Goal: Transaction & Acquisition: Purchase product/service

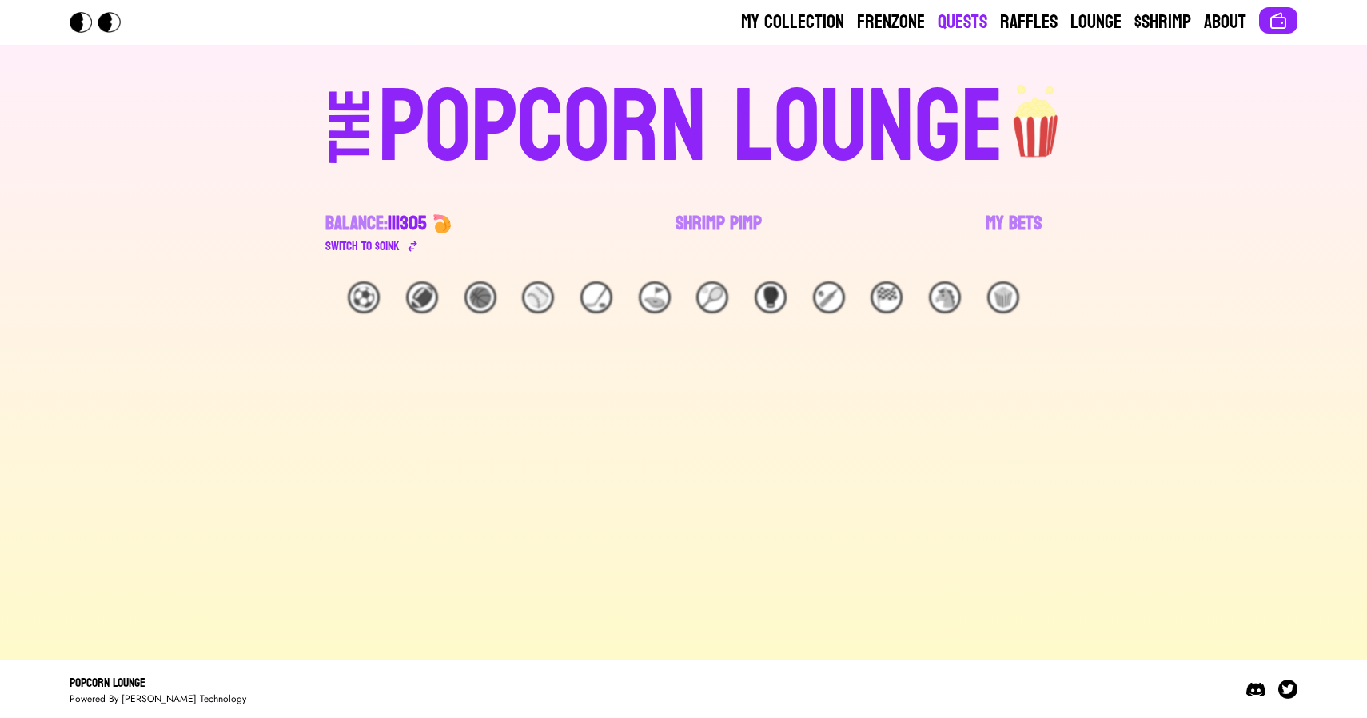
click at [952, 22] on link "Quests" at bounding box center [963, 23] width 50 height 26
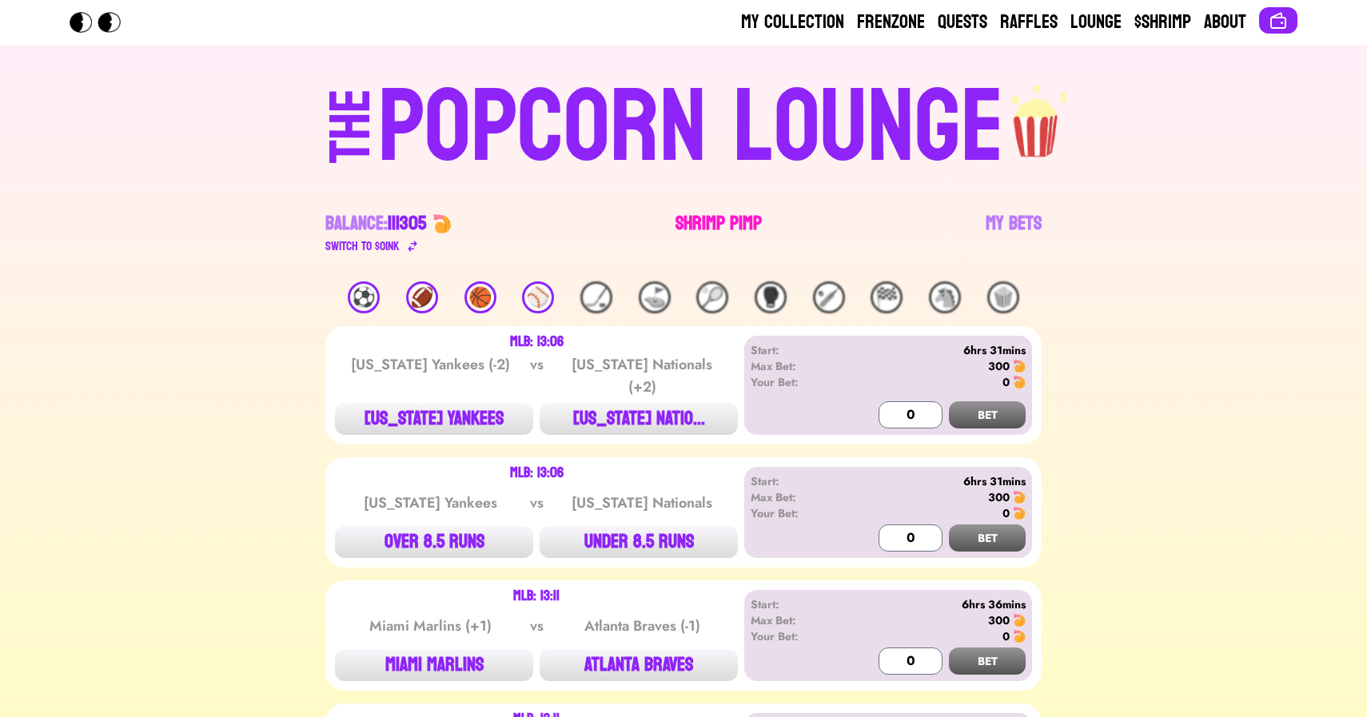
click at [709, 216] on link "Shrimp Pimp" at bounding box center [719, 233] width 86 height 45
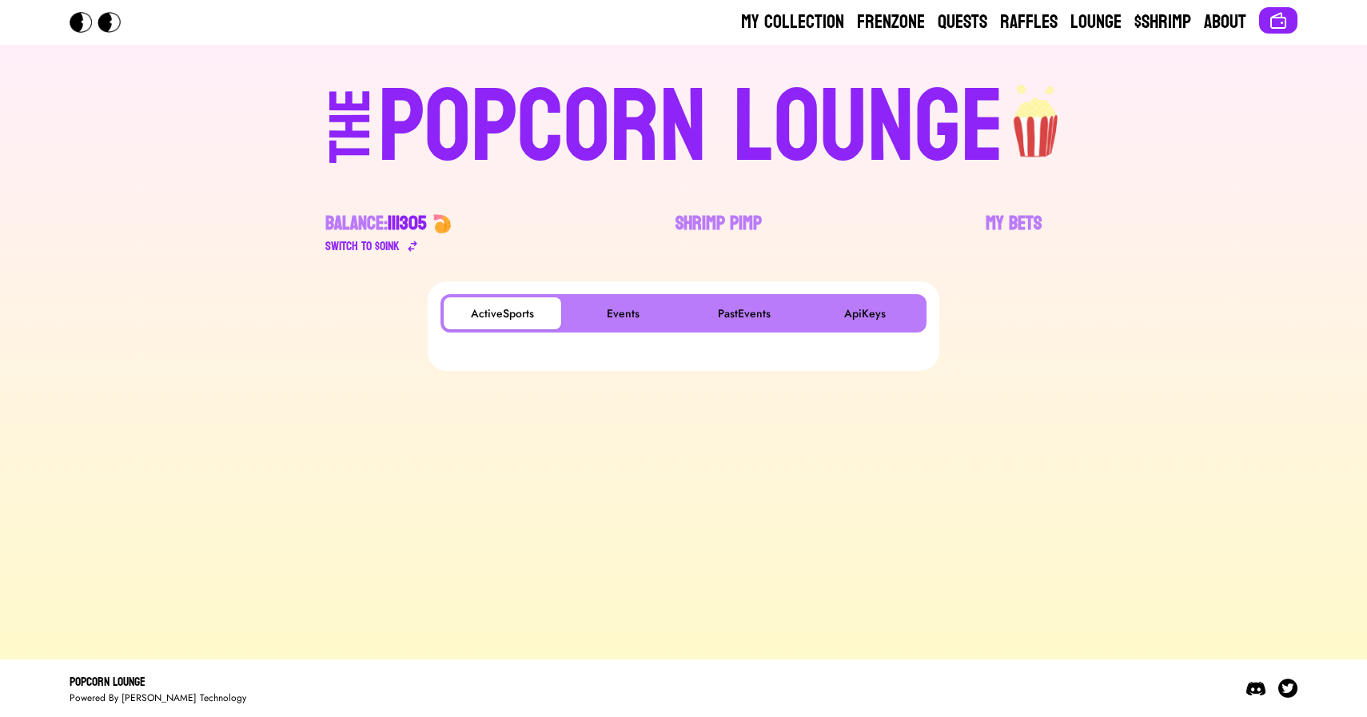
click at [598, 337] on div "ActiveSports Events PastEvents ApiKeys" at bounding box center [684, 326] width 486 height 64
click at [612, 325] on button "Events" at bounding box center [623, 313] width 118 height 32
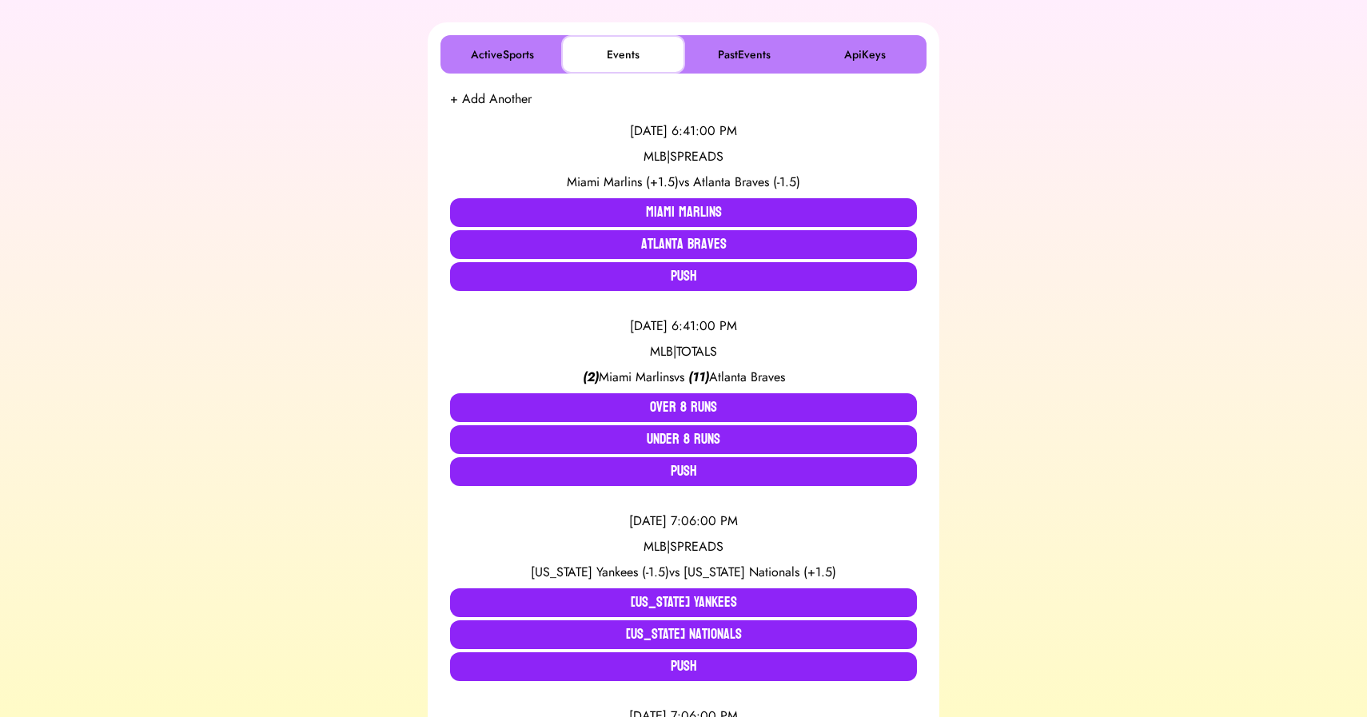
scroll to position [258, 0]
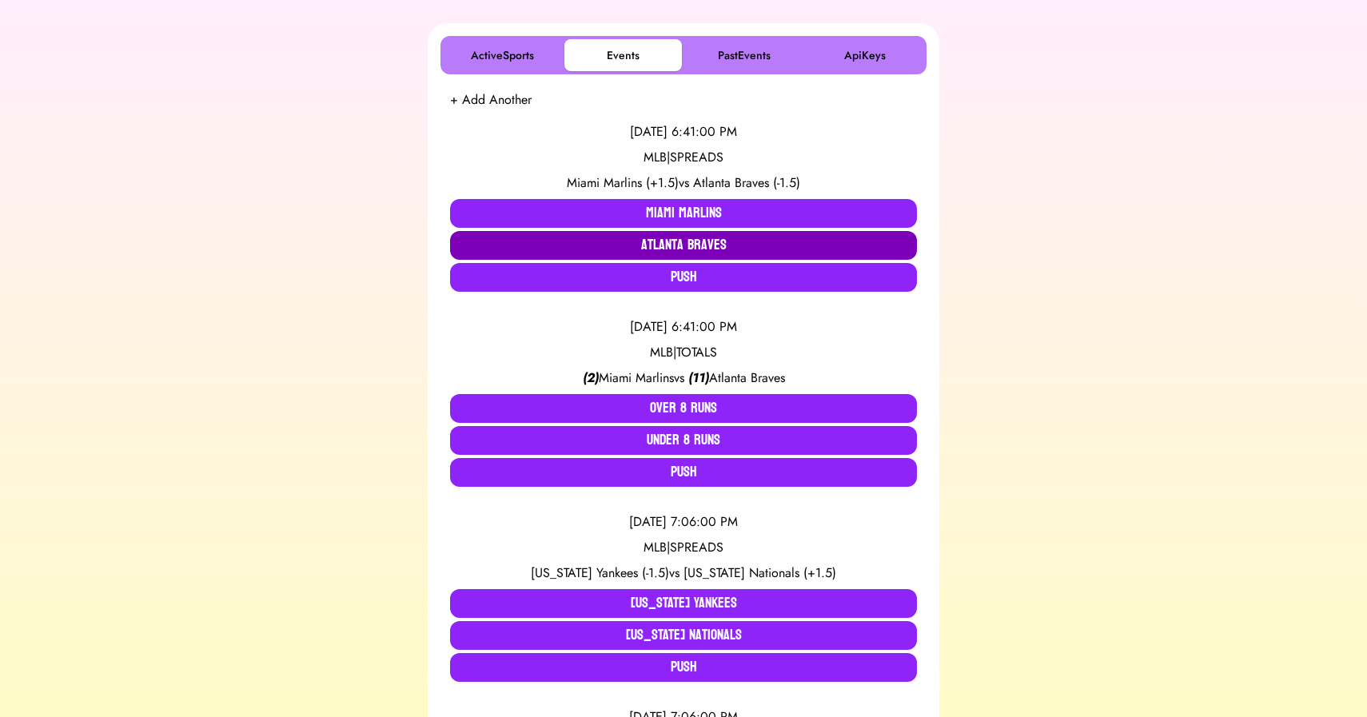
click at [670, 245] on button "Atlanta Braves" at bounding box center [683, 245] width 467 height 29
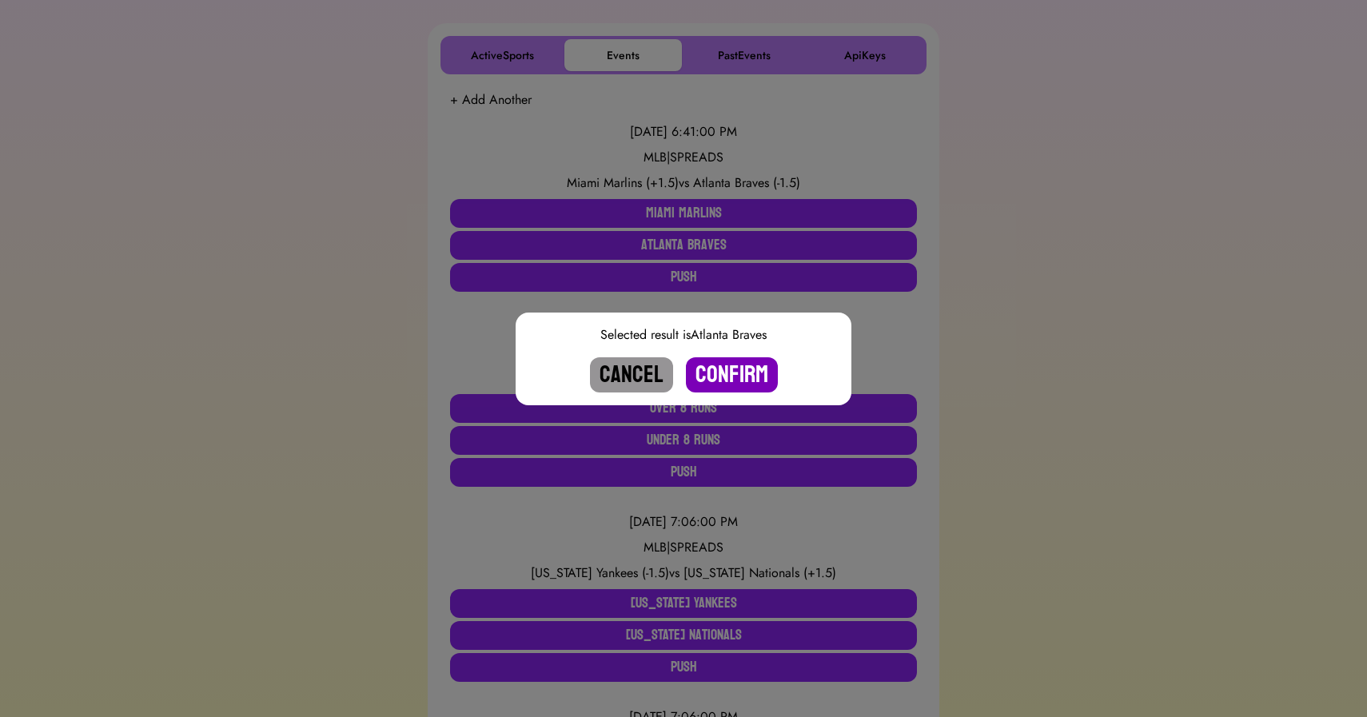
click at [729, 373] on button "Confirm" at bounding box center [732, 374] width 92 height 35
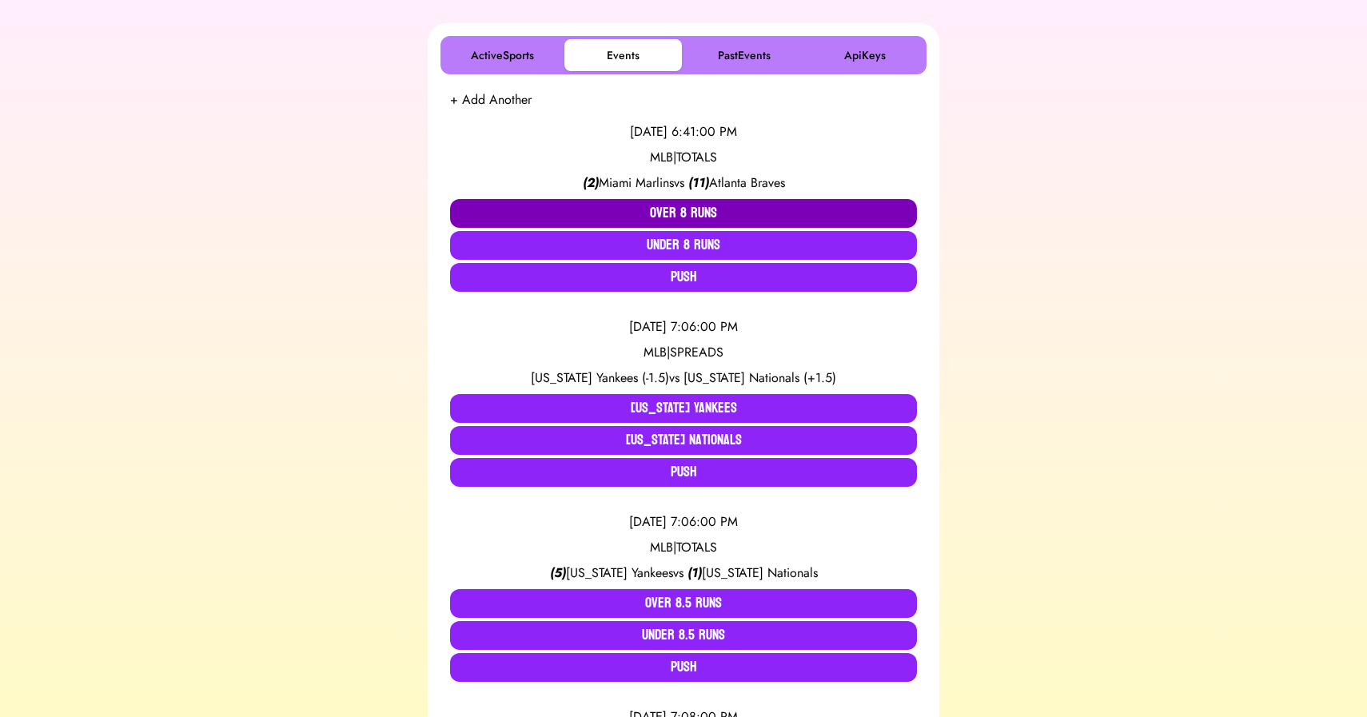
click at [680, 208] on button "Over 8 Runs" at bounding box center [683, 213] width 467 height 29
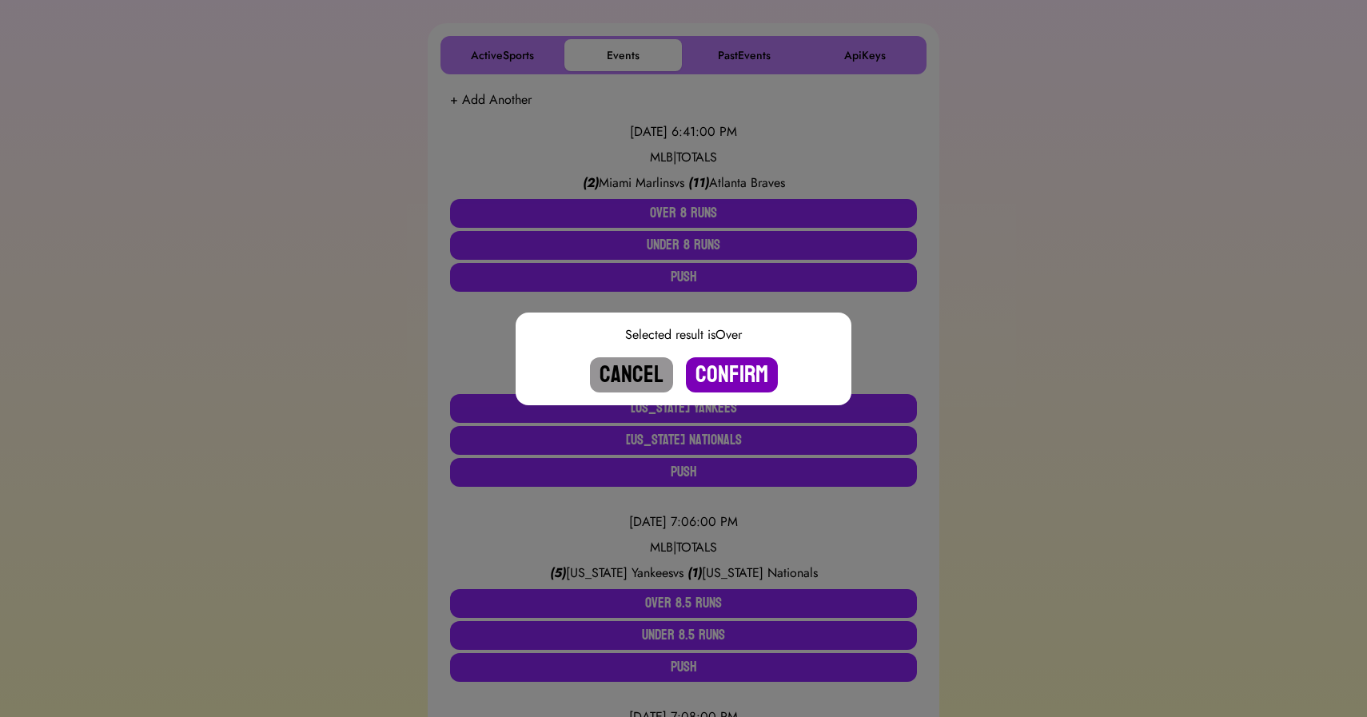
click at [734, 367] on button "Confirm" at bounding box center [732, 374] width 92 height 35
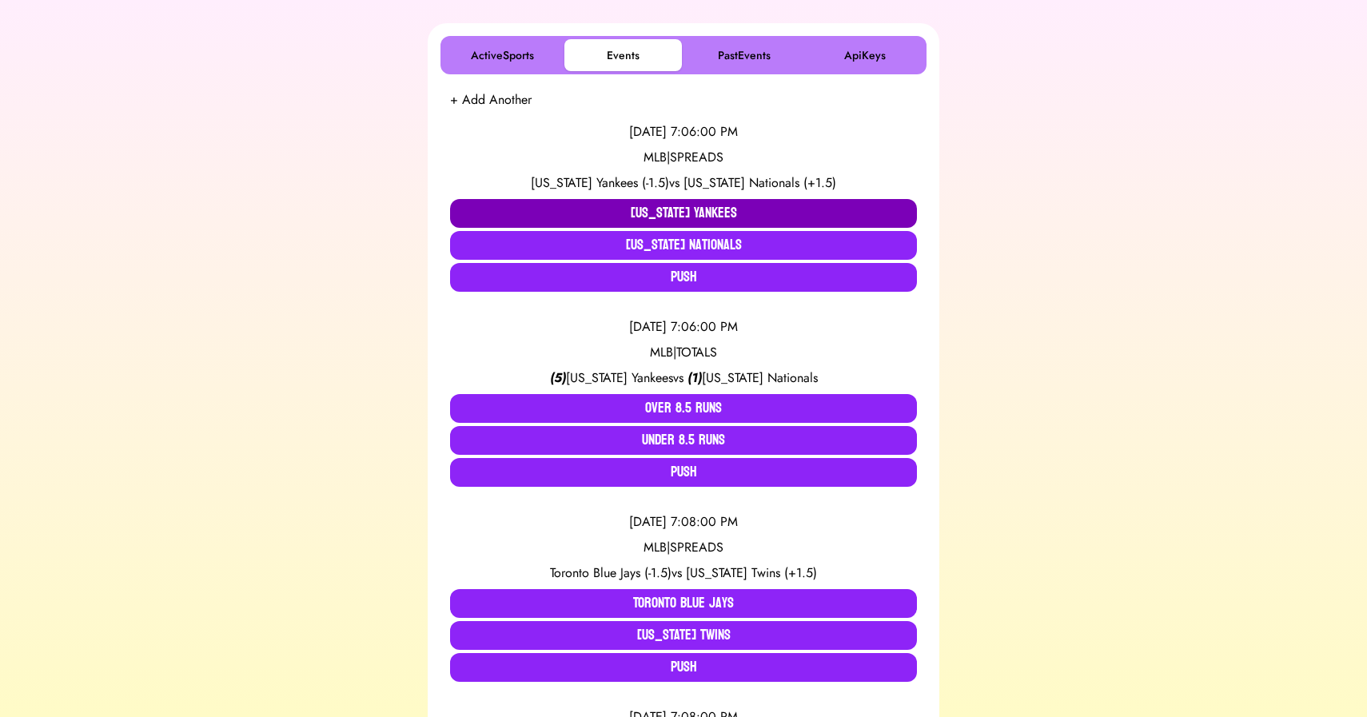
click at [619, 209] on button "[US_STATE] Yankees" at bounding box center [683, 213] width 467 height 29
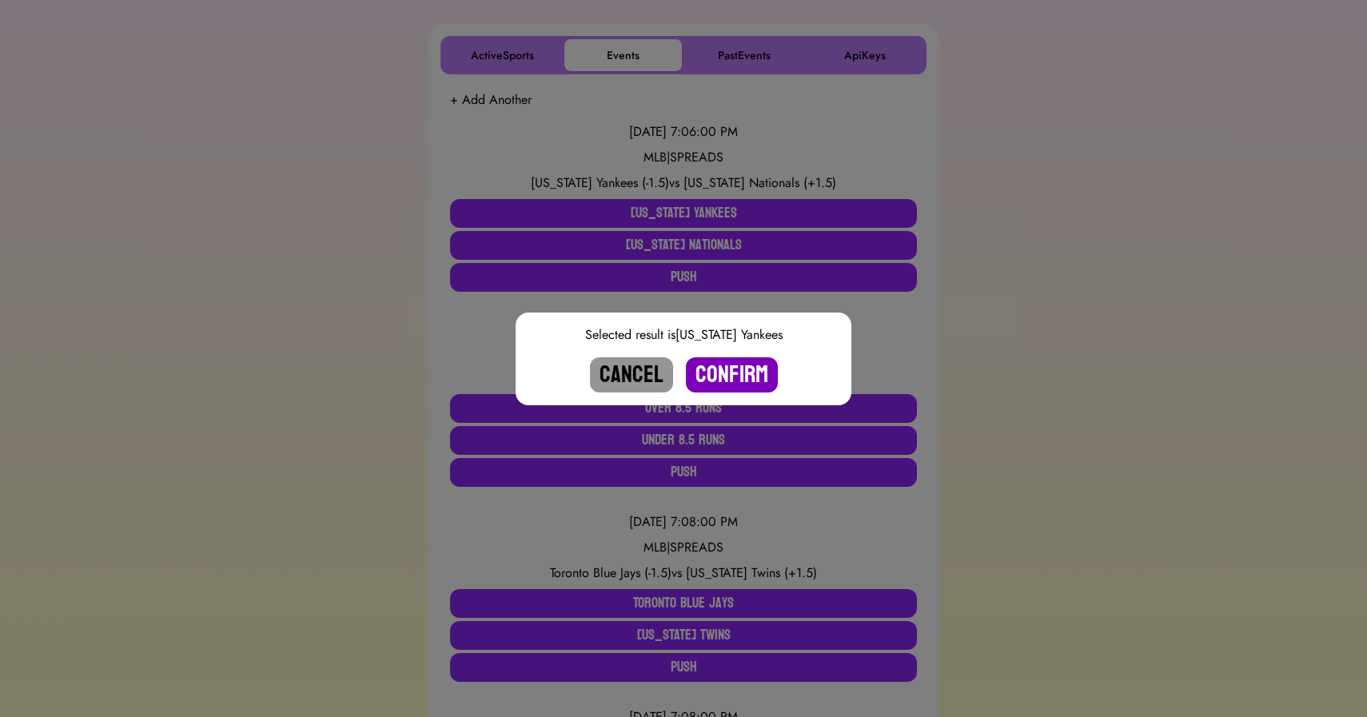
click at [721, 367] on button "Confirm" at bounding box center [732, 374] width 92 height 35
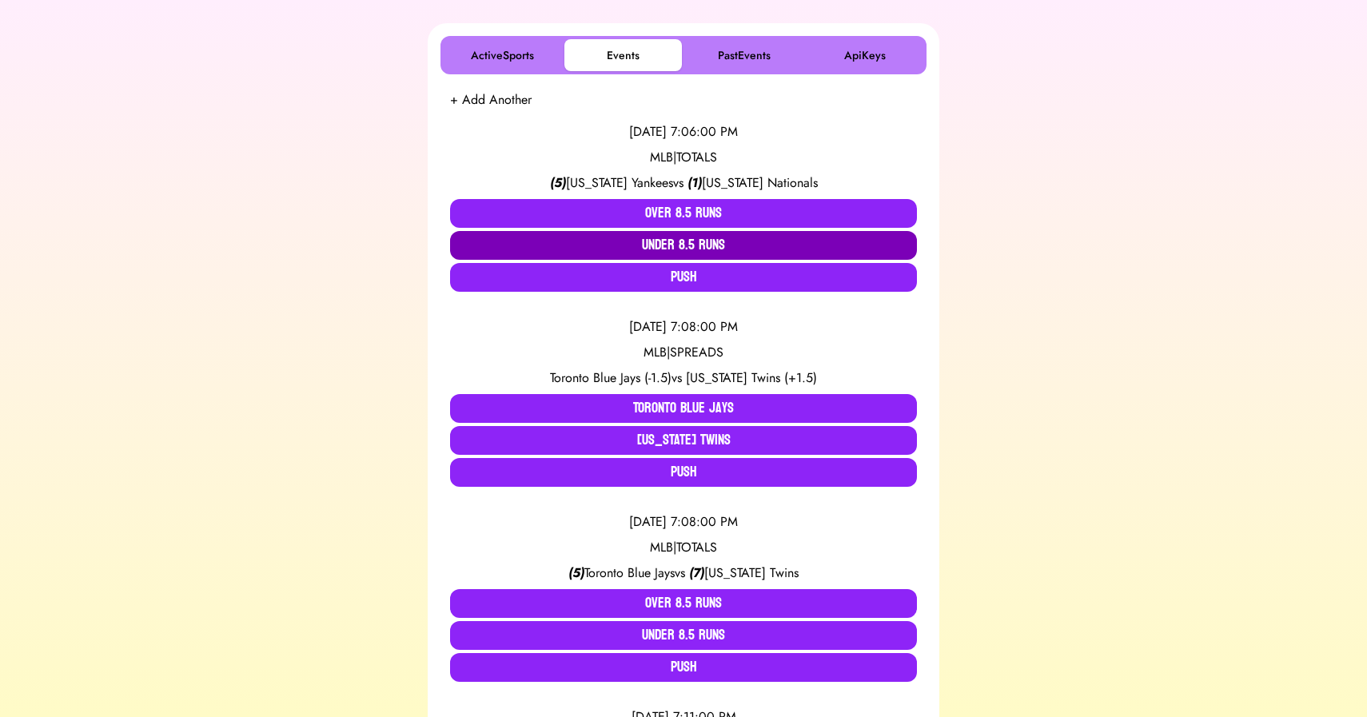
click at [673, 242] on button "Under 8.5 Runs" at bounding box center [683, 245] width 467 height 29
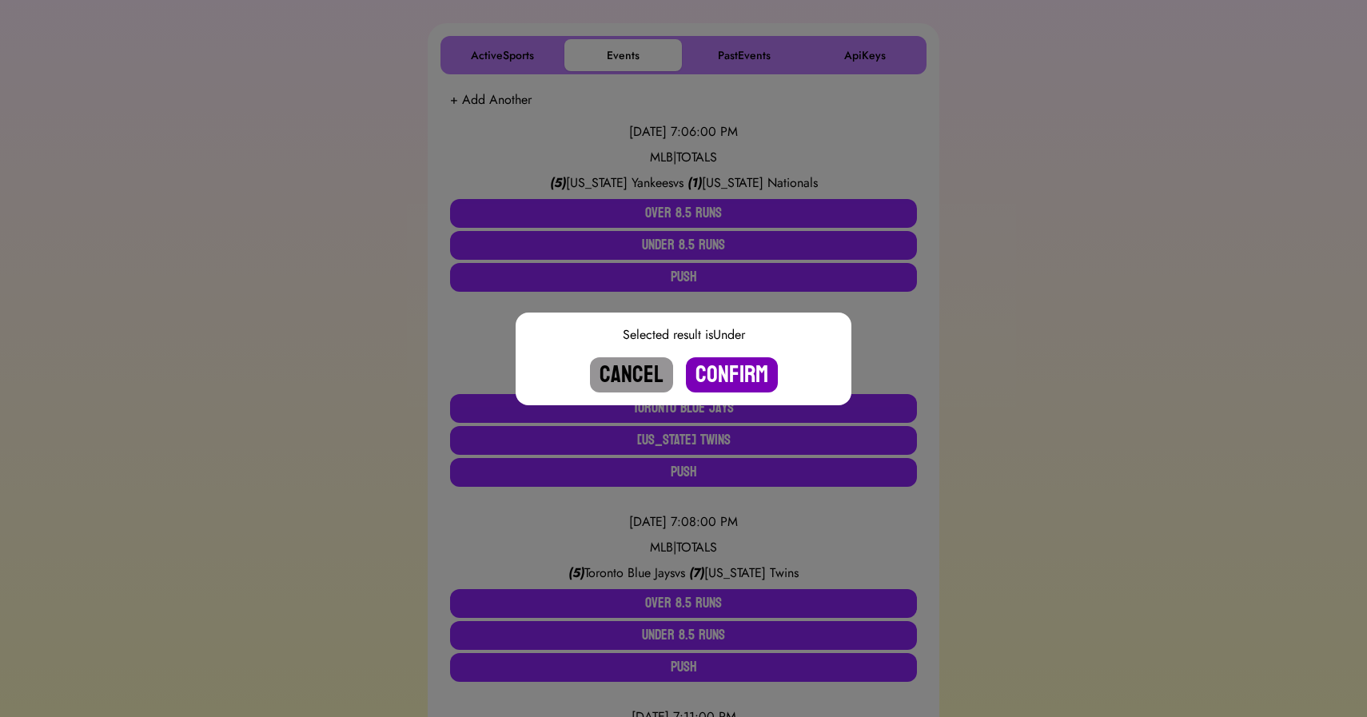
click at [736, 378] on button "Confirm" at bounding box center [732, 374] width 92 height 35
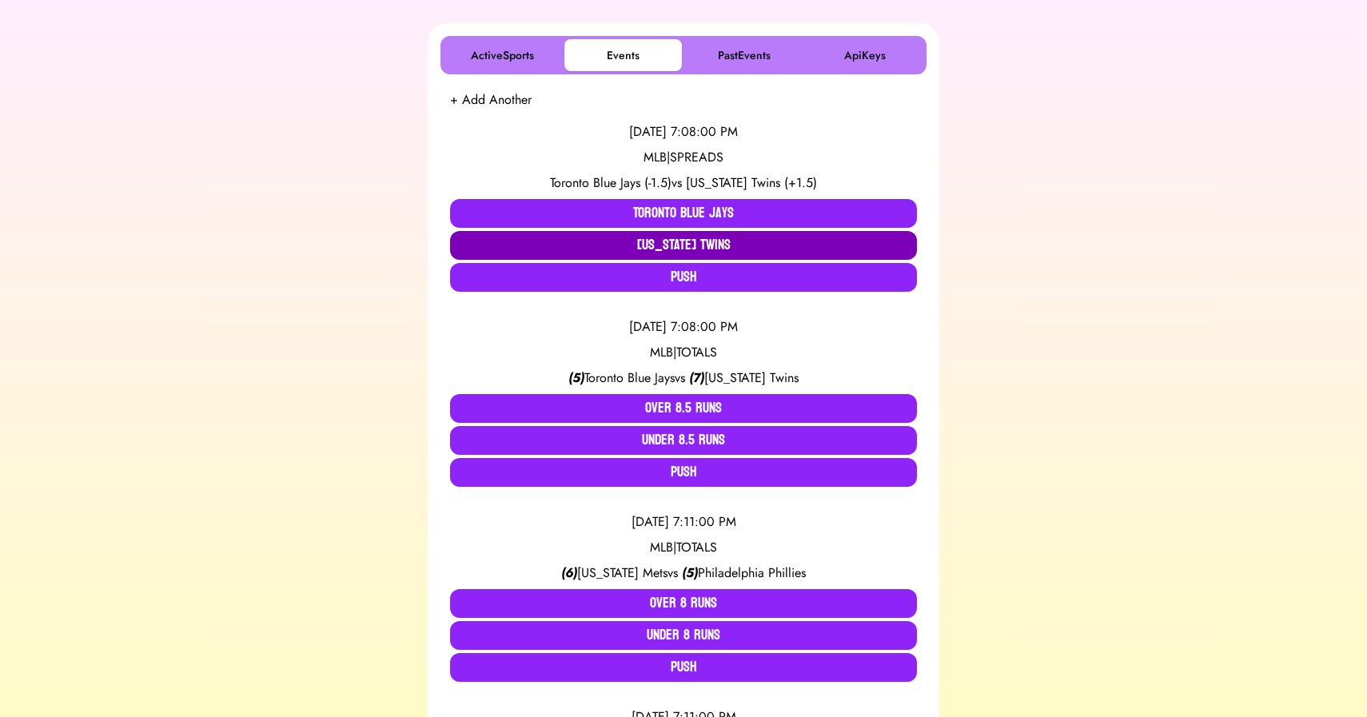
click at [683, 241] on button "[US_STATE] Twins" at bounding box center [683, 245] width 467 height 29
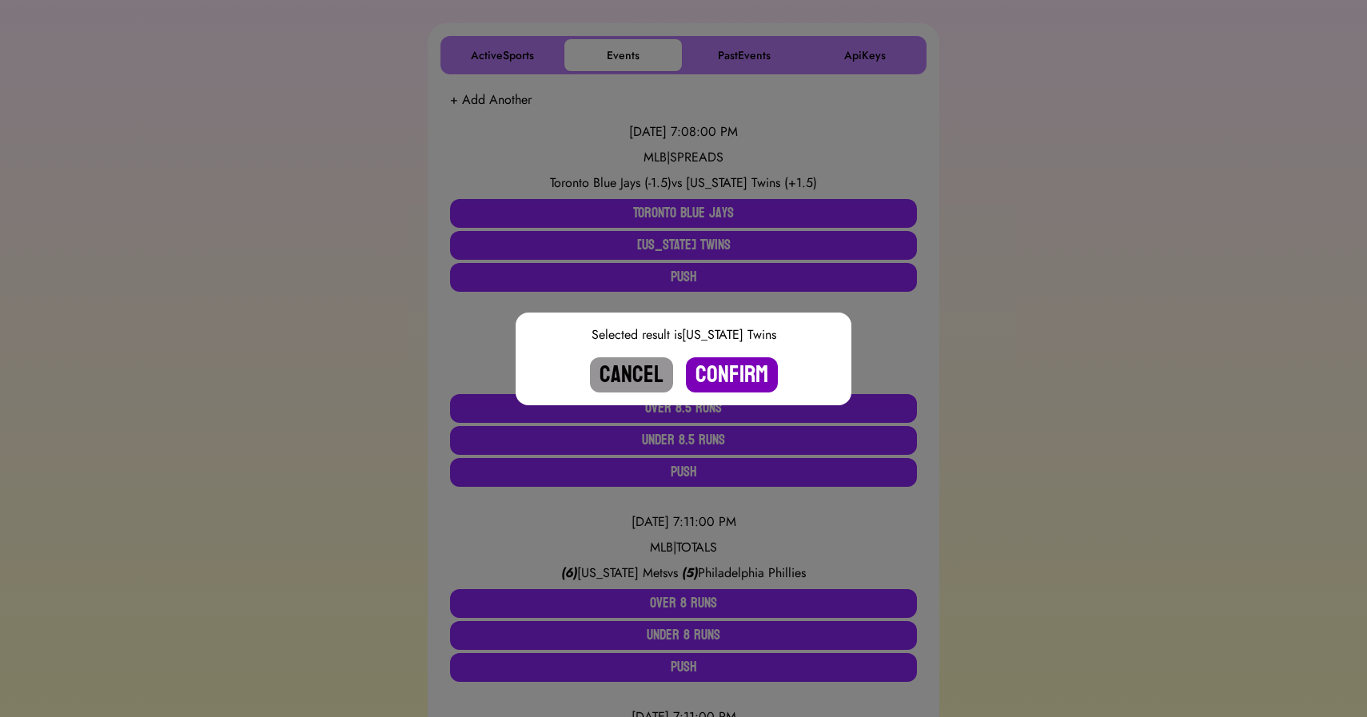
click at [726, 377] on button "Confirm" at bounding box center [732, 374] width 92 height 35
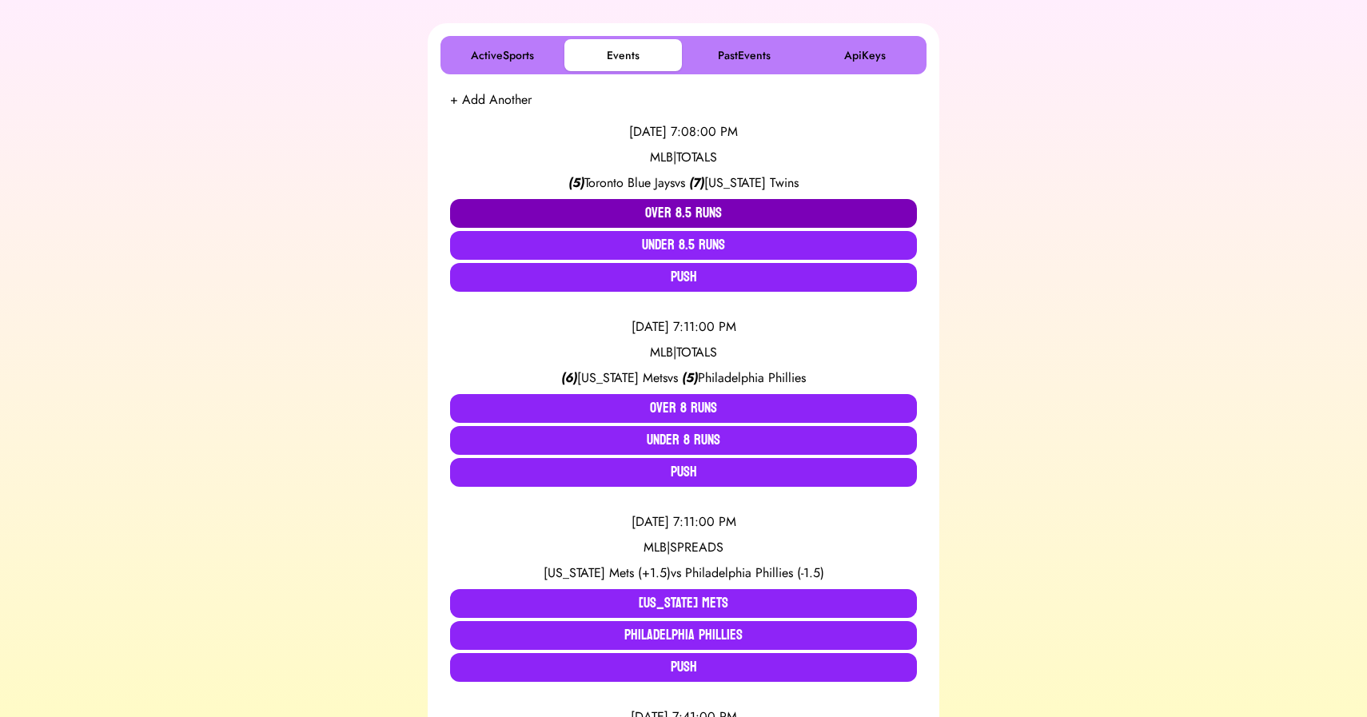
click at [684, 221] on button "Over 8.5 Runs" at bounding box center [683, 213] width 467 height 29
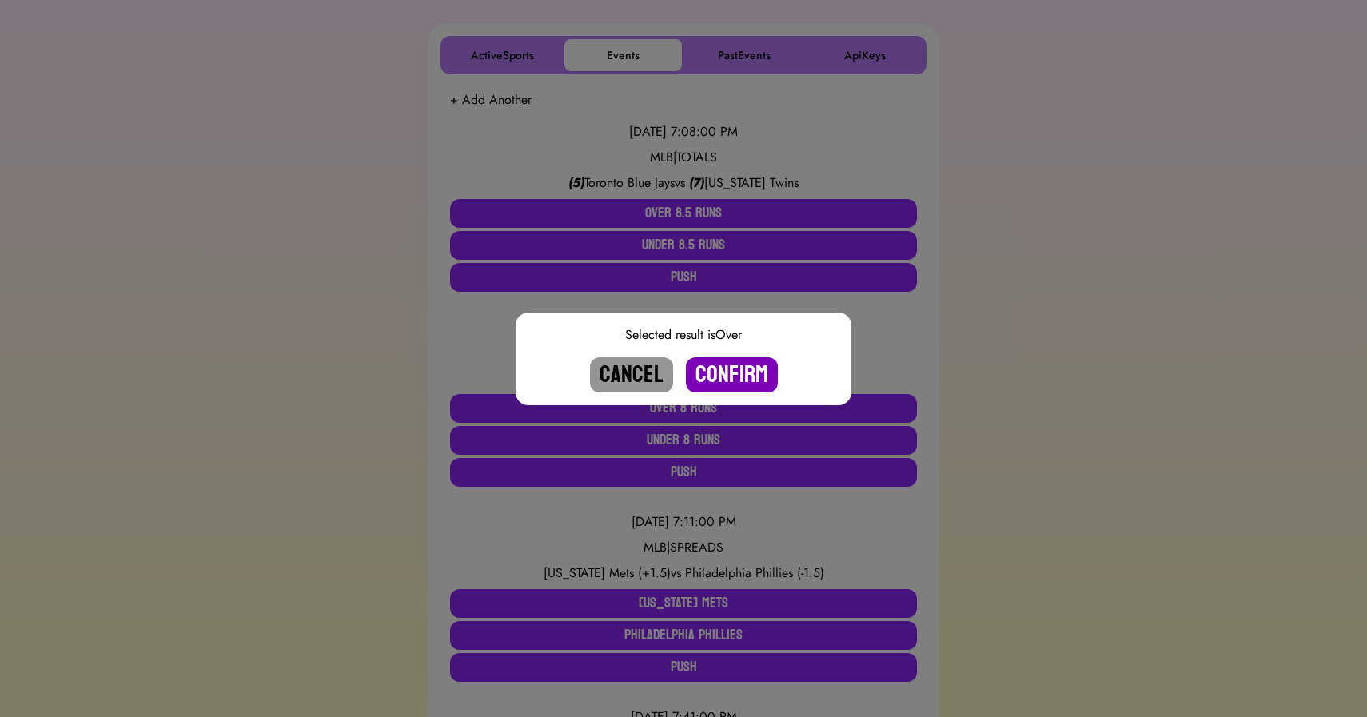
click at [735, 381] on button "Confirm" at bounding box center [732, 374] width 92 height 35
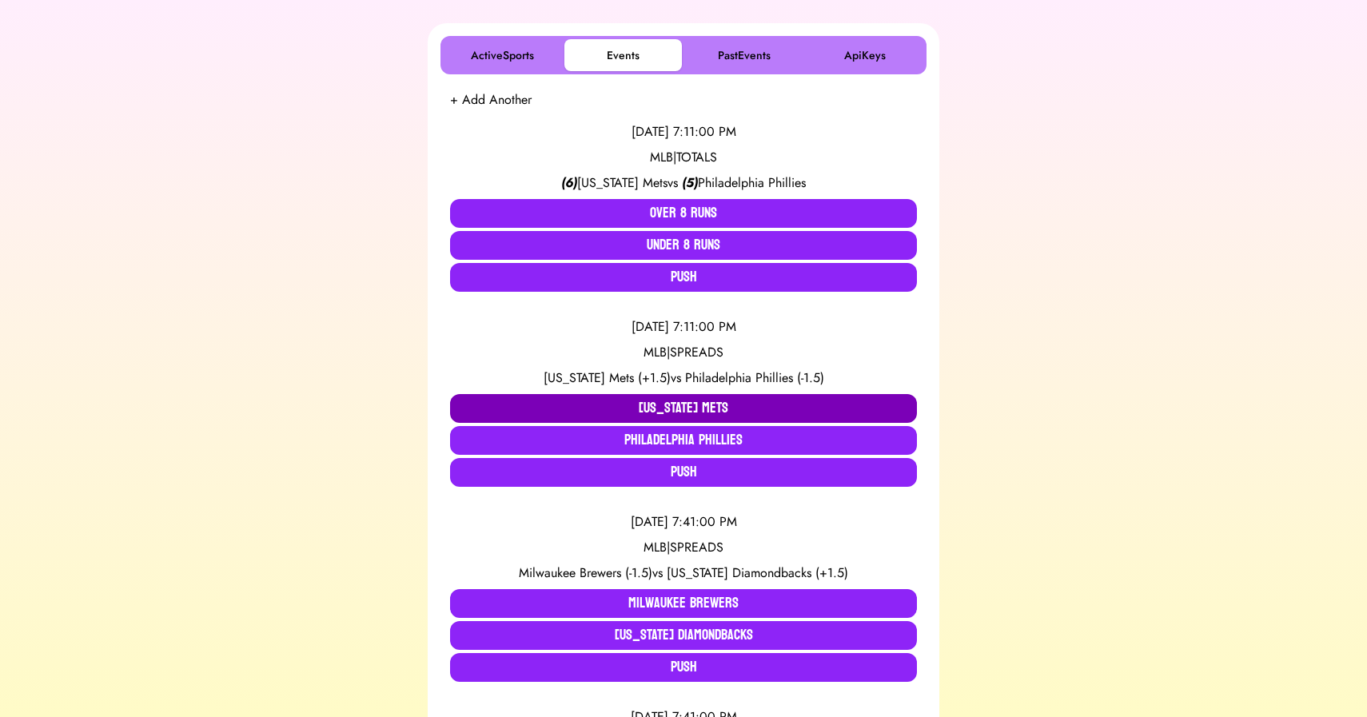
click at [664, 404] on button "[US_STATE] Mets" at bounding box center [683, 408] width 467 height 29
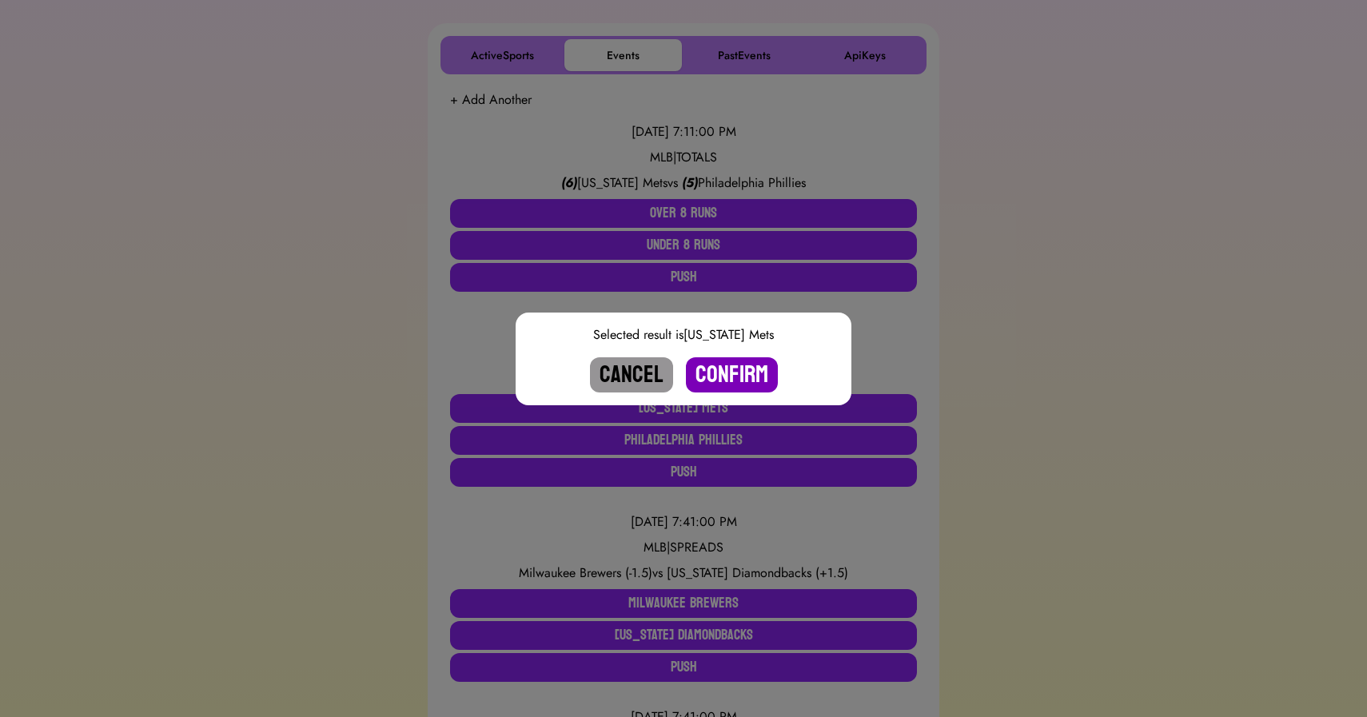
click at [734, 381] on button "Confirm" at bounding box center [732, 374] width 92 height 35
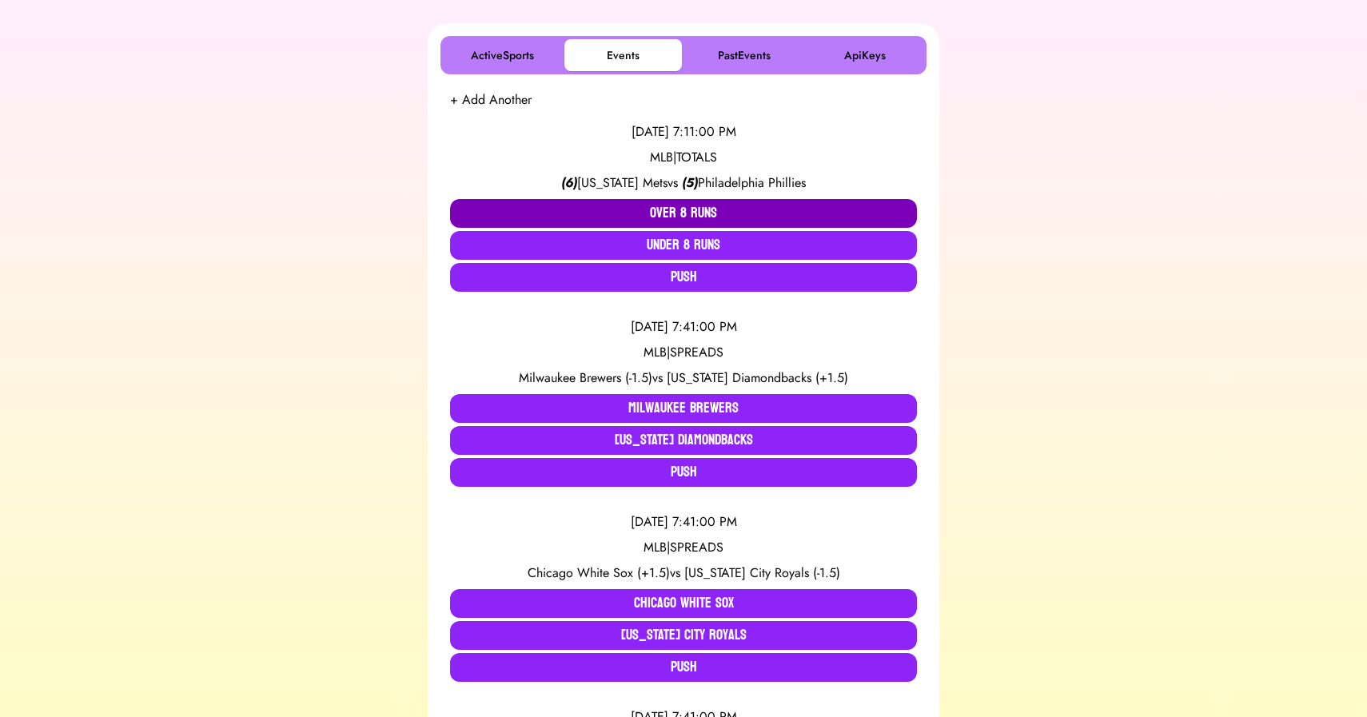
click at [672, 207] on button "Over 8 Runs" at bounding box center [683, 213] width 467 height 29
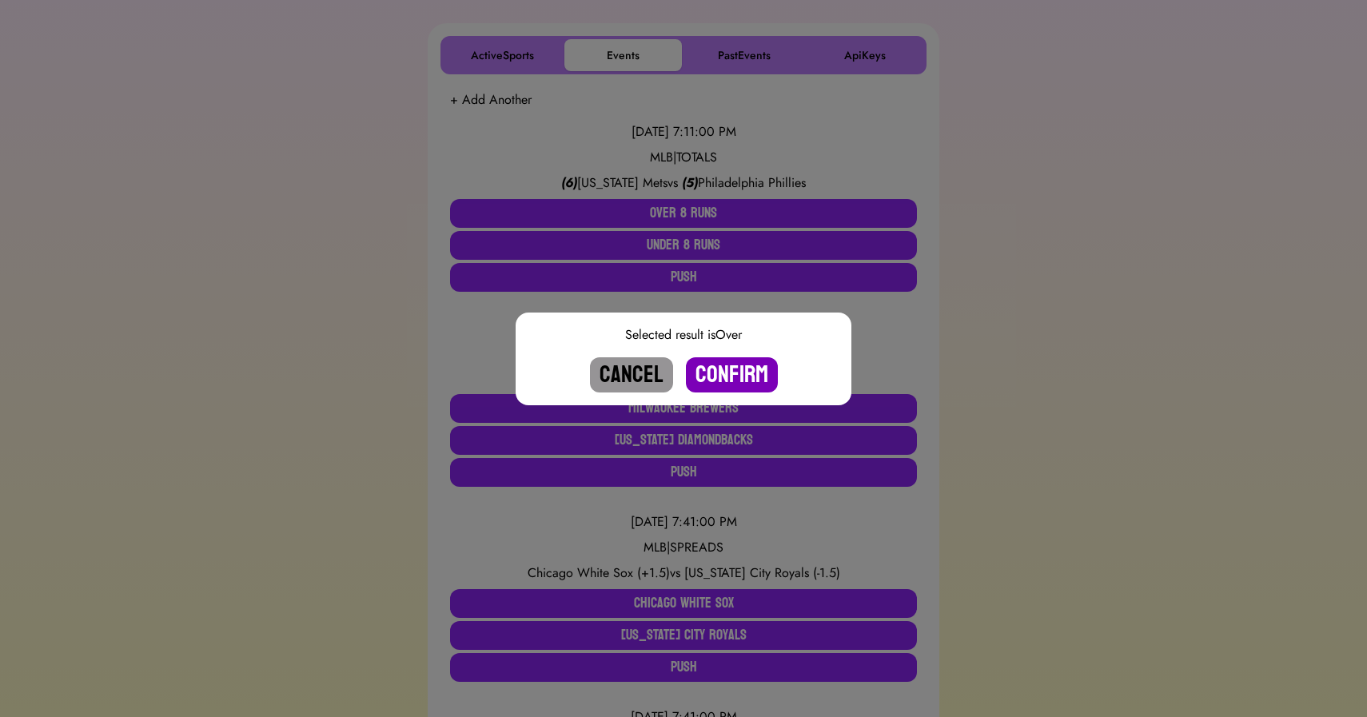
click at [729, 367] on button "Confirm" at bounding box center [732, 374] width 92 height 35
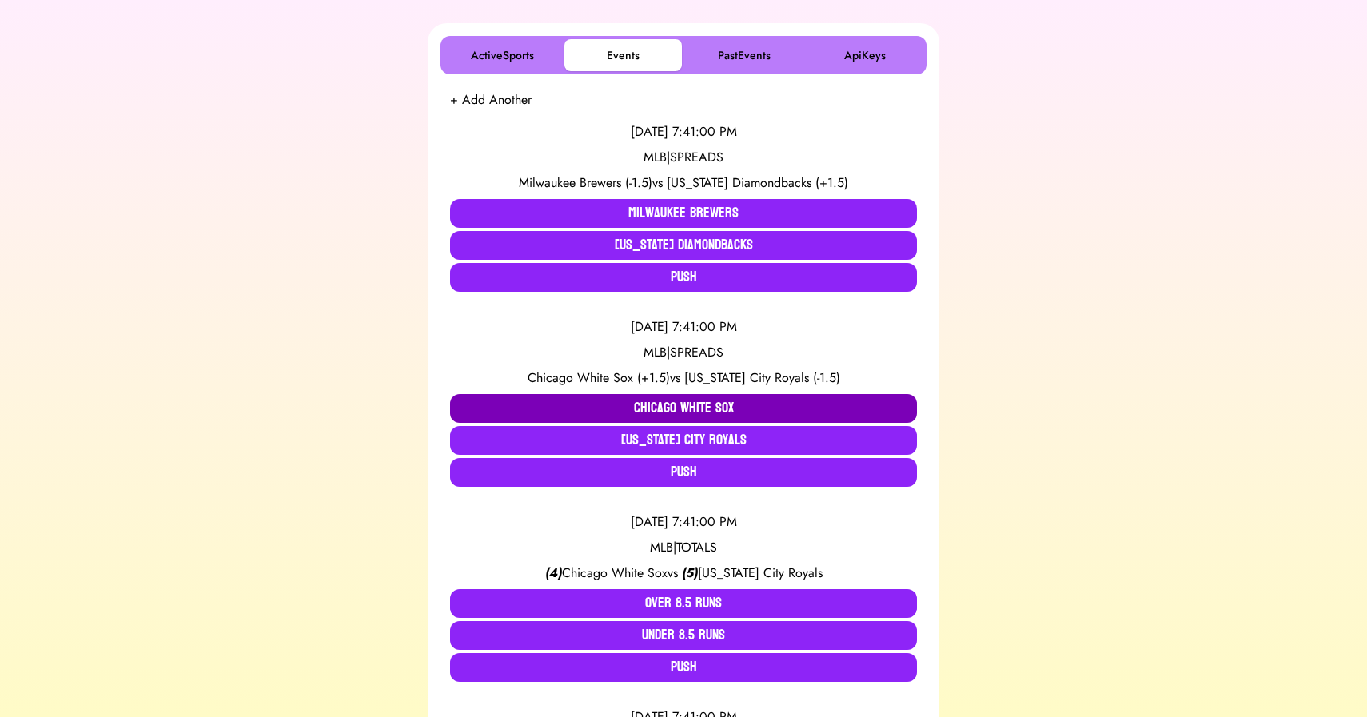
click at [640, 405] on button "Chicago White Sox" at bounding box center [683, 408] width 467 height 29
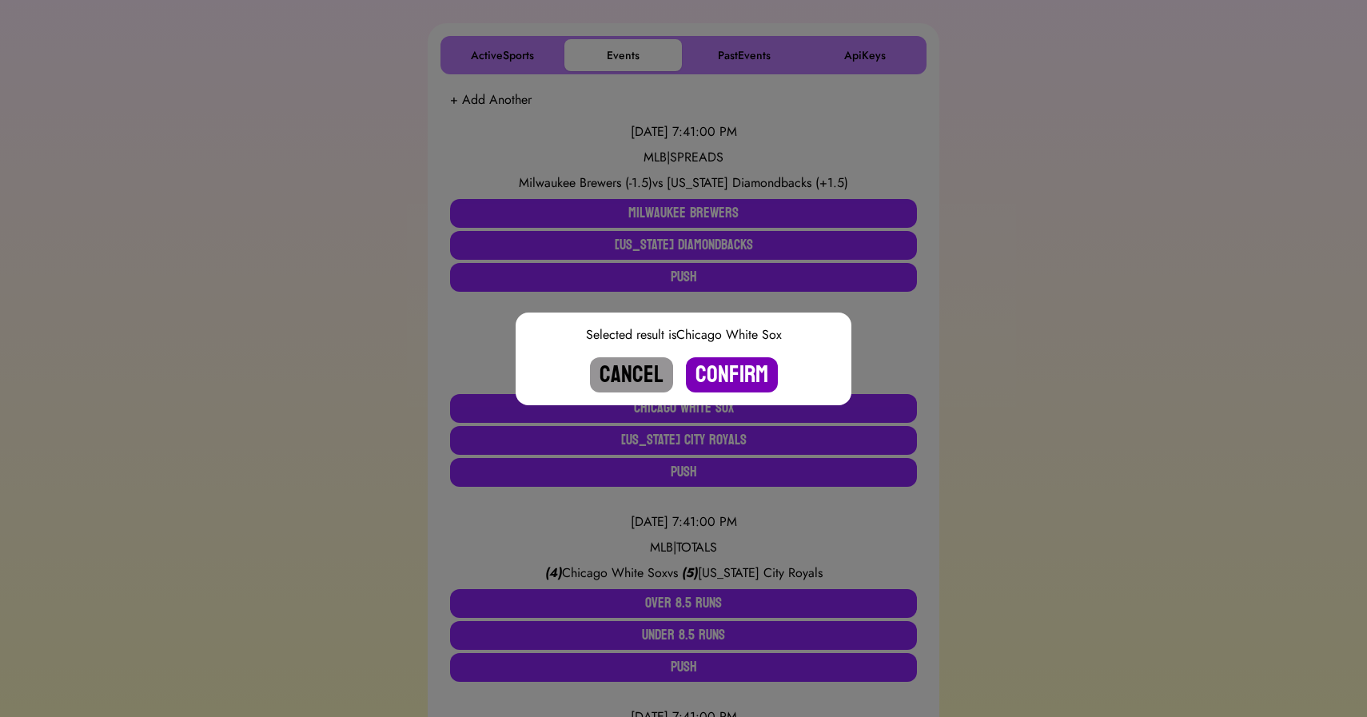
click at [719, 370] on button "Confirm" at bounding box center [732, 374] width 92 height 35
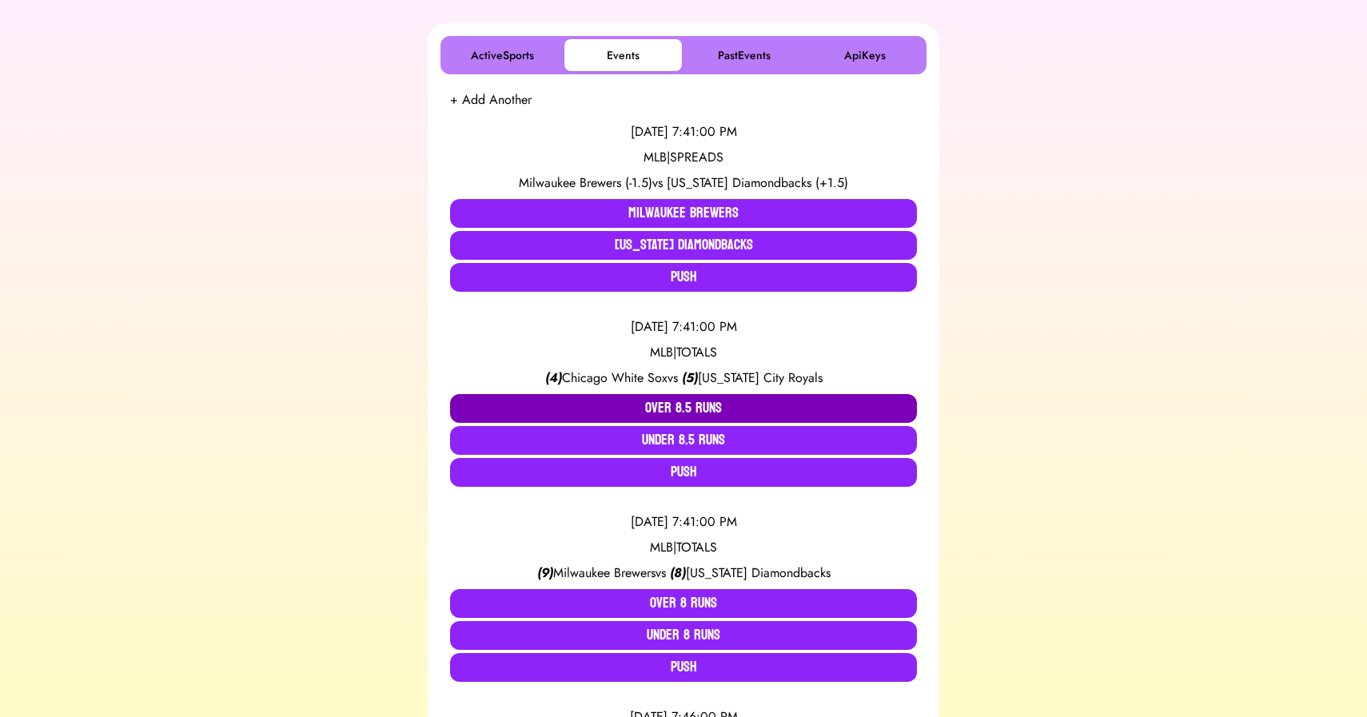
click at [667, 411] on button "Over 8.5 Runs" at bounding box center [683, 408] width 467 height 29
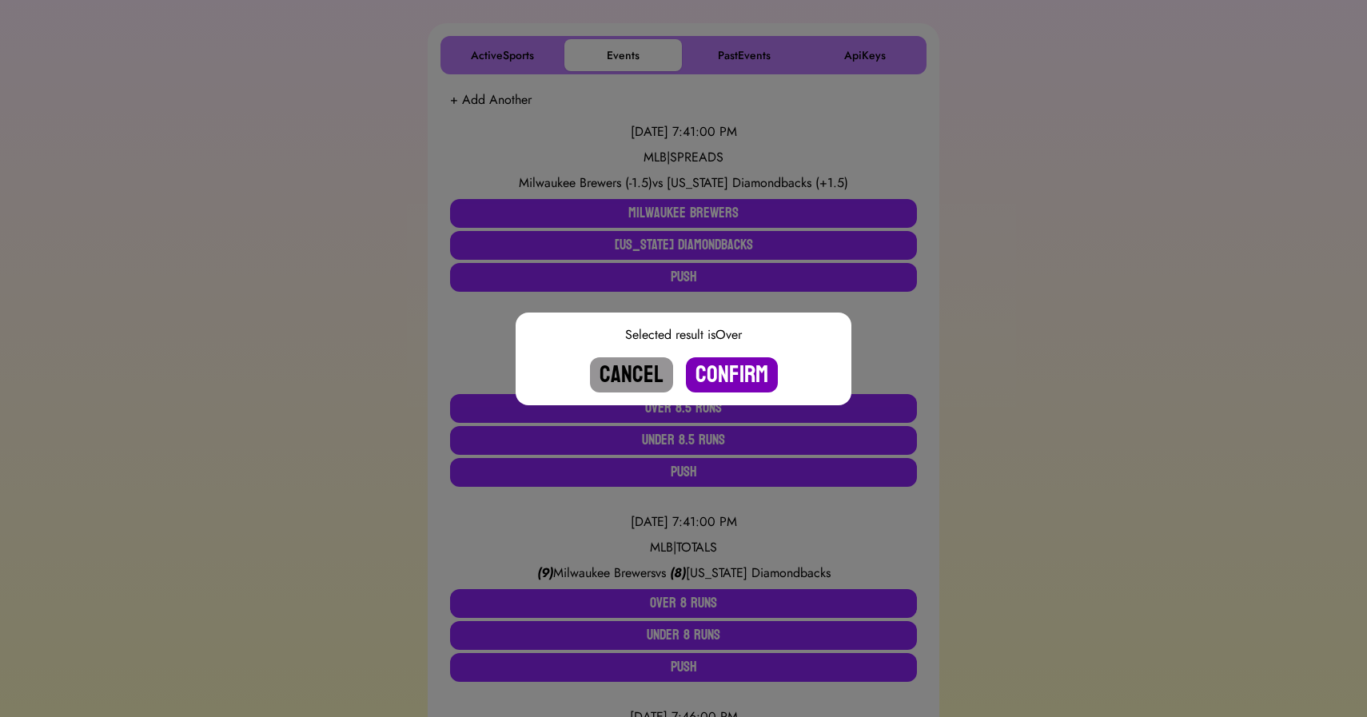
click at [716, 377] on button "Confirm" at bounding box center [732, 374] width 92 height 35
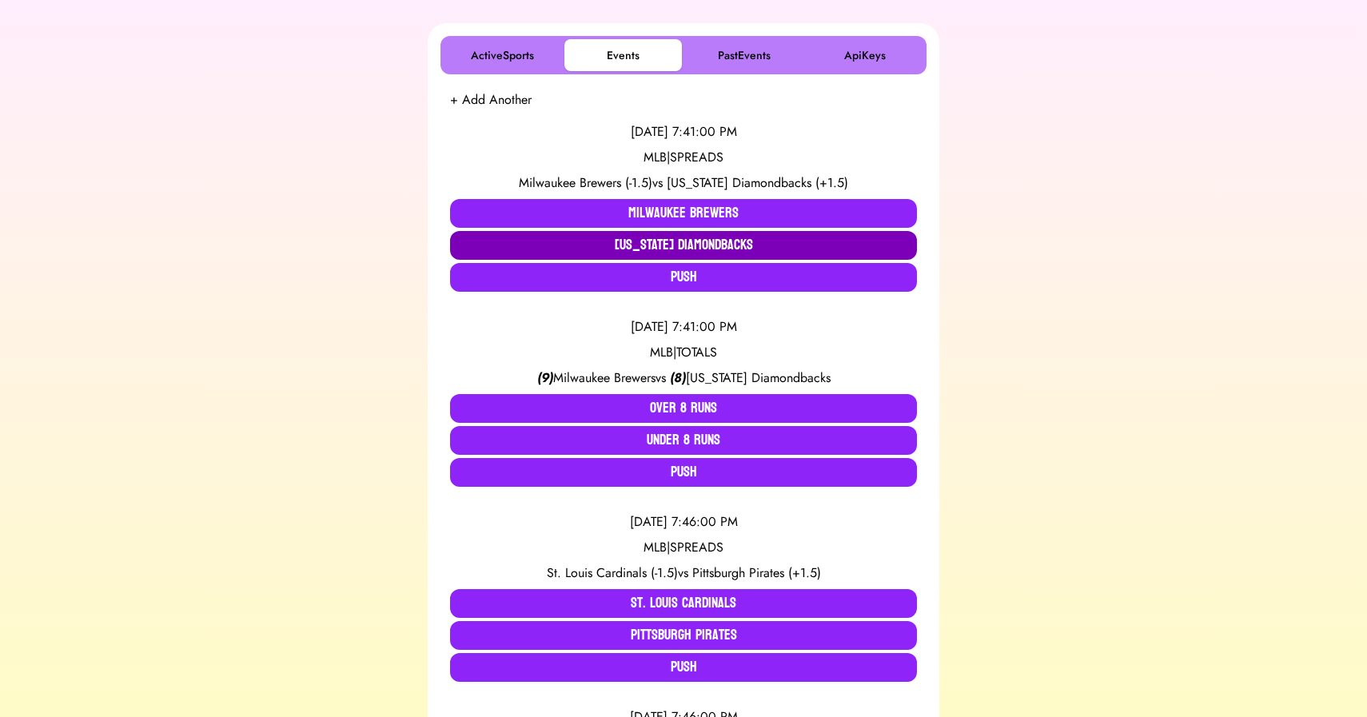
click at [699, 249] on button "[US_STATE] Diamondbacks" at bounding box center [683, 245] width 467 height 29
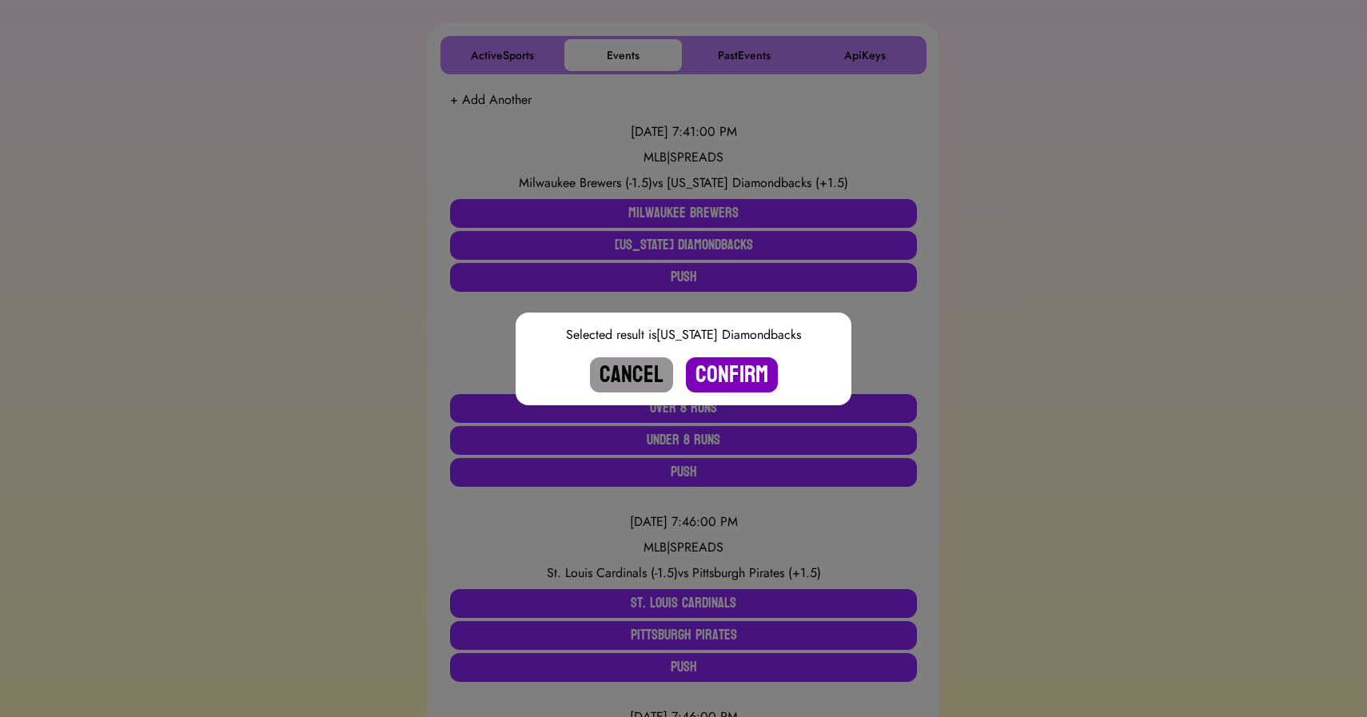
click at [728, 370] on button "Confirm" at bounding box center [732, 374] width 92 height 35
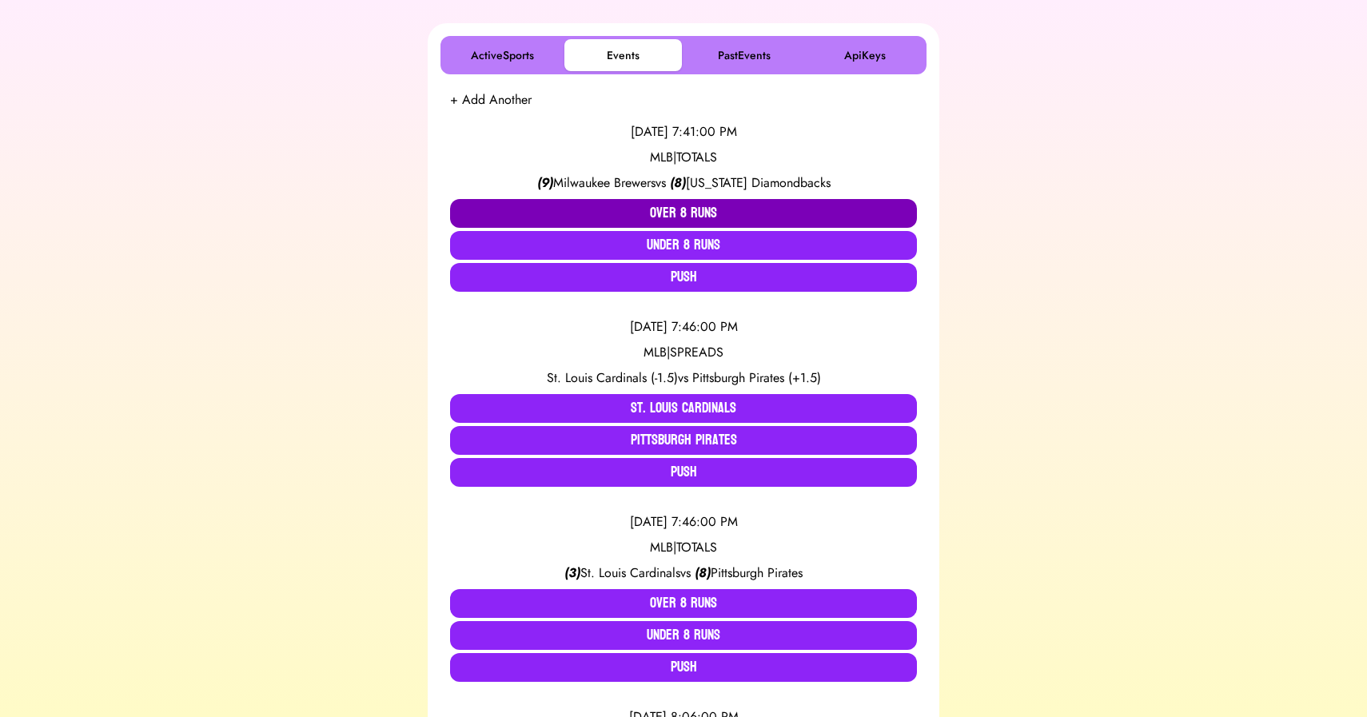
click at [675, 212] on button "Over 8 Runs" at bounding box center [683, 213] width 467 height 29
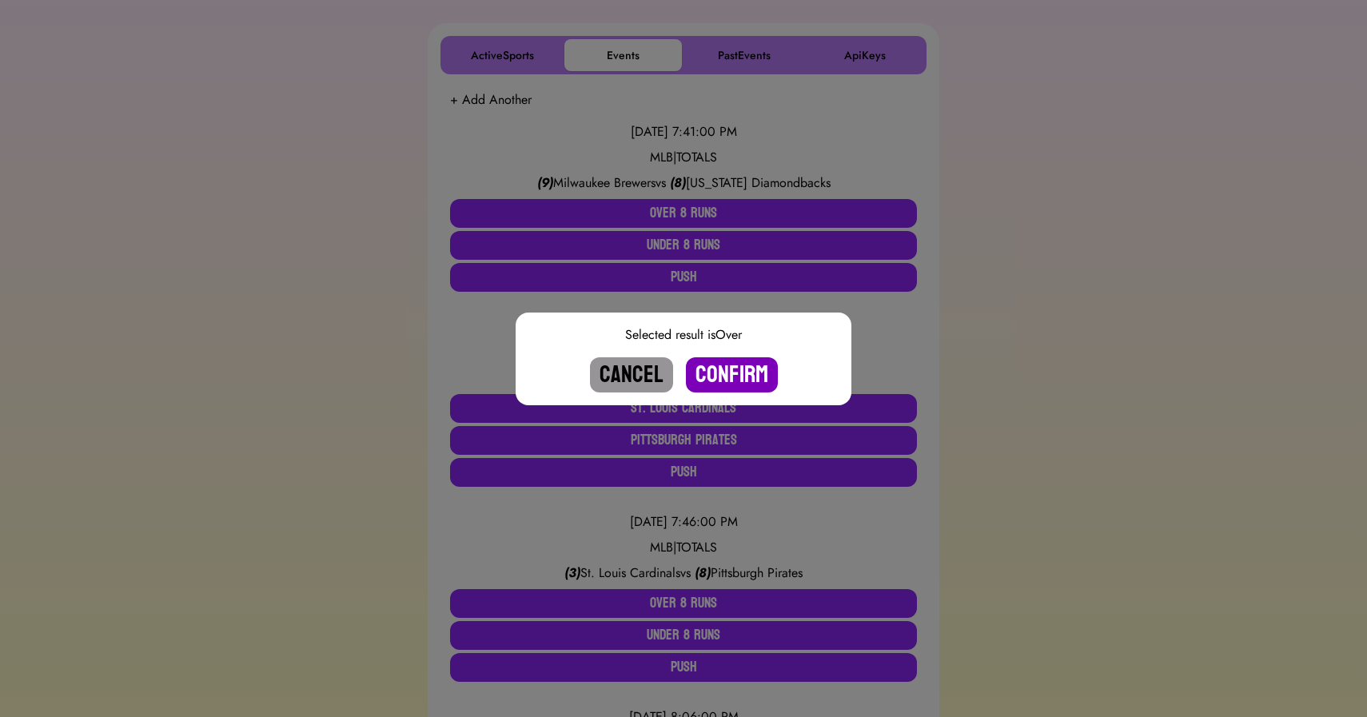
click at [731, 370] on button "Confirm" at bounding box center [732, 374] width 92 height 35
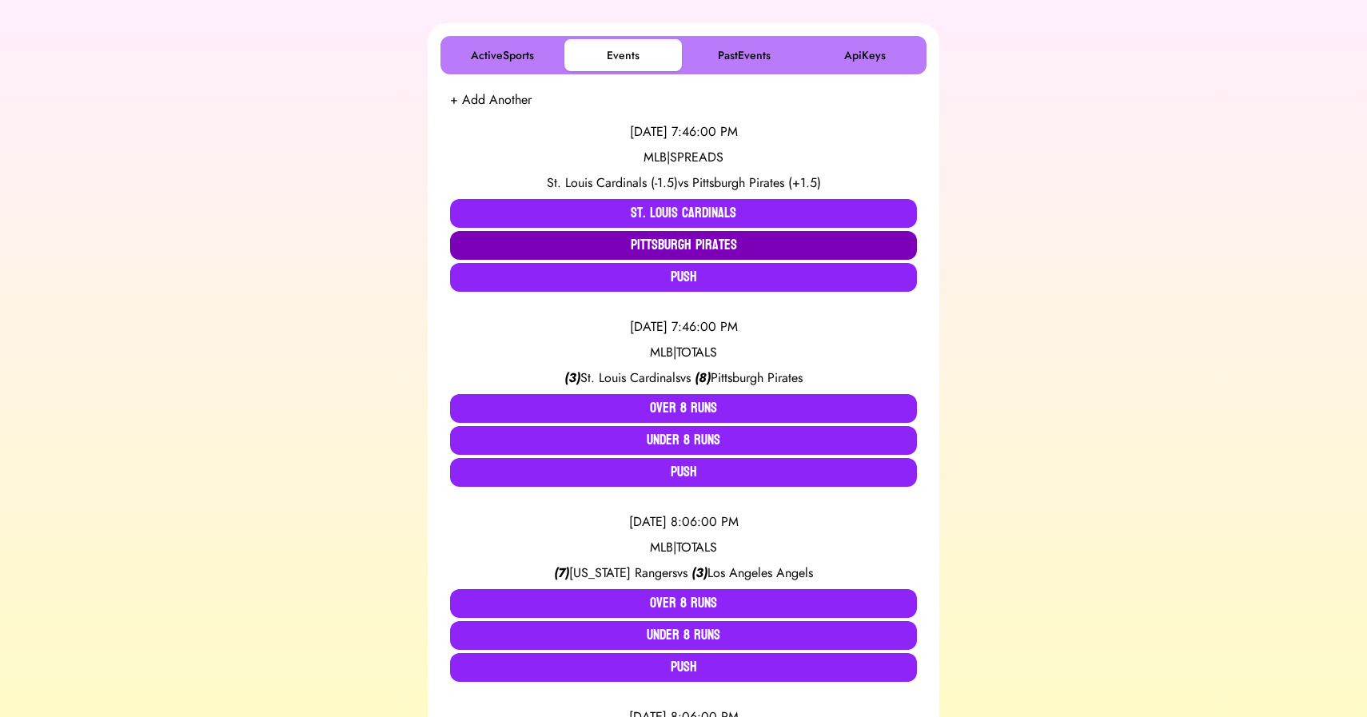
click at [736, 243] on button "Pittsburgh Pirates" at bounding box center [683, 245] width 467 height 29
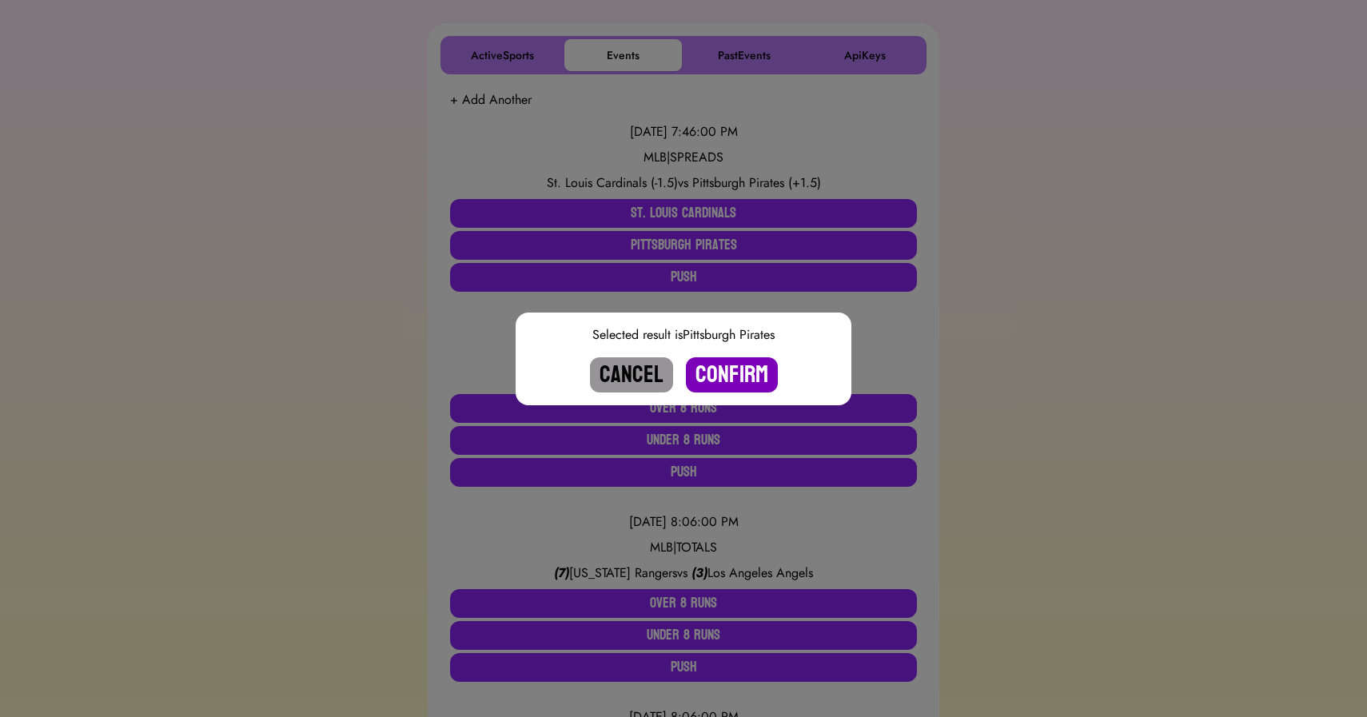
click at [746, 375] on button "Confirm" at bounding box center [732, 374] width 92 height 35
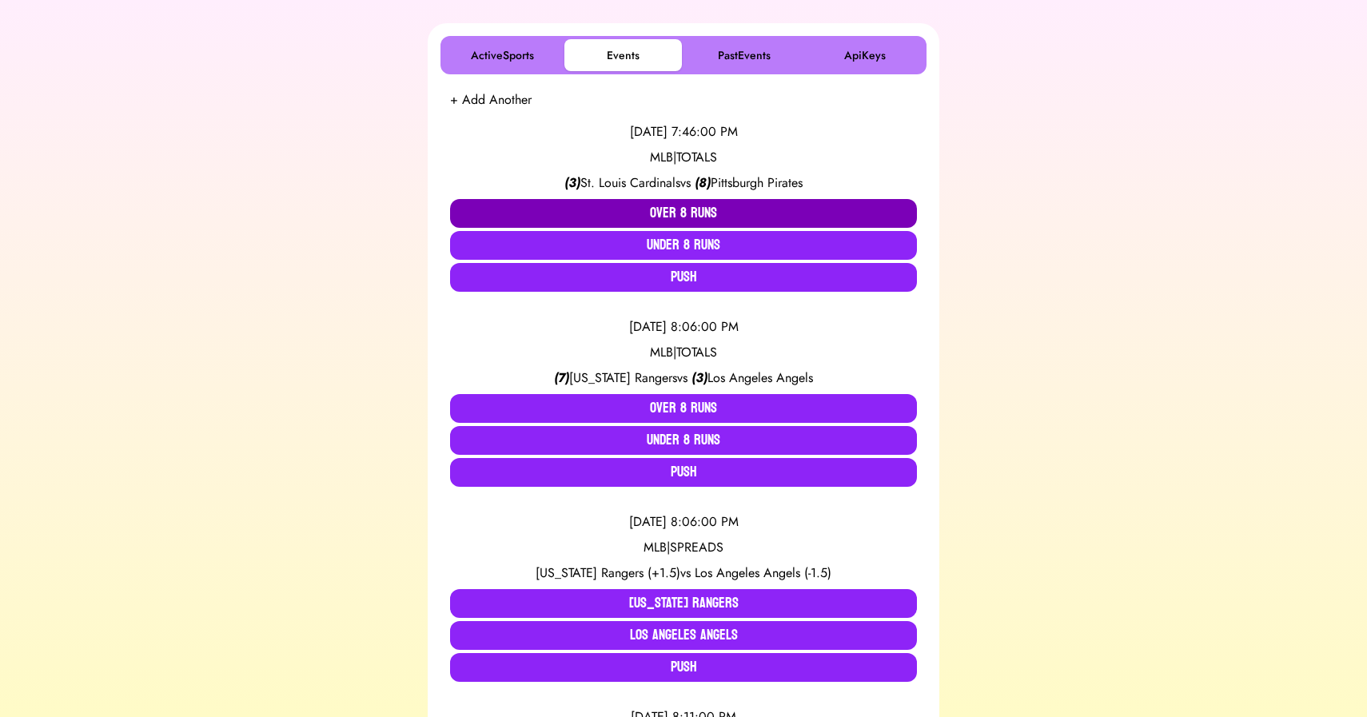
click at [676, 213] on button "Over 8 Runs" at bounding box center [683, 213] width 467 height 29
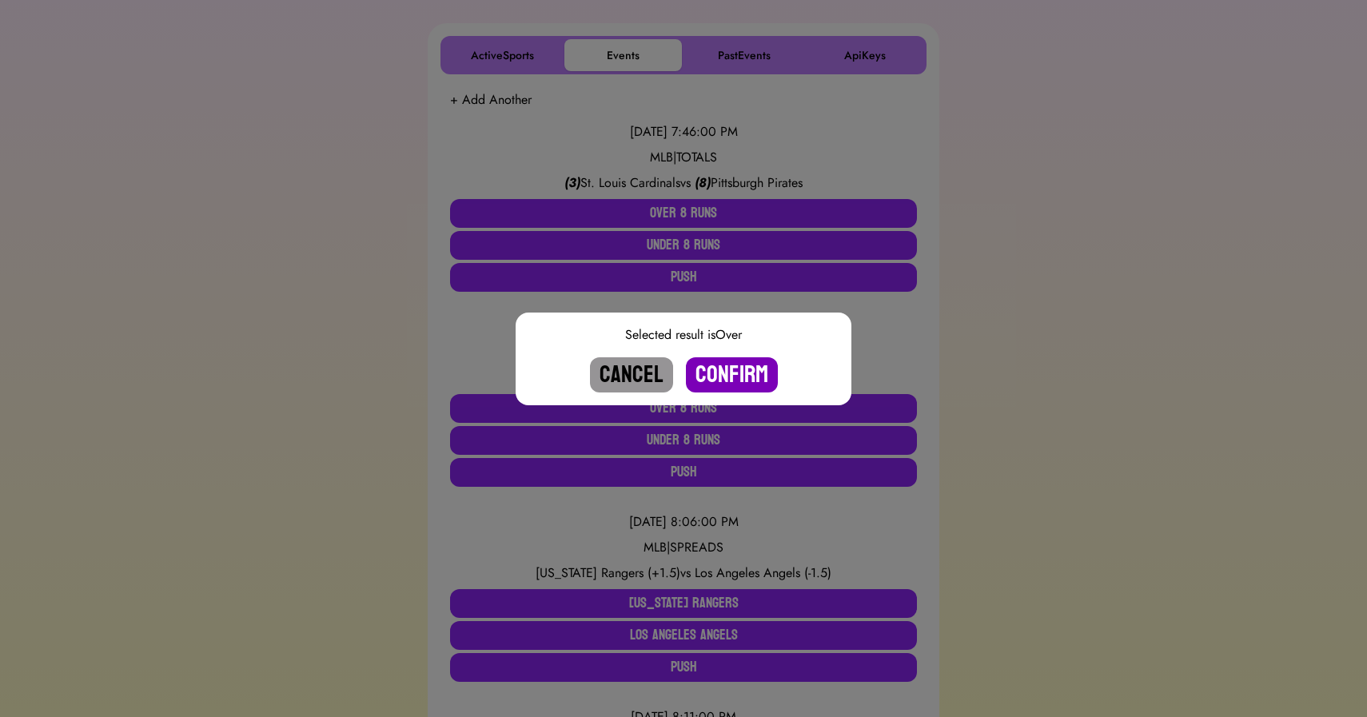
click at [721, 365] on button "Confirm" at bounding box center [732, 374] width 92 height 35
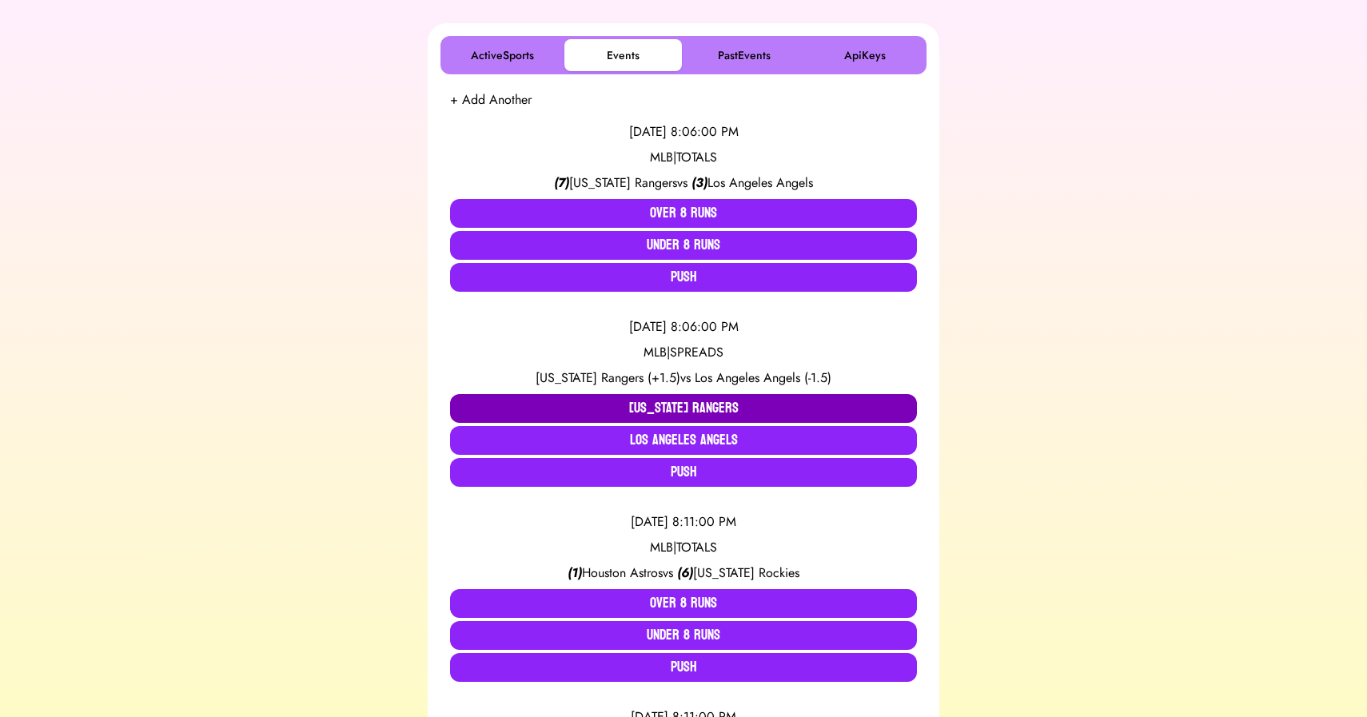
click at [680, 401] on button "[US_STATE] Rangers" at bounding box center [683, 408] width 467 height 29
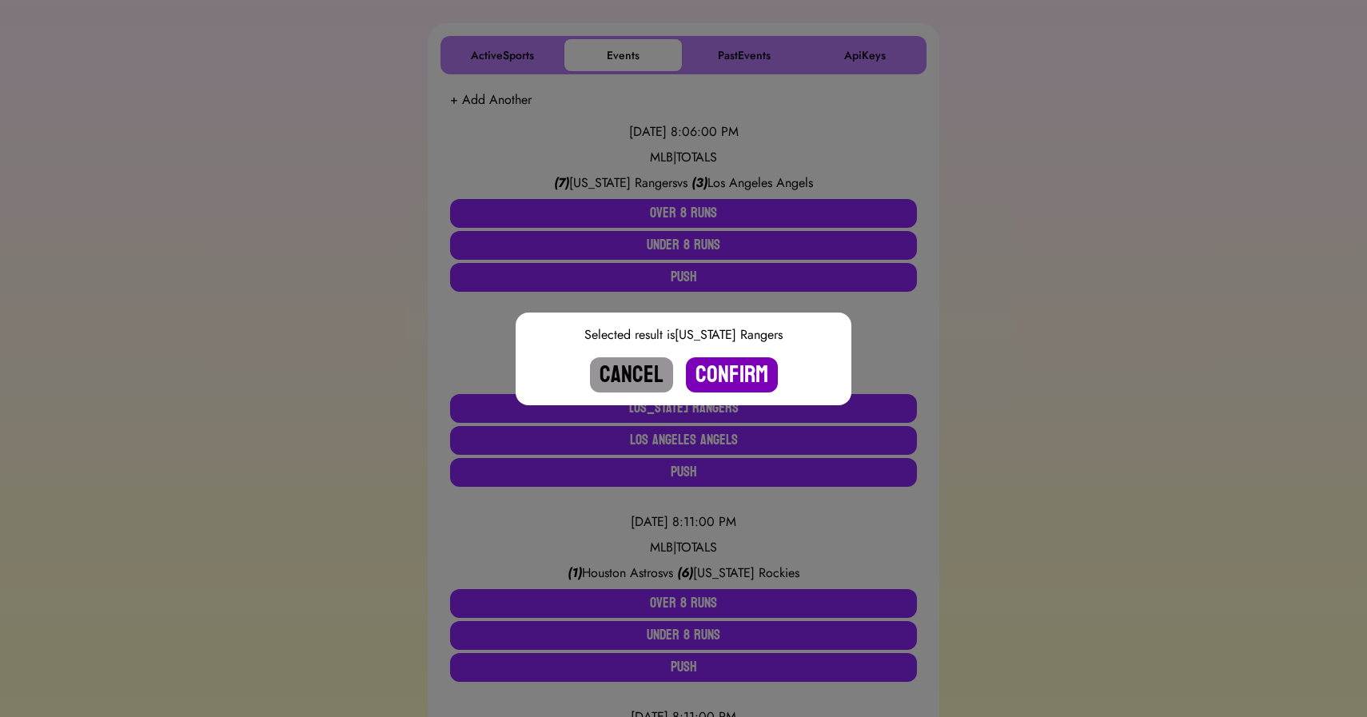
click at [722, 373] on button "Confirm" at bounding box center [732, 374] width 92 height 35
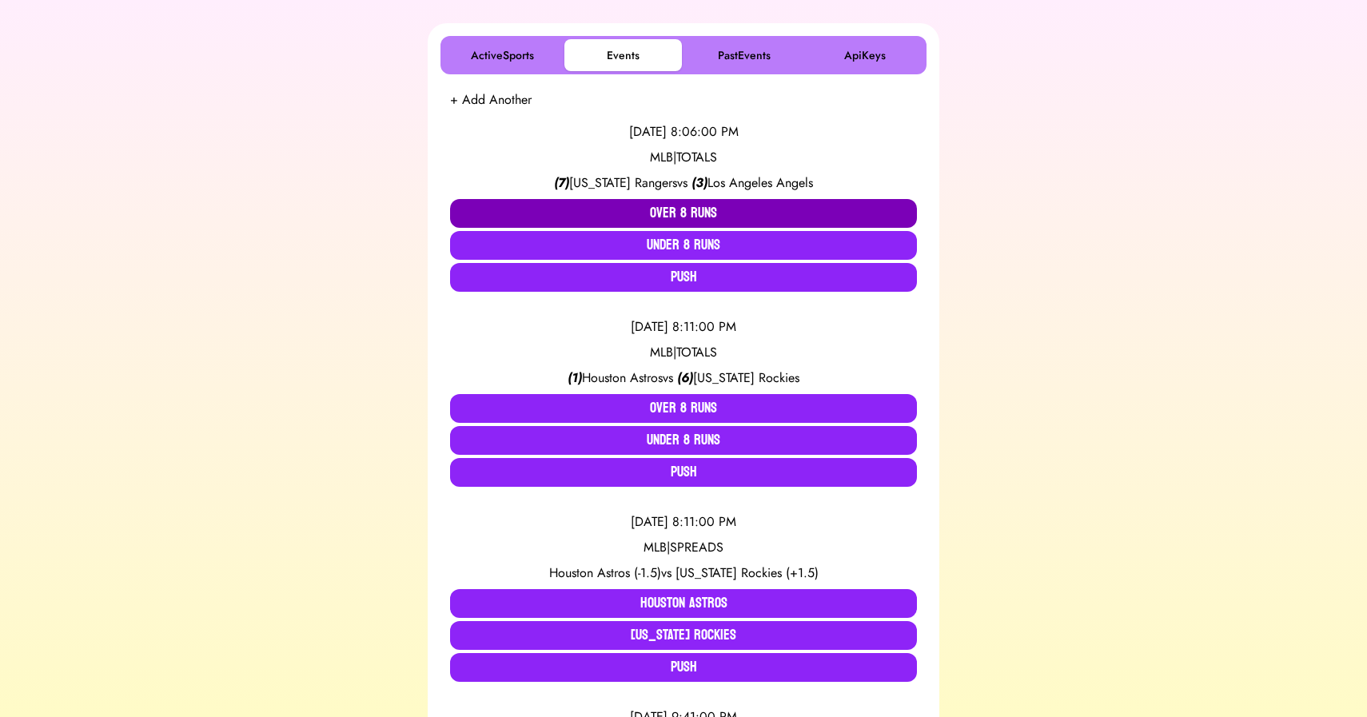
click at [662, 219] on button "Over 8 Runs" at bounding box center [683, 213] width 467 height 29
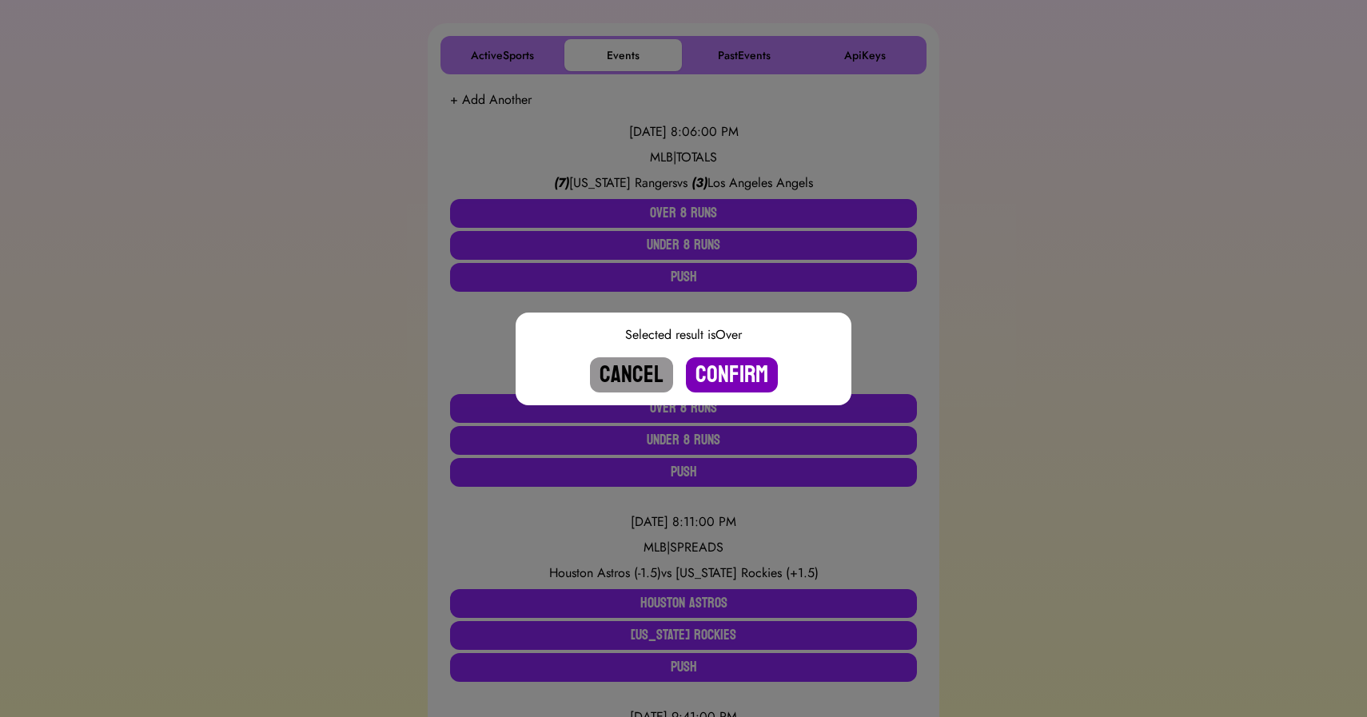
click at [725, 372] on button "Confirm" at bounding box center [732, 374] width 92 height 35
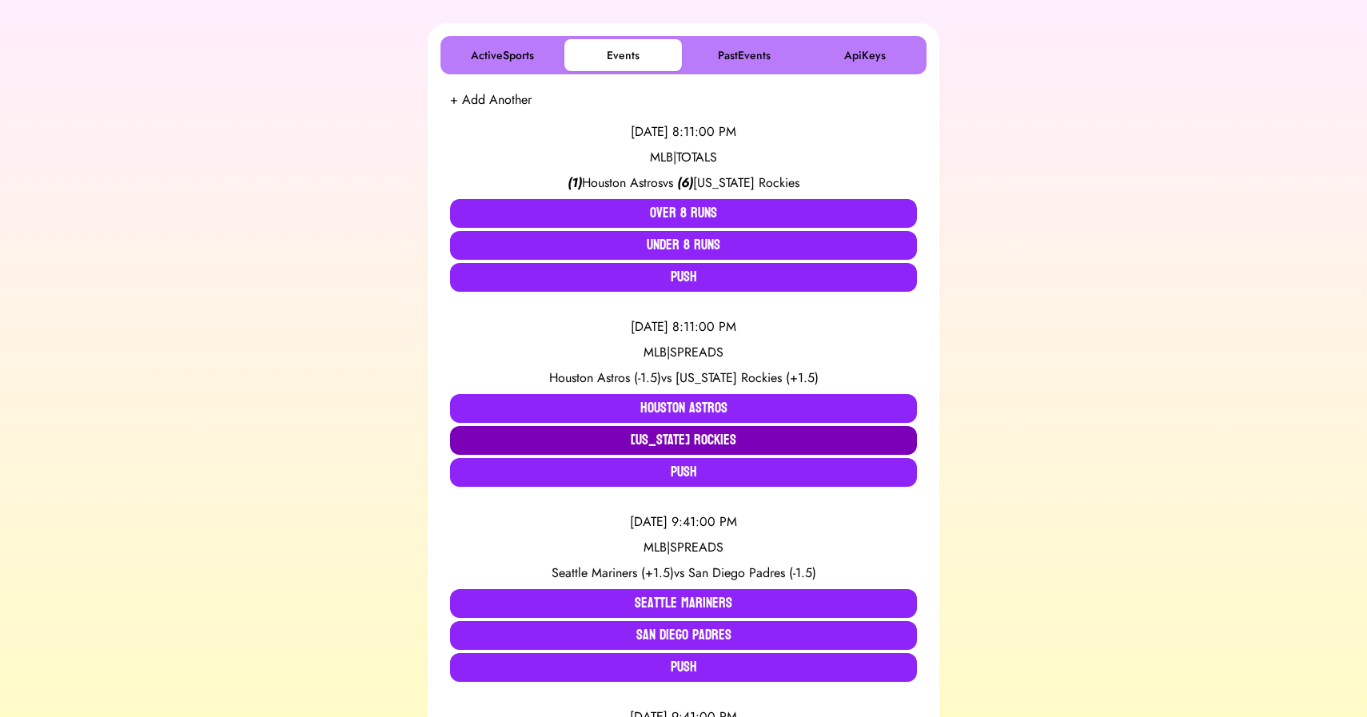
click at [714, 442] on button "[US_STATE] Rockies" at bounding box center [683, 440] width 467 height 29
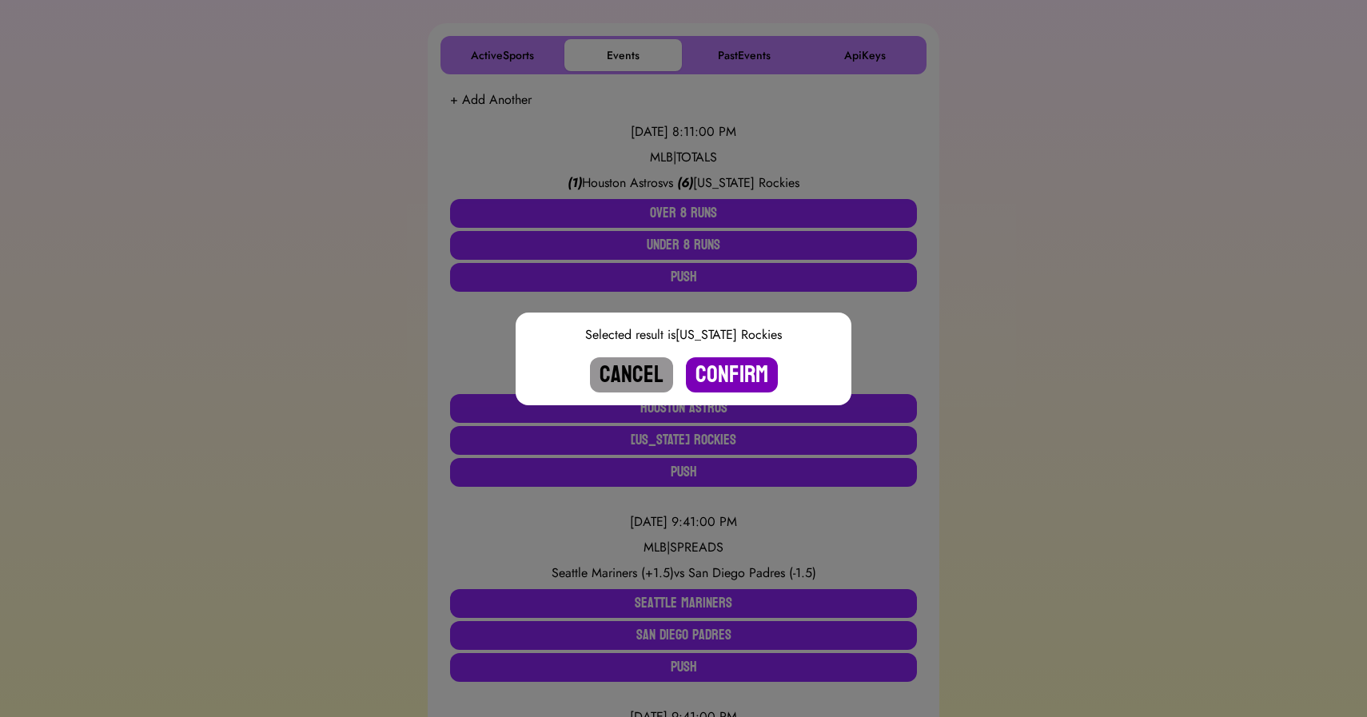
click at [731, 380] on button "Confirm" at bounding box center [732, 374] width 92 height 35
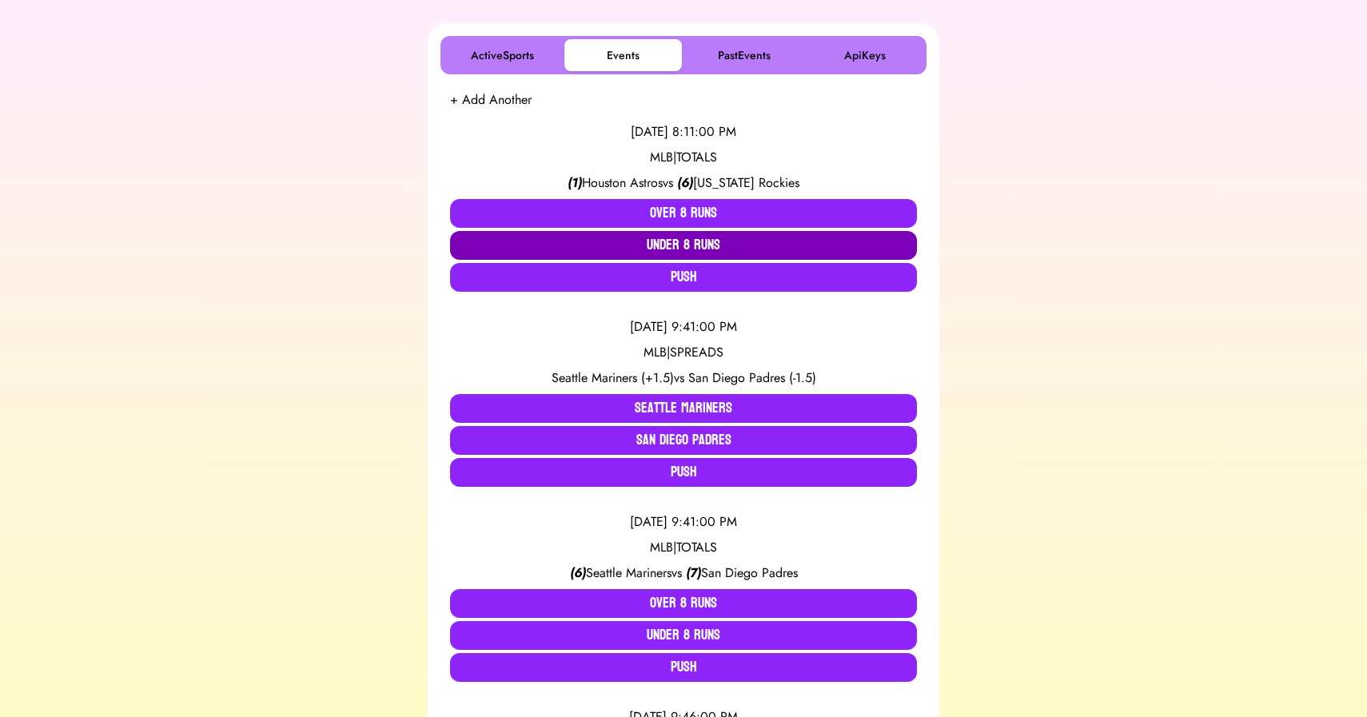
click at [671, 236] on button "Under 8 Runs" at bounding box center [683, 245] width 467 height 29
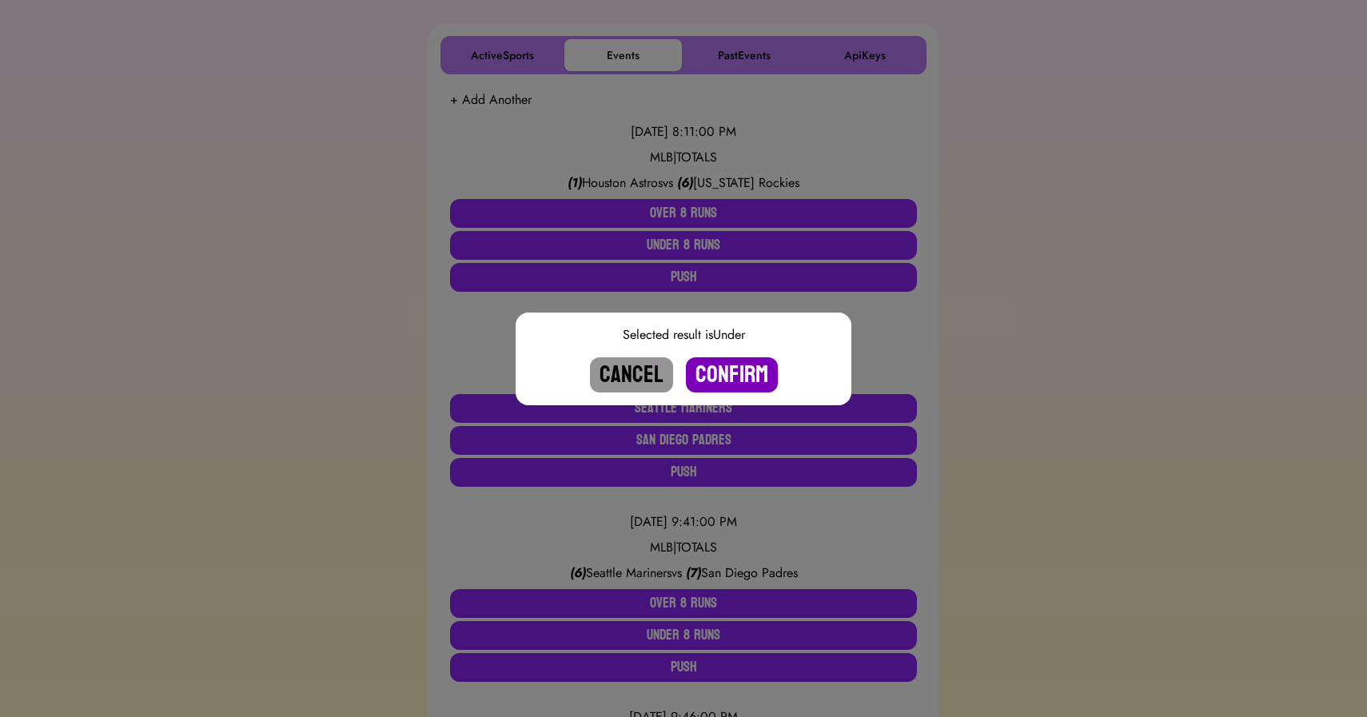
click at [723, 373] on button "Confirm" at bounding box center [732, 374] width 92 height 35
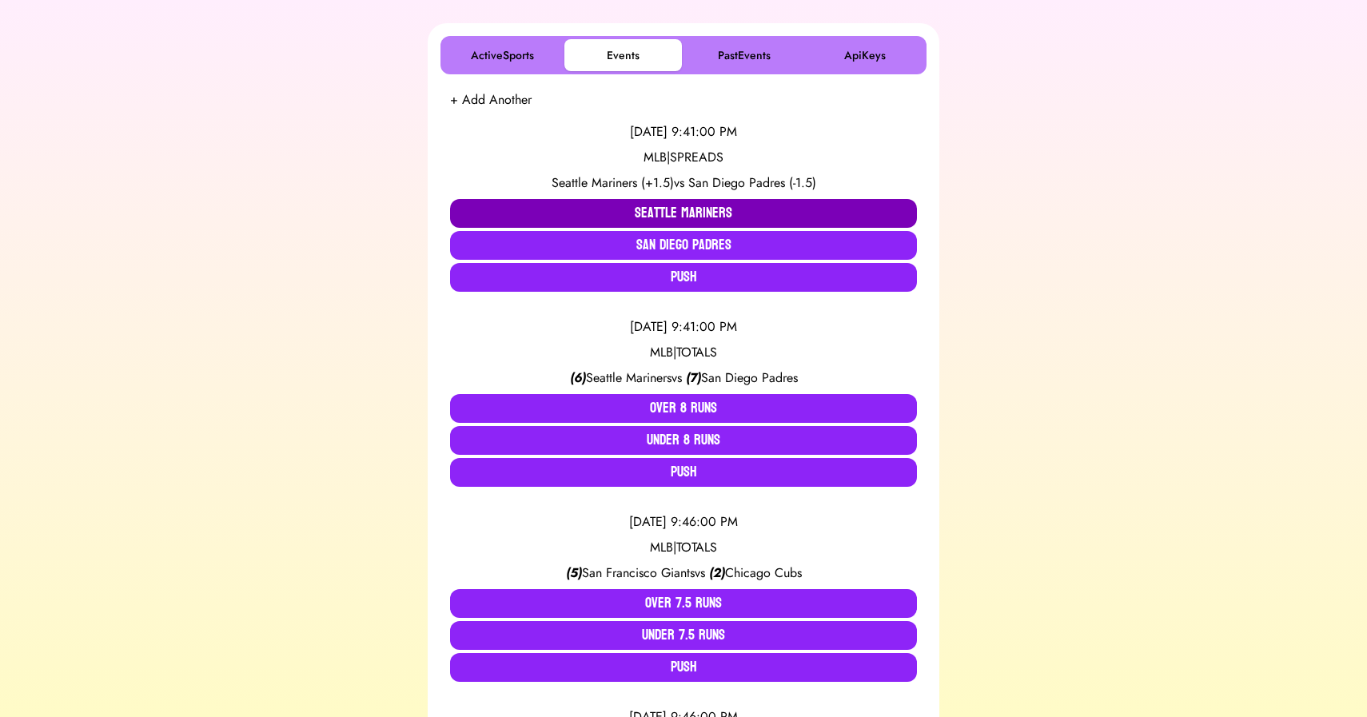
click at [656, 215] on button "Seattle Mariners" at bounding box center [683, 213] width 467 height 29
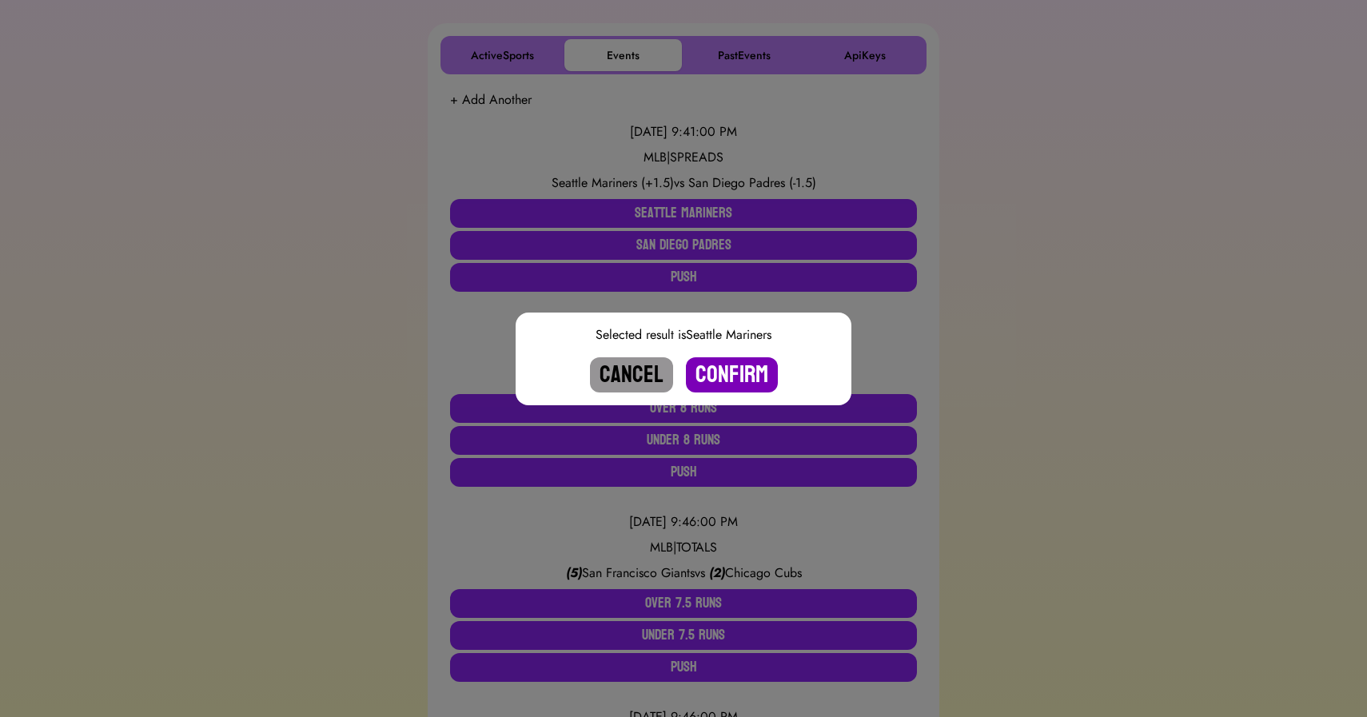
click at [720, 367] on button "Confirm" at bounding box center [732, 374] width 92 height 35
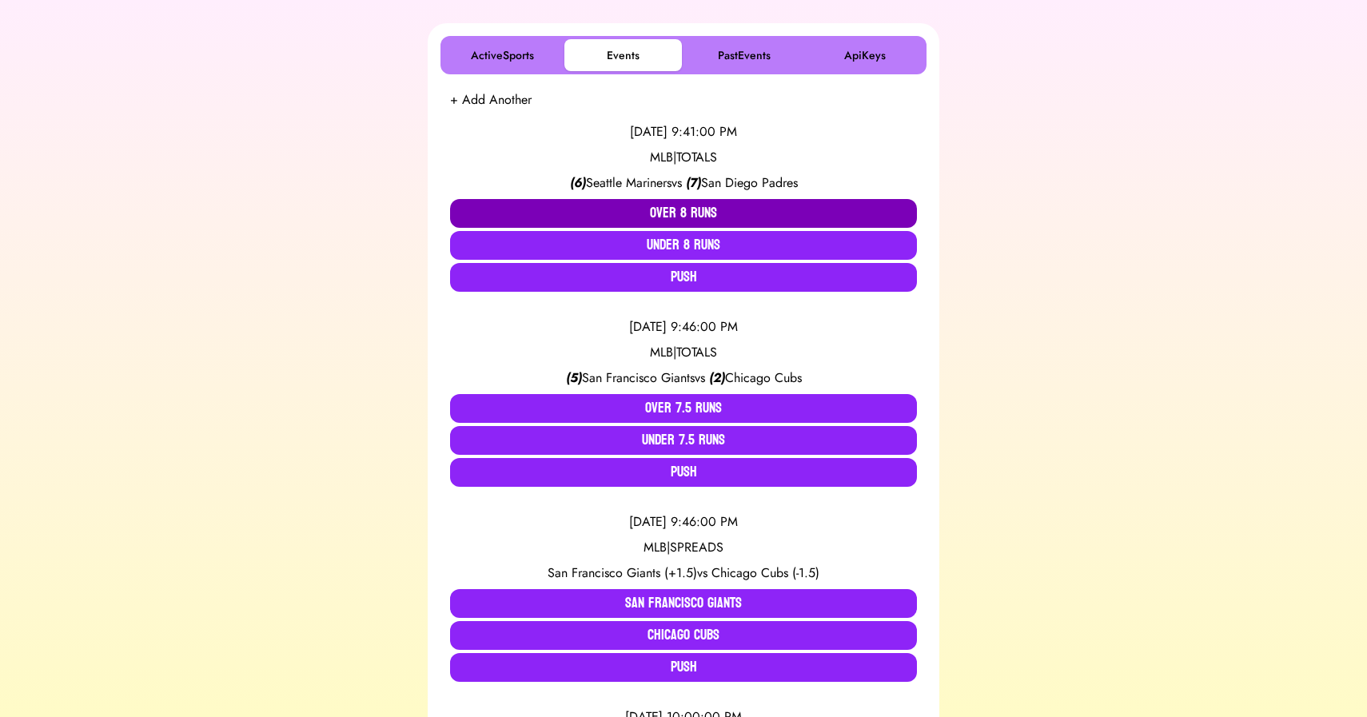
click at [674, 219] on button "Over 8 Runs" at bounding box center [683, 213] width 467 height 29
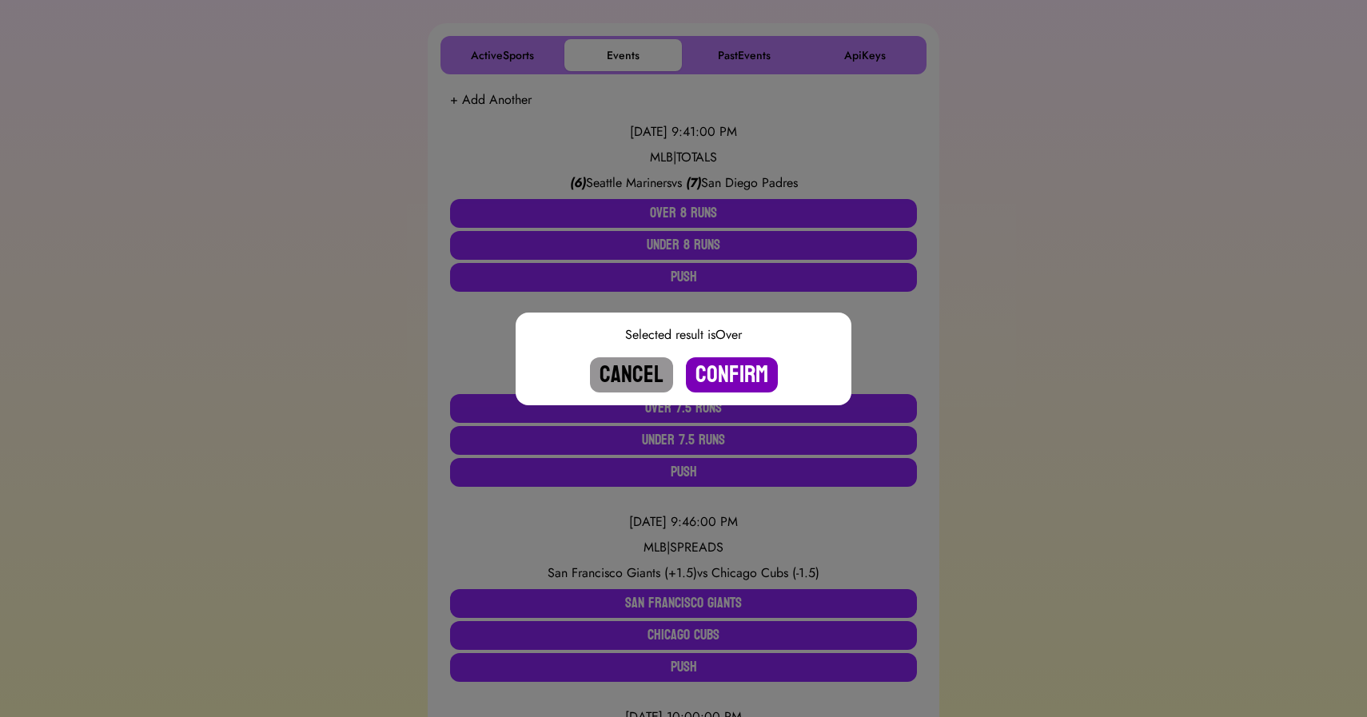
click at [732, 381] on button "Confirm" at bounding box center [732, 374] width 92 height 35
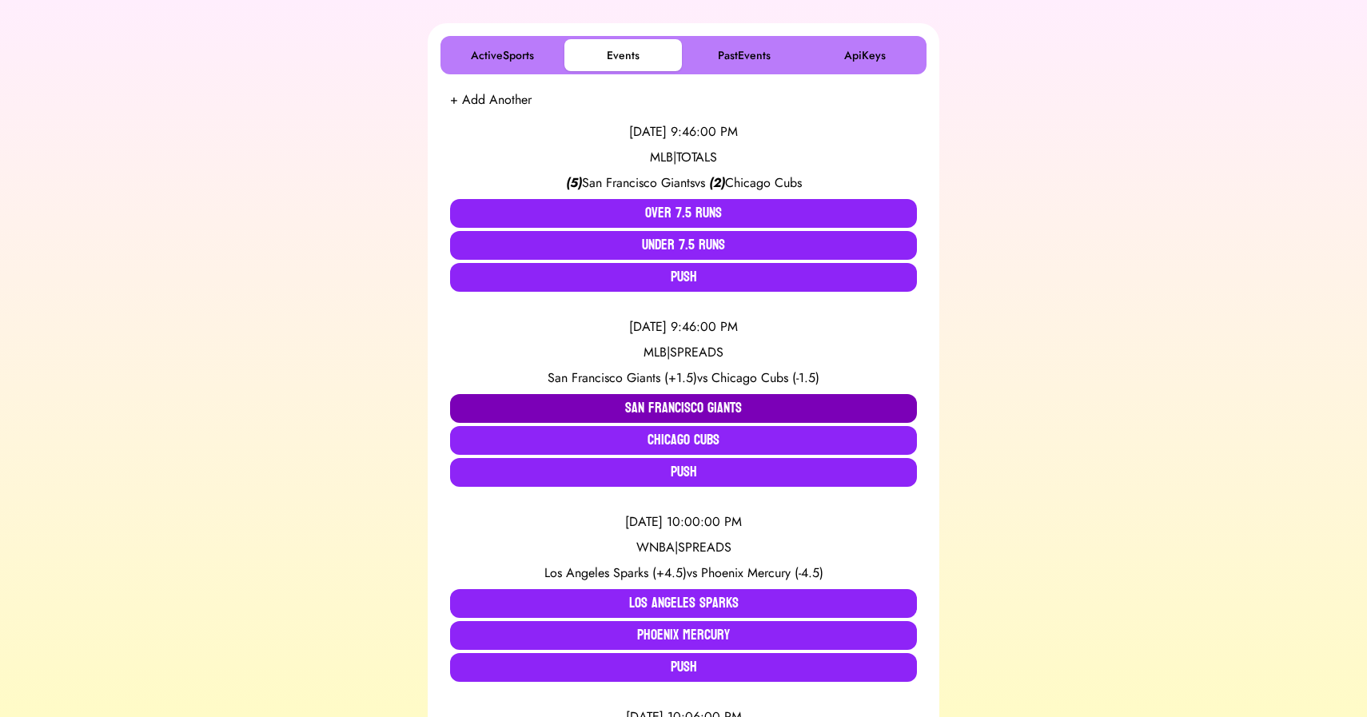
click at [695, 410] on button "San Francisco Giants" at bounding box center [683, 408] width 467 height 29
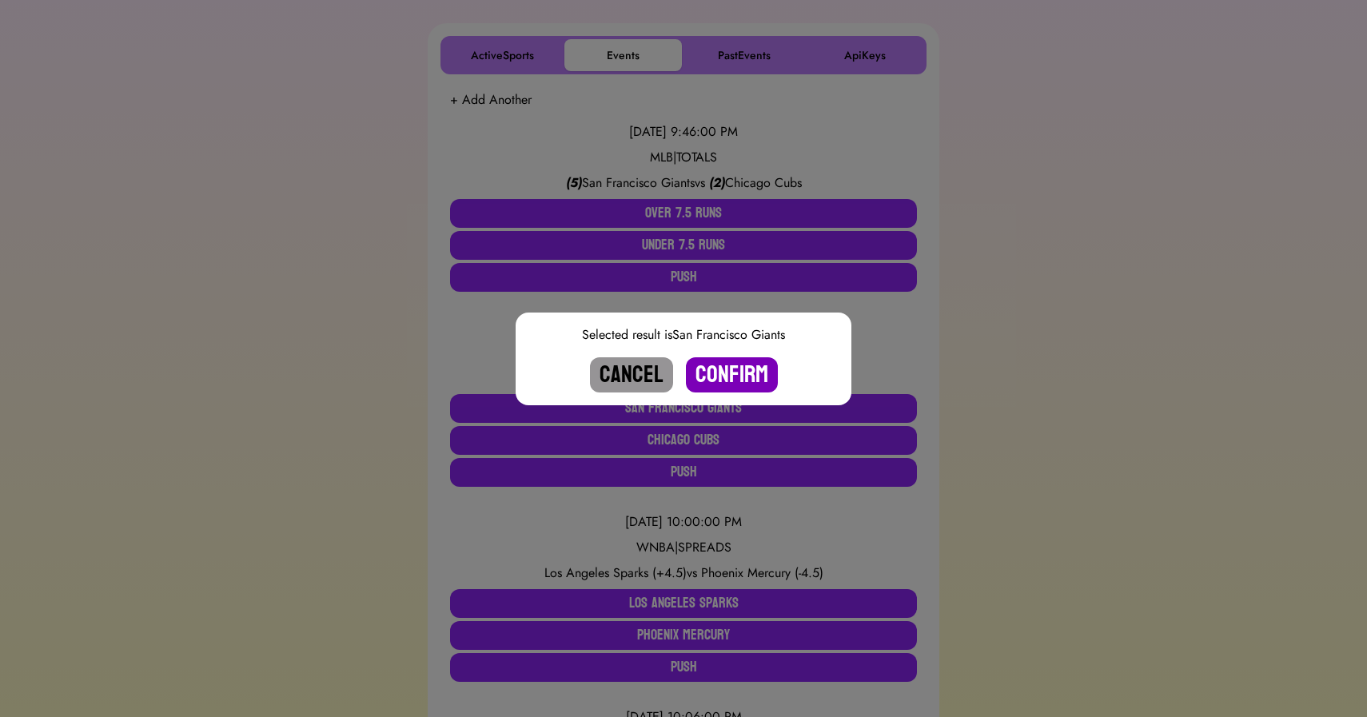
click at [722, 366] on button "Confirm" at bounding box center [732, 374] width 92 height 35
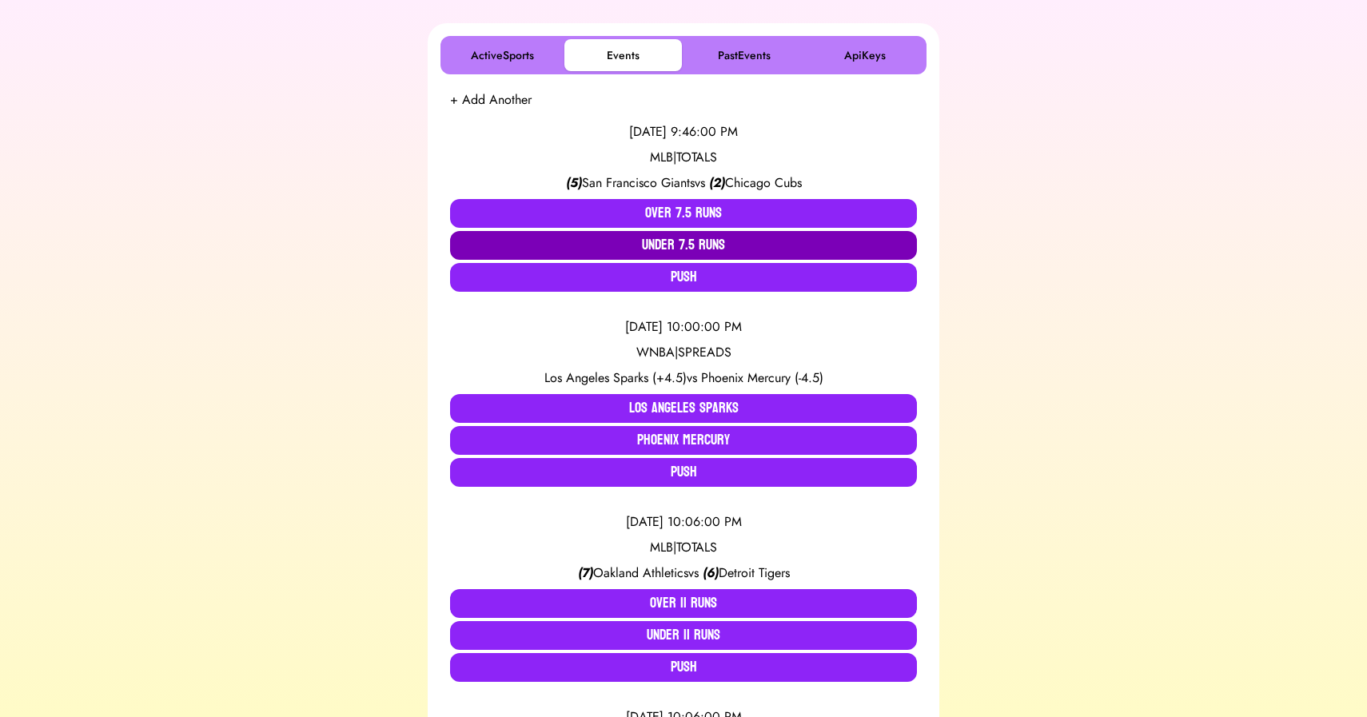
click at [685, 252] on button "Under 7.5 Runs" at bounding box center [683, 245] width 467 height 29
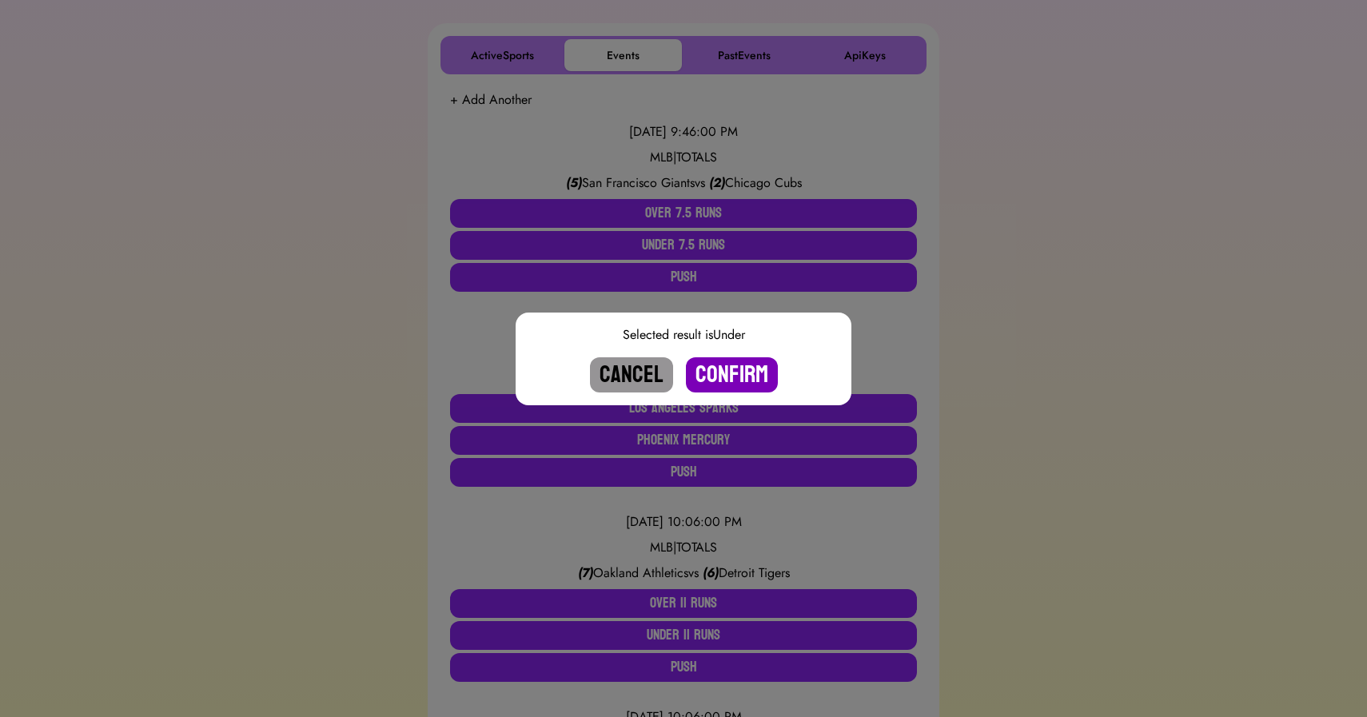
click at [723, 383] on button "Confirm" at bounding box center [732, 374] width 92 height 35
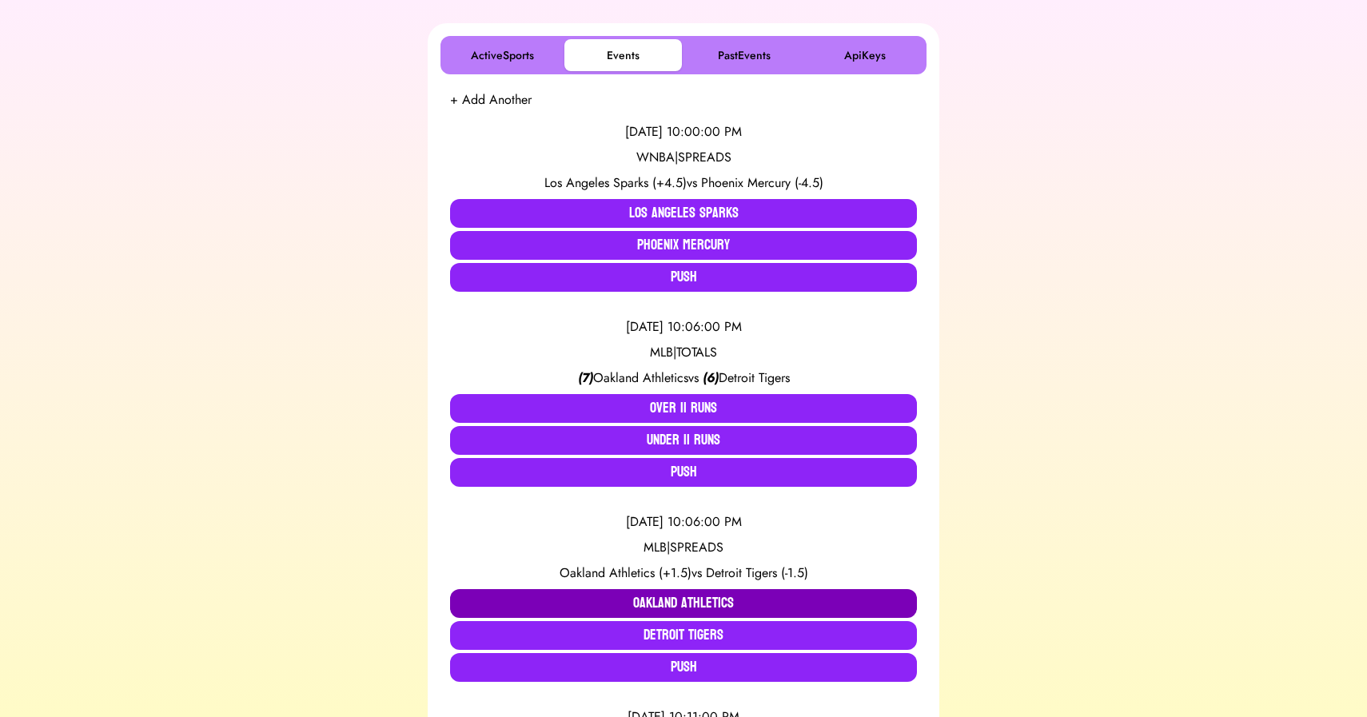
click at [704, 599] on button "Oakland Athletics" at bounding box center [683, 603] width 467 height 29
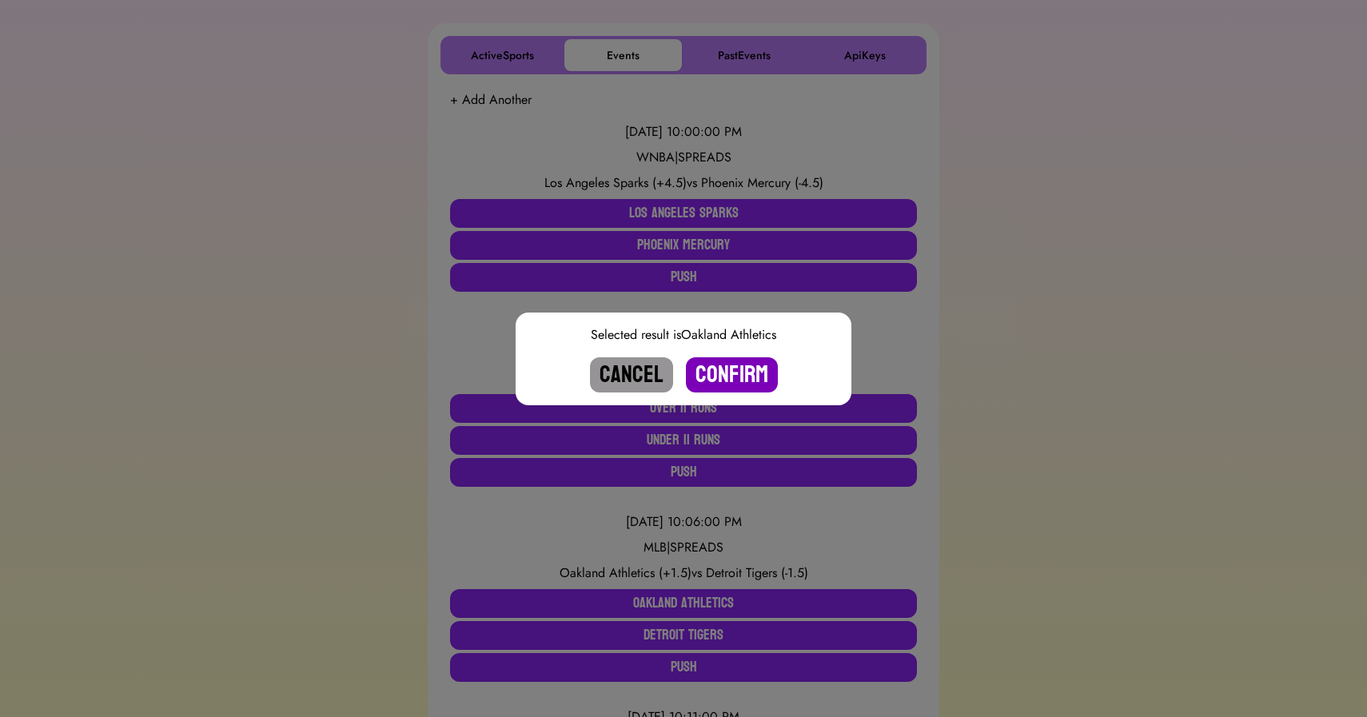
click at [730, 365] on button "Confirm" at bounding box center [732, 374] width 92 height 35
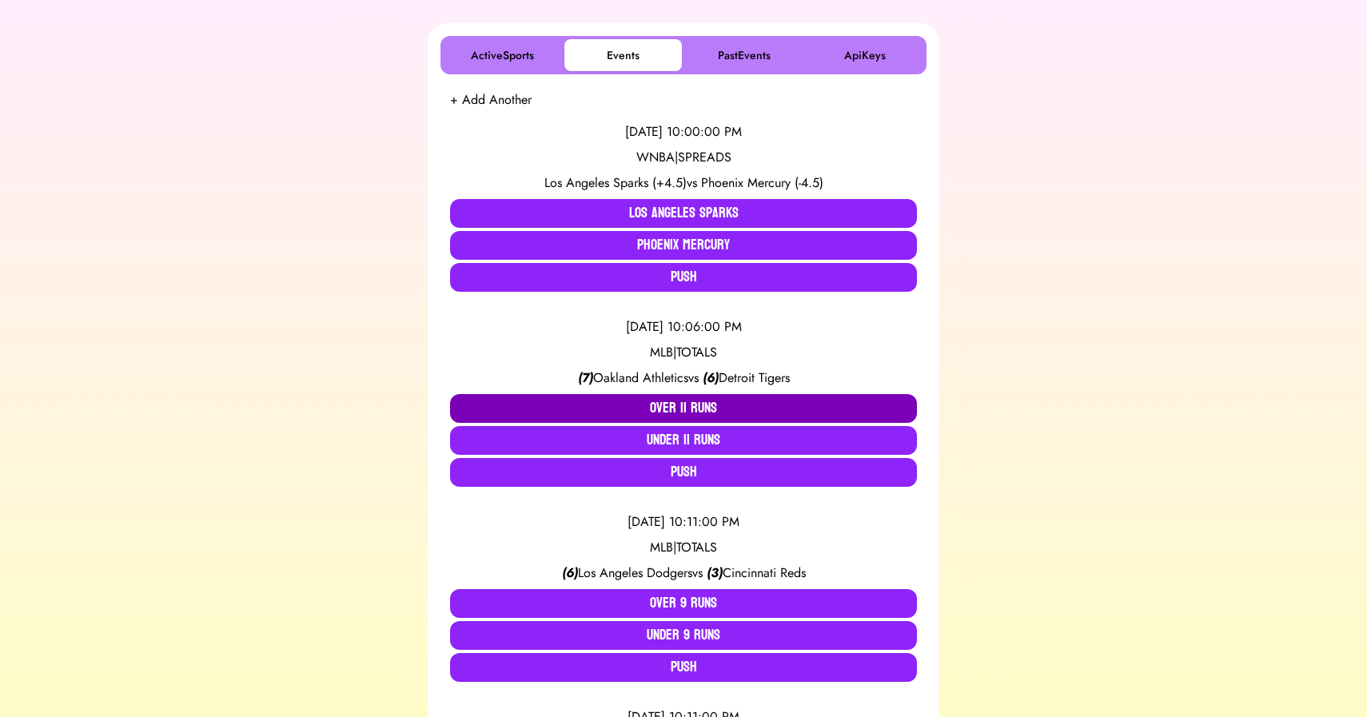
click at [682, 405] on button "Over 11 Runs" at bounding box center [683, 408] width 467 height 29
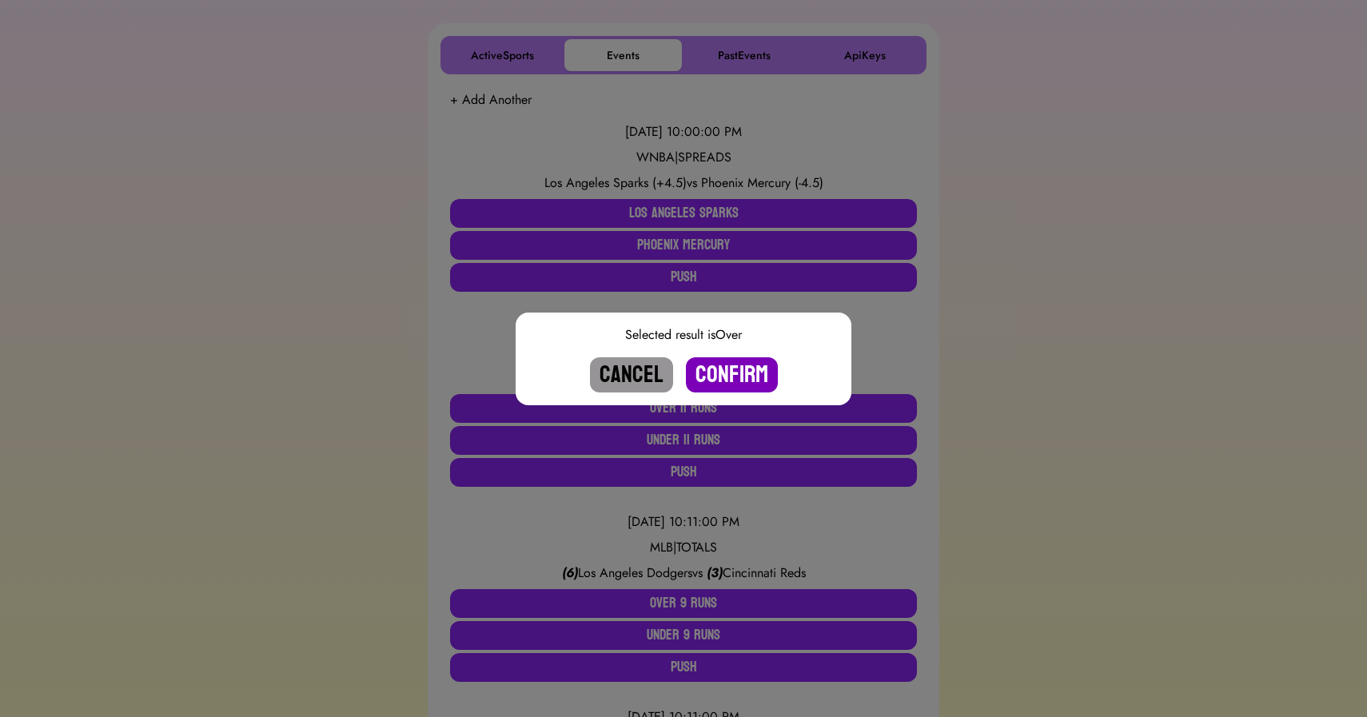
click at [740, 377] on button "Confirm" at bounding box center [732, 374] width 92 height 35
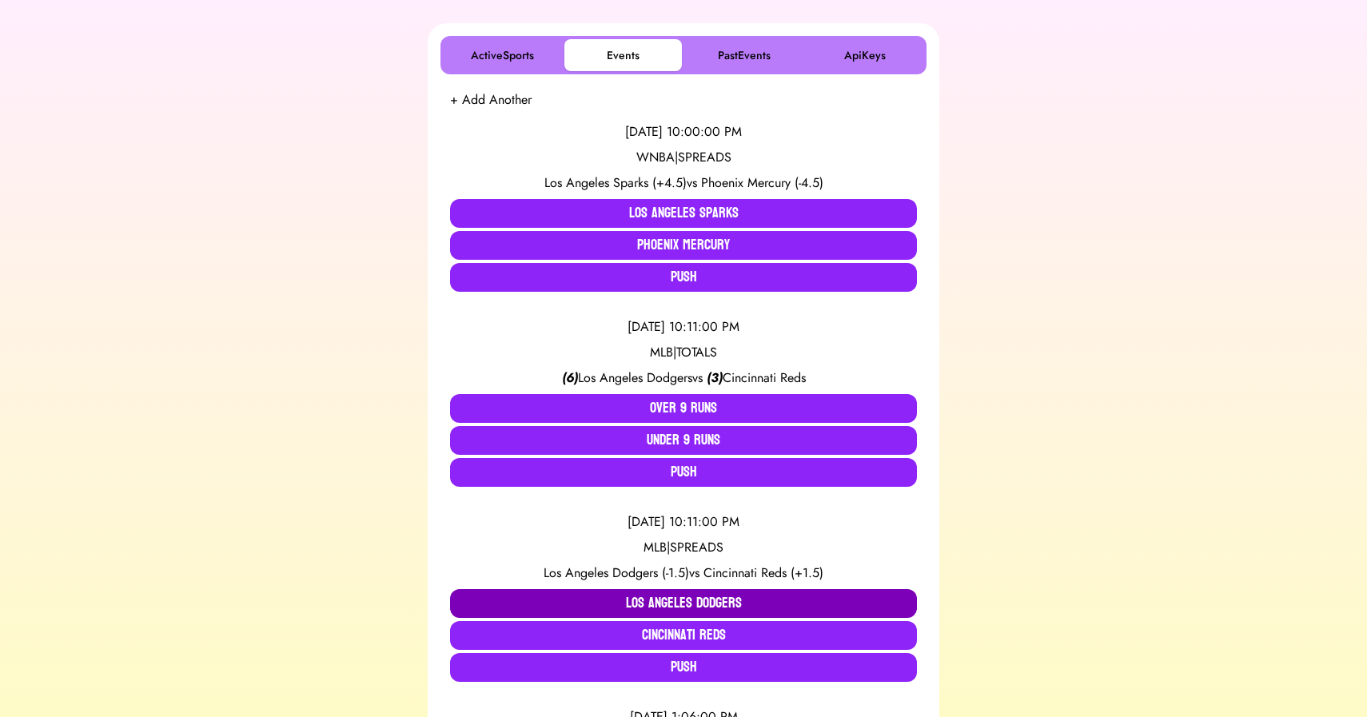
click at [666, 597] on button "Los Angeles Dodgers" at bounding box center [683, 603] width 467 height 29
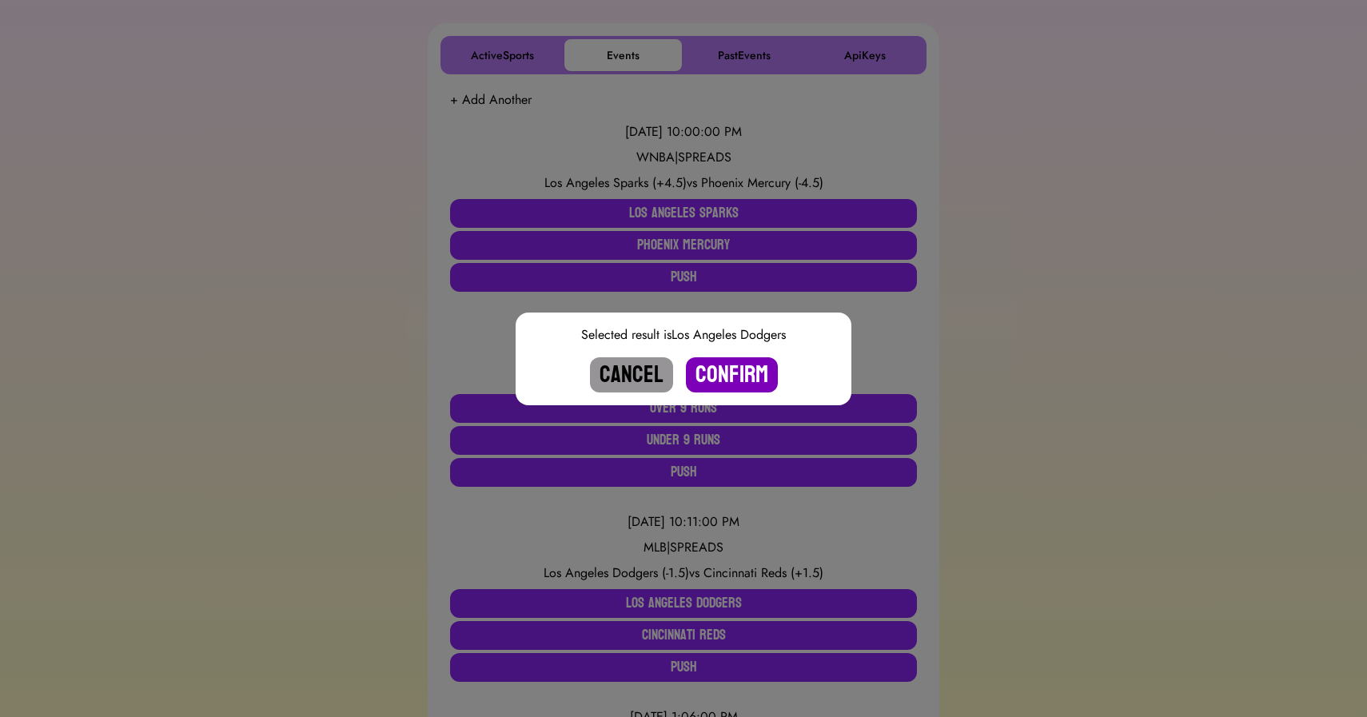
click at [726, 368] on button "Confirm" at bounding box center [732, 374] width 92 height 35
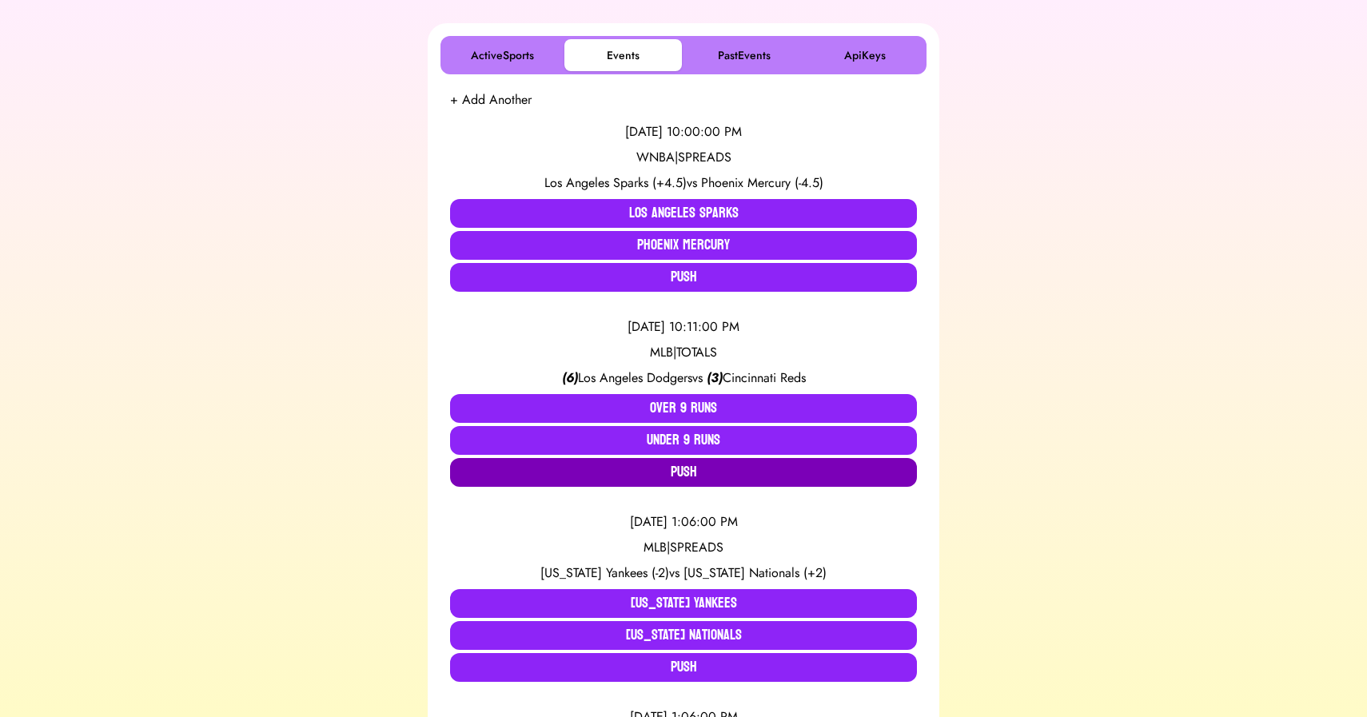
click at [687, 474] on button "Push" at bounding box center [683, 472] width 467 height 29
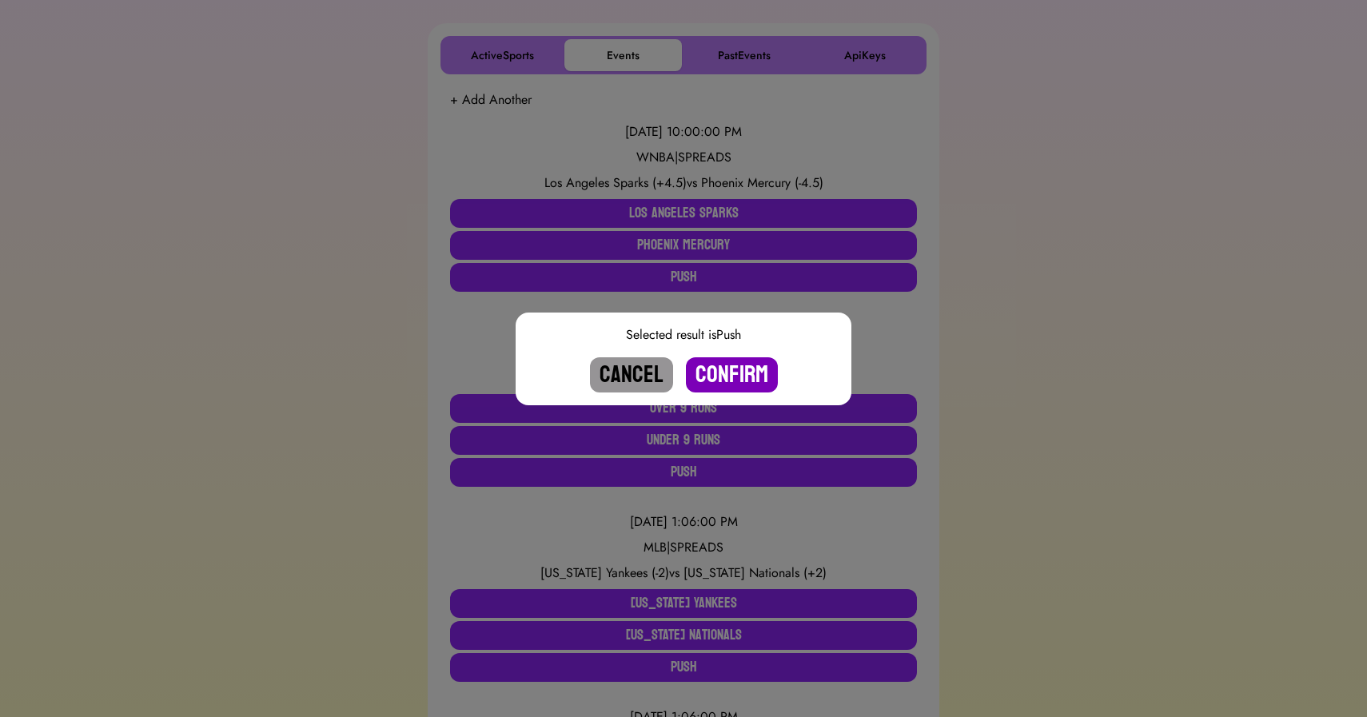
click at [720, 371] on button "Confirm" at bounding box center [732, 374] width 92 height 35
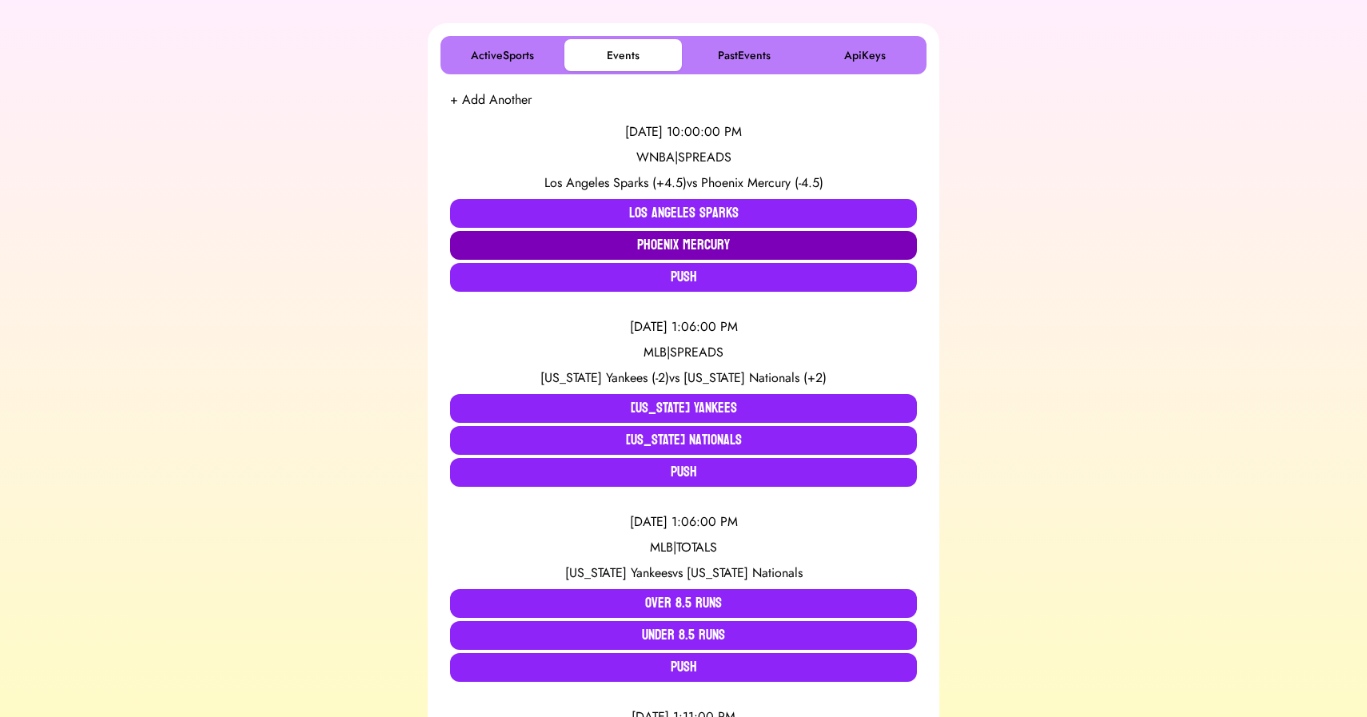
click at [640, 243] on button "Phoenix Mercury" at bounding box center [683, 245] width 467 height 29
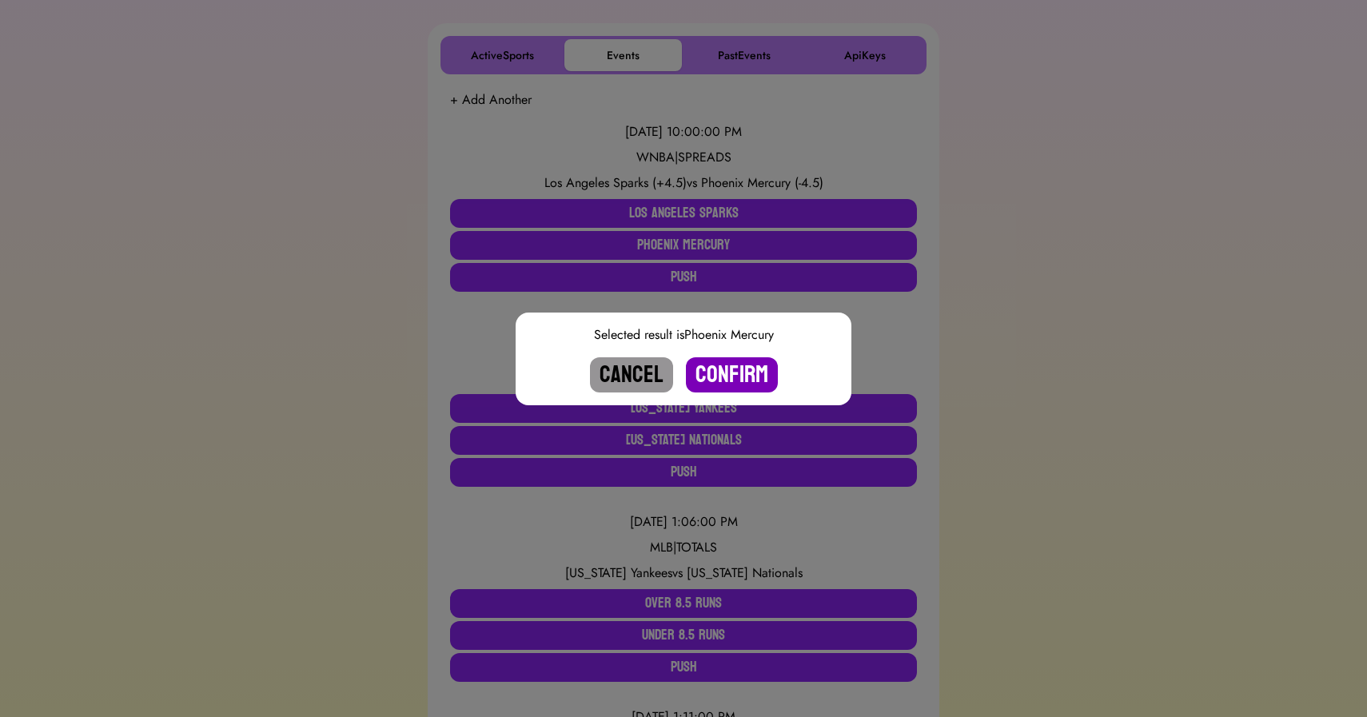
click at [724, 360] on button "Confirm" at bounding box center [732, 374] width 92 height 35
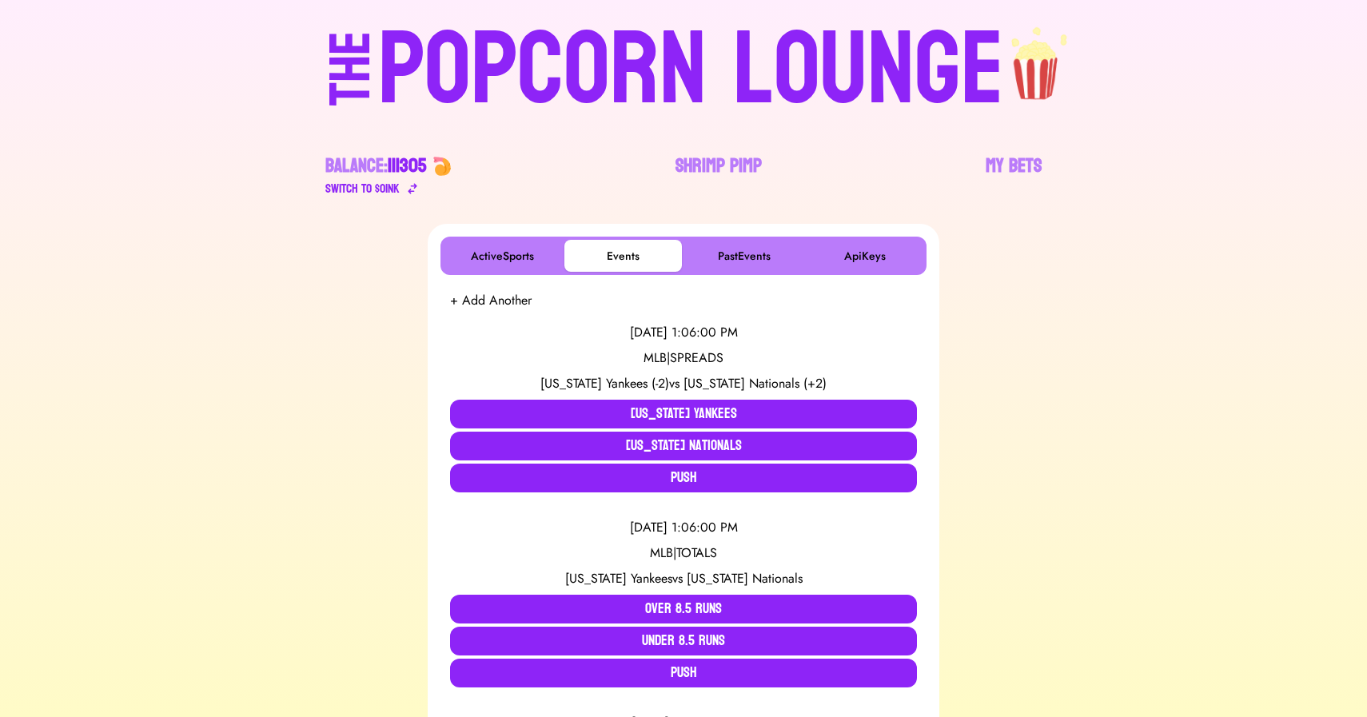
scroll to position [0, 0]
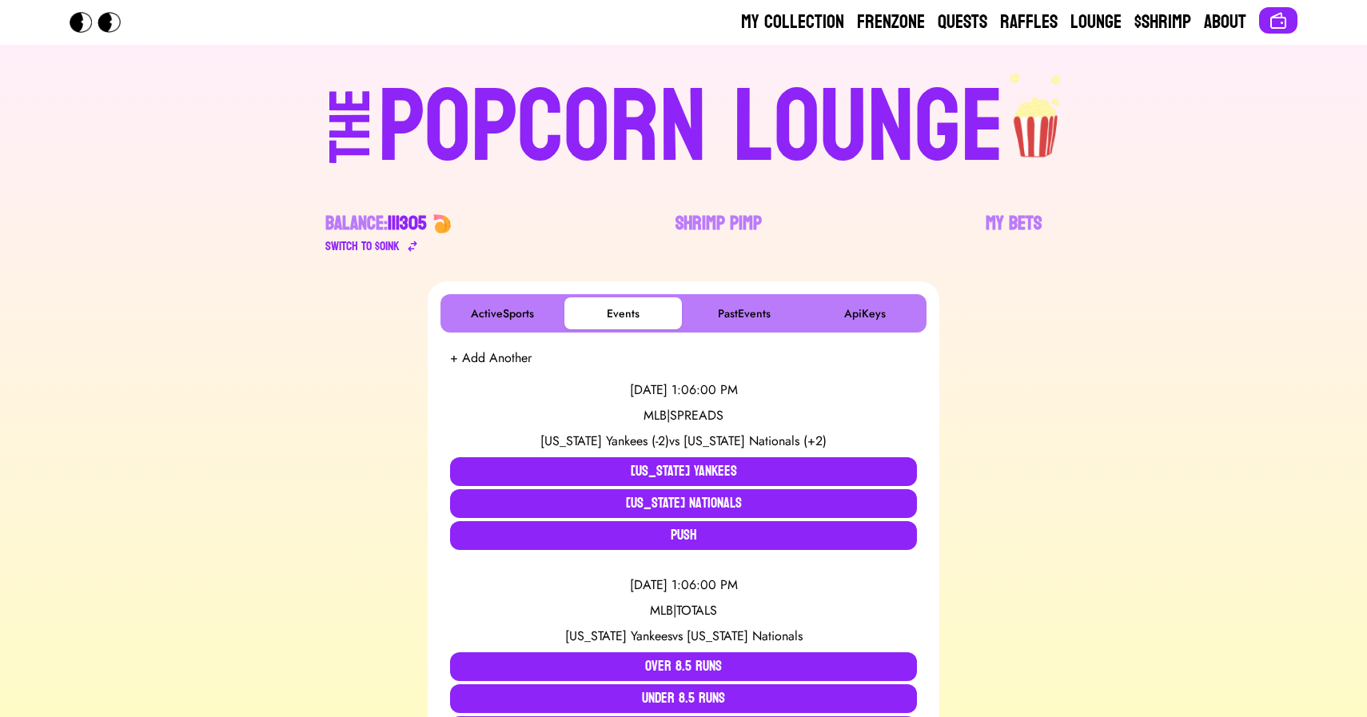
click at [637, 119] on div "POPCORN LOUNGE" at bounding box center [691, 128] width 626 height 102
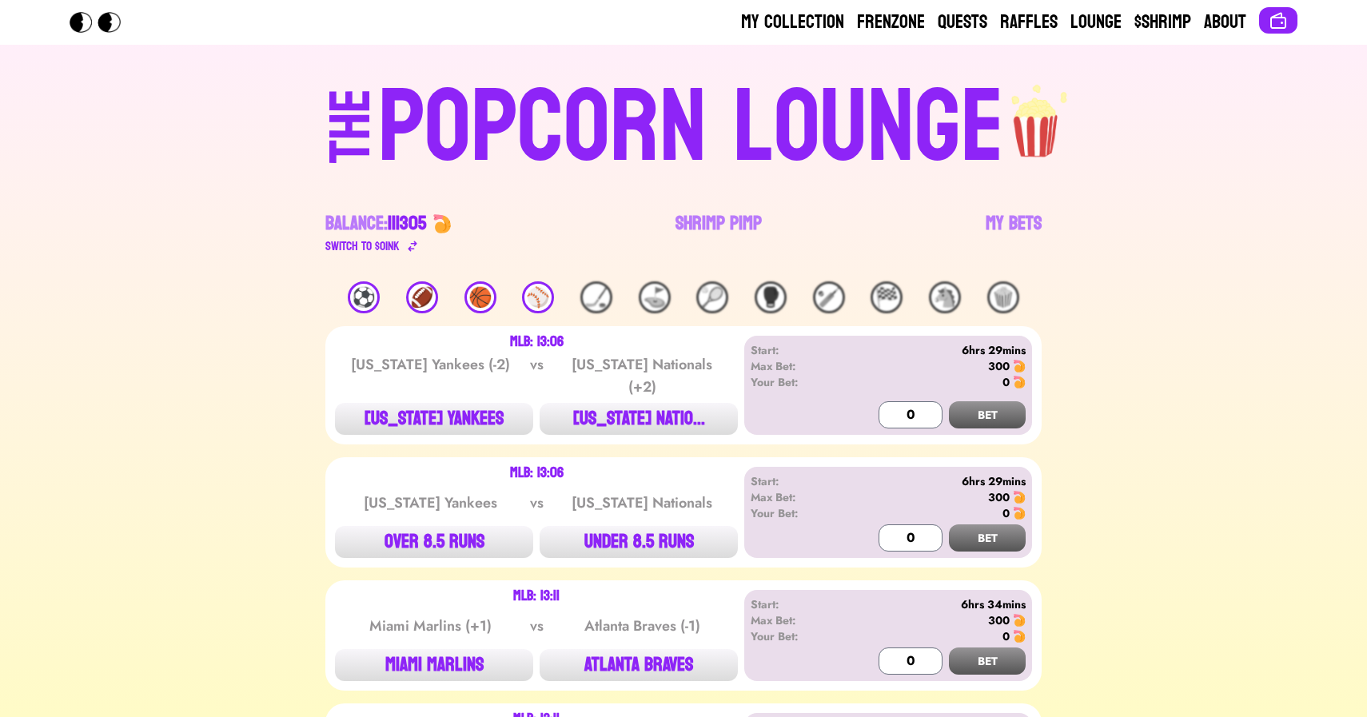
click at [354, 295] on div "⚽️" at bounding box center [364, 297] width 32 height 32
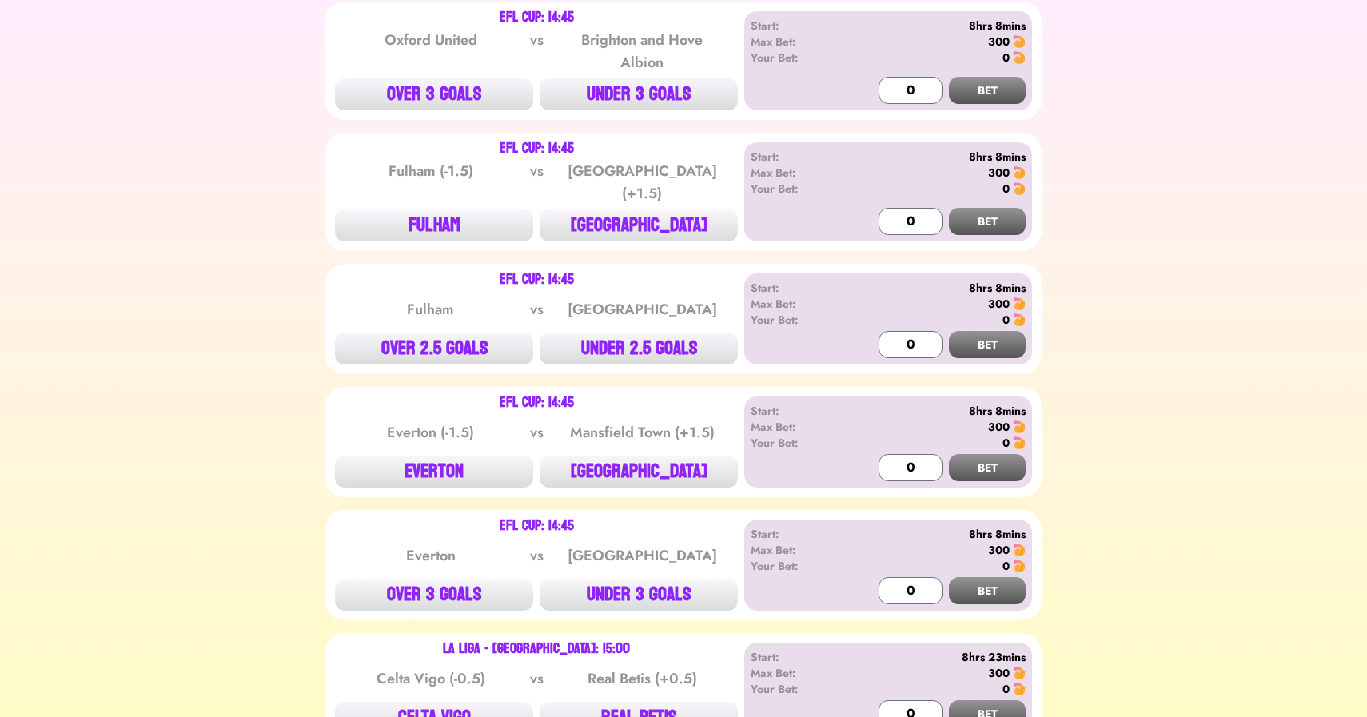
scroll to position [571, 0]
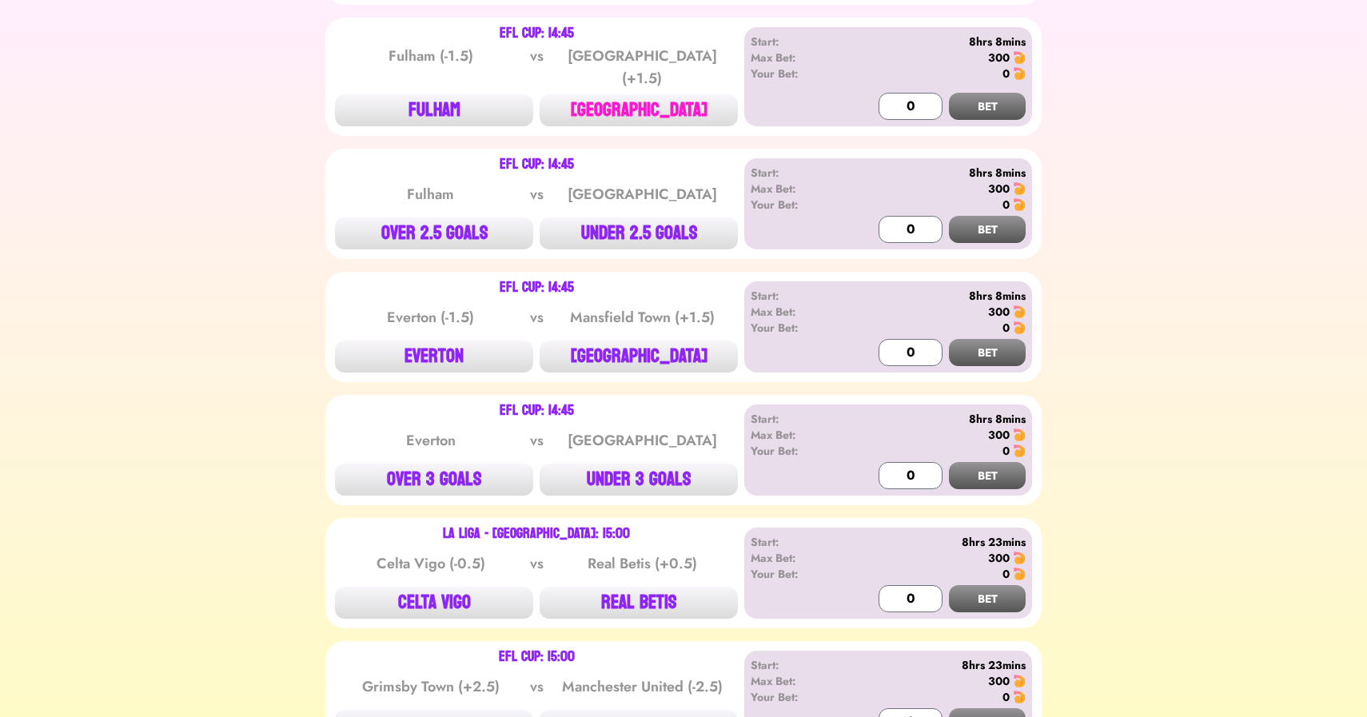
click at [633, 108] on button "[GEOGRAPHIC_DATA]" at bounding box center [639, 110] width 198 height 32
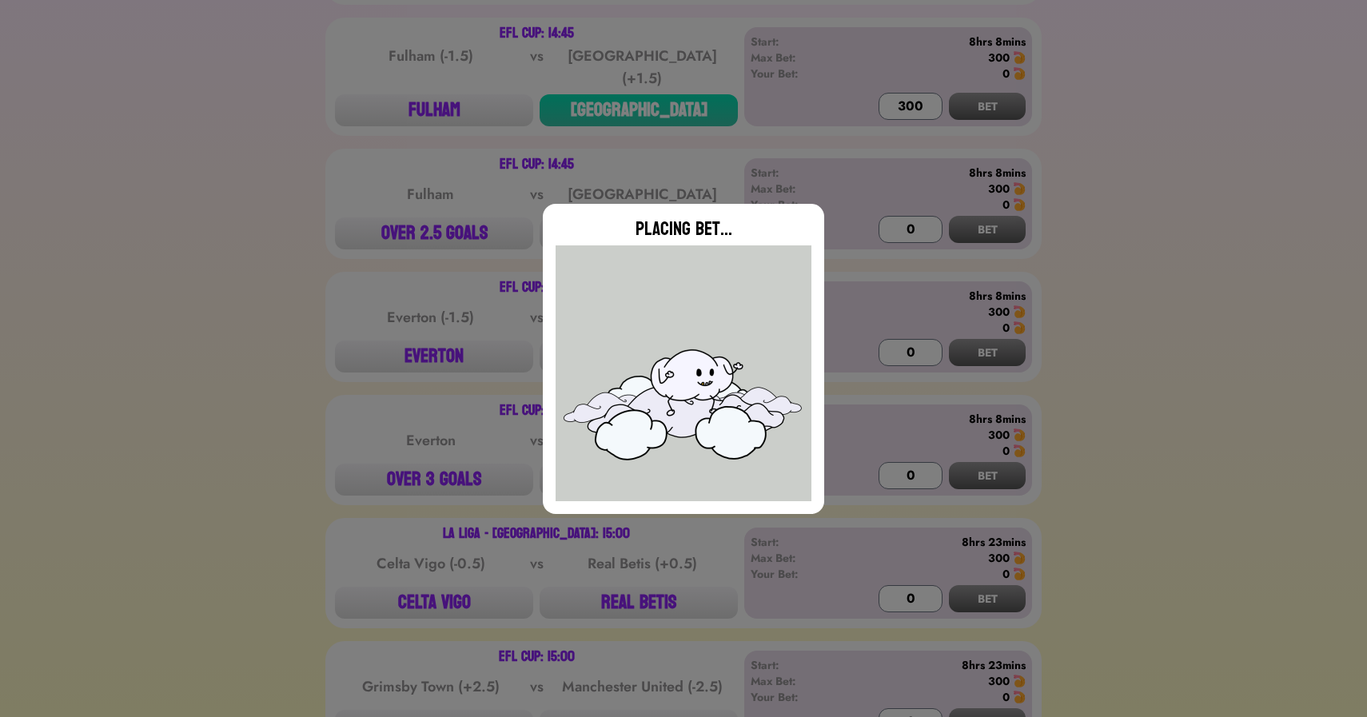
type input "0"
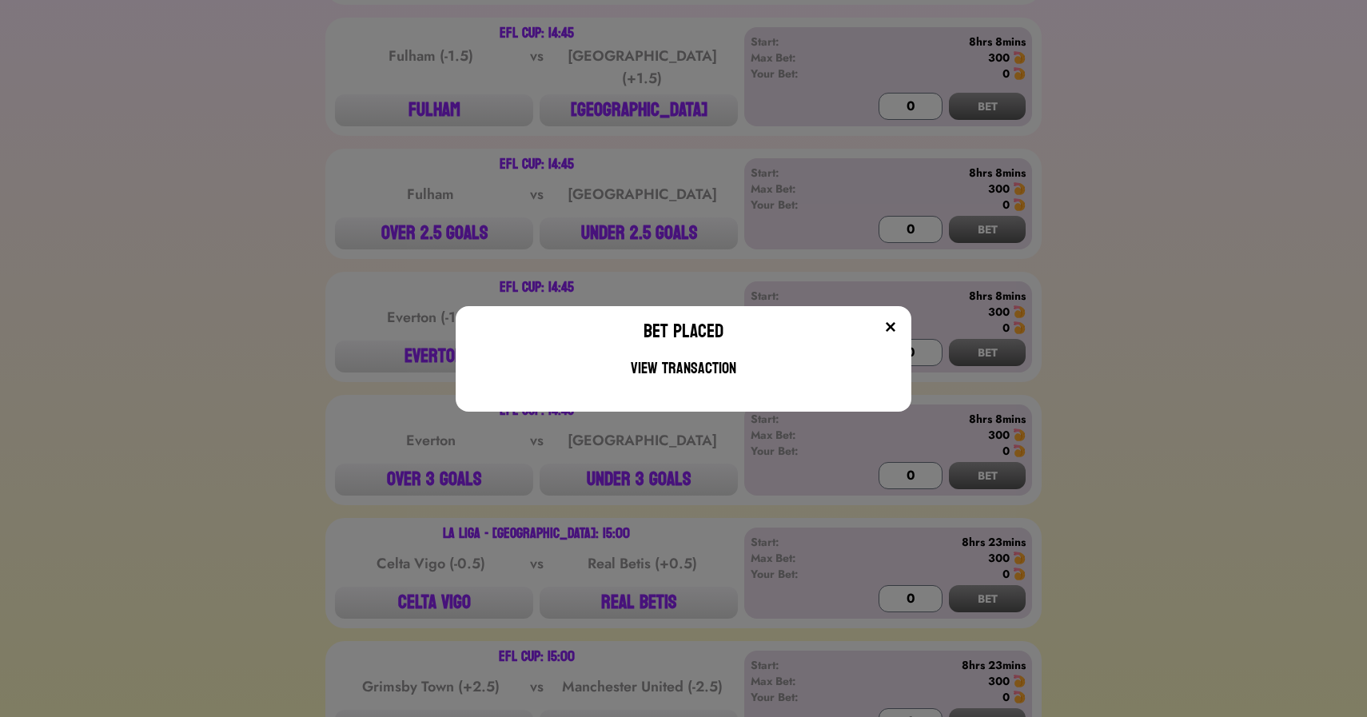
click at [412, 348] on div "Bet Placed View Transaction" at bounding box center [683, 358] width 1367 height 717
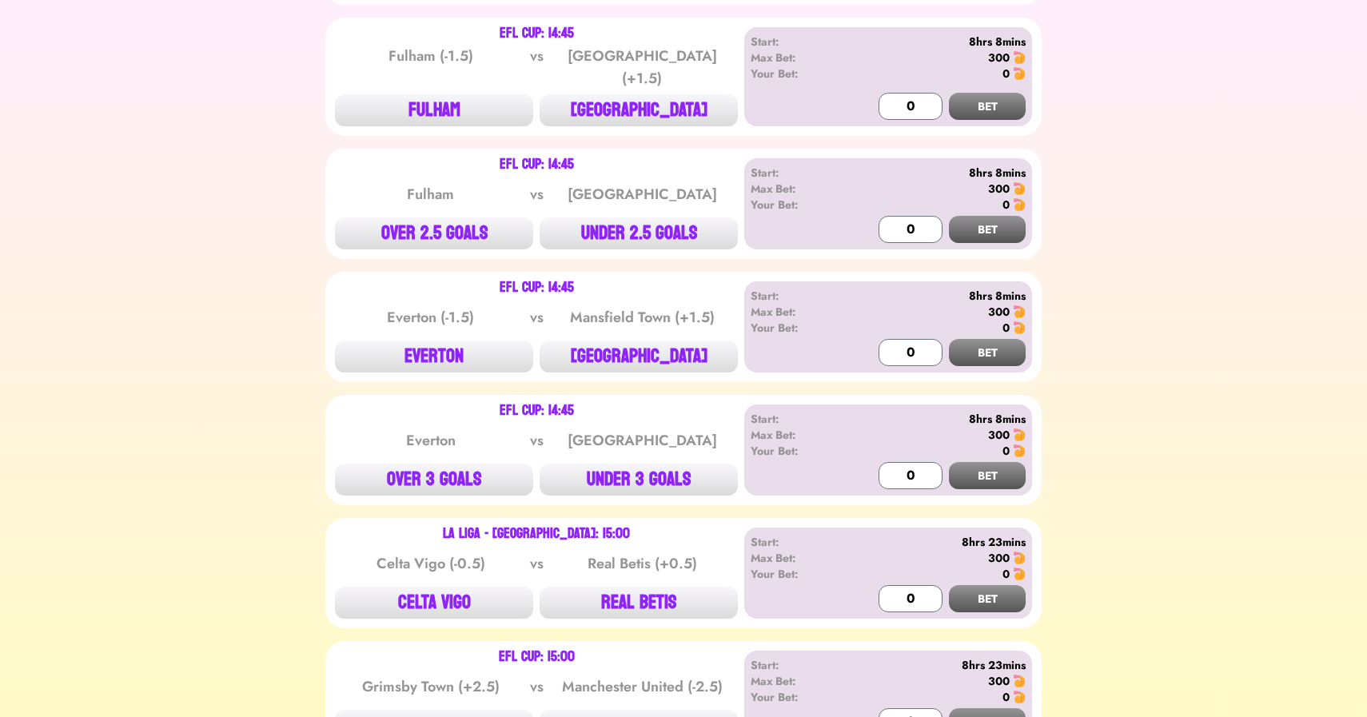
click at [412, 348] on button "EVERTON" at bounding box center [434, 357] width 198 height 32
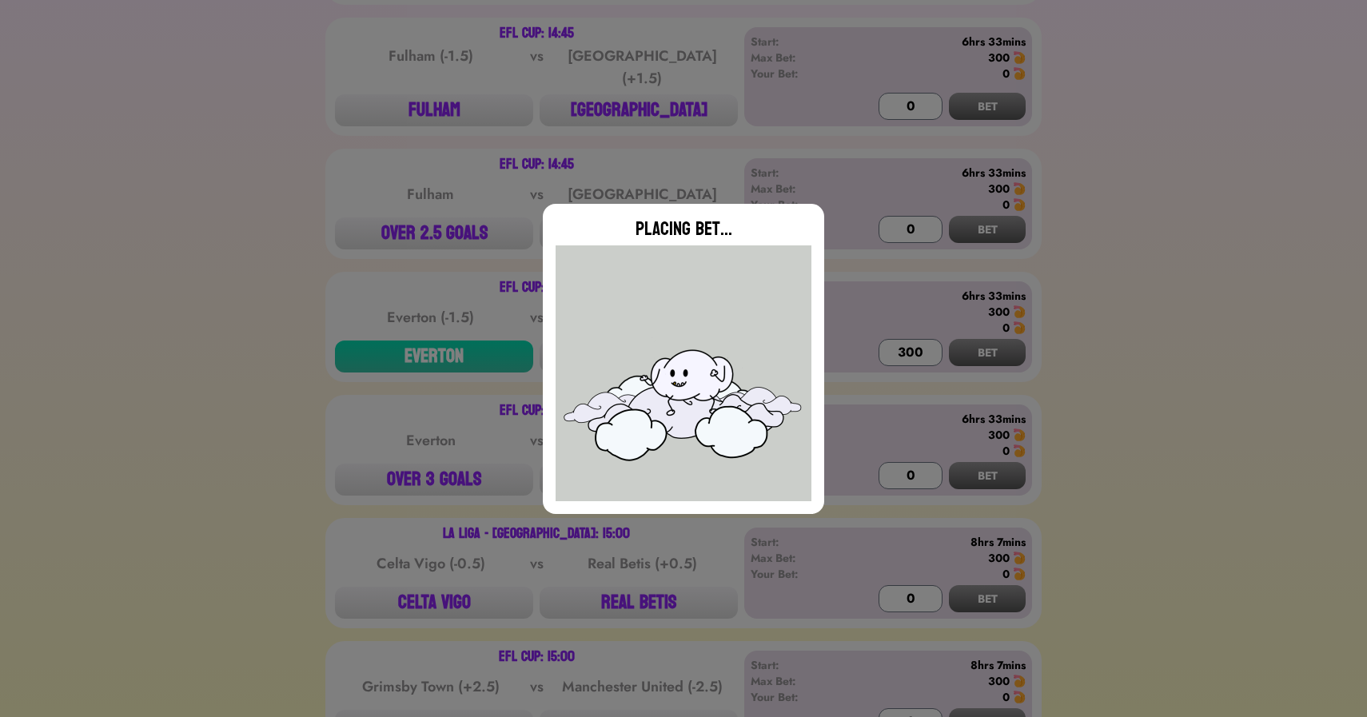
type input "0"
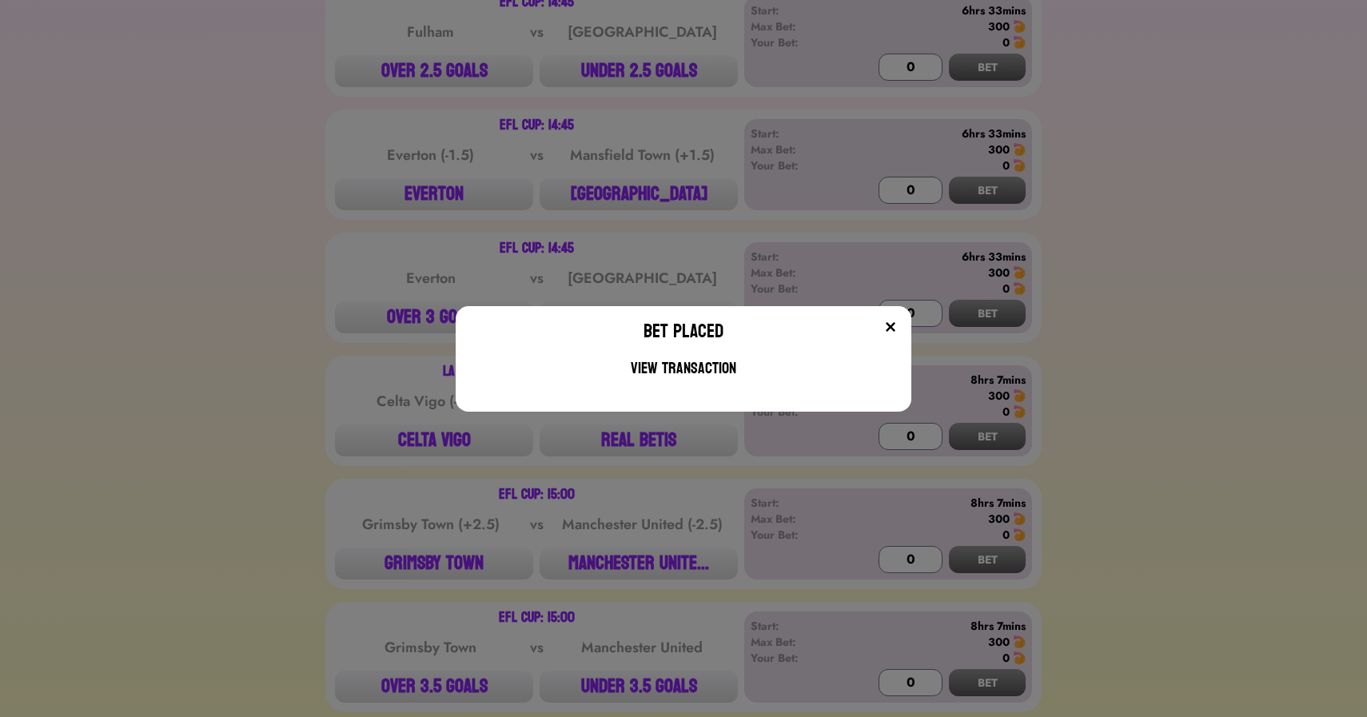
scroll to position [740, 0]
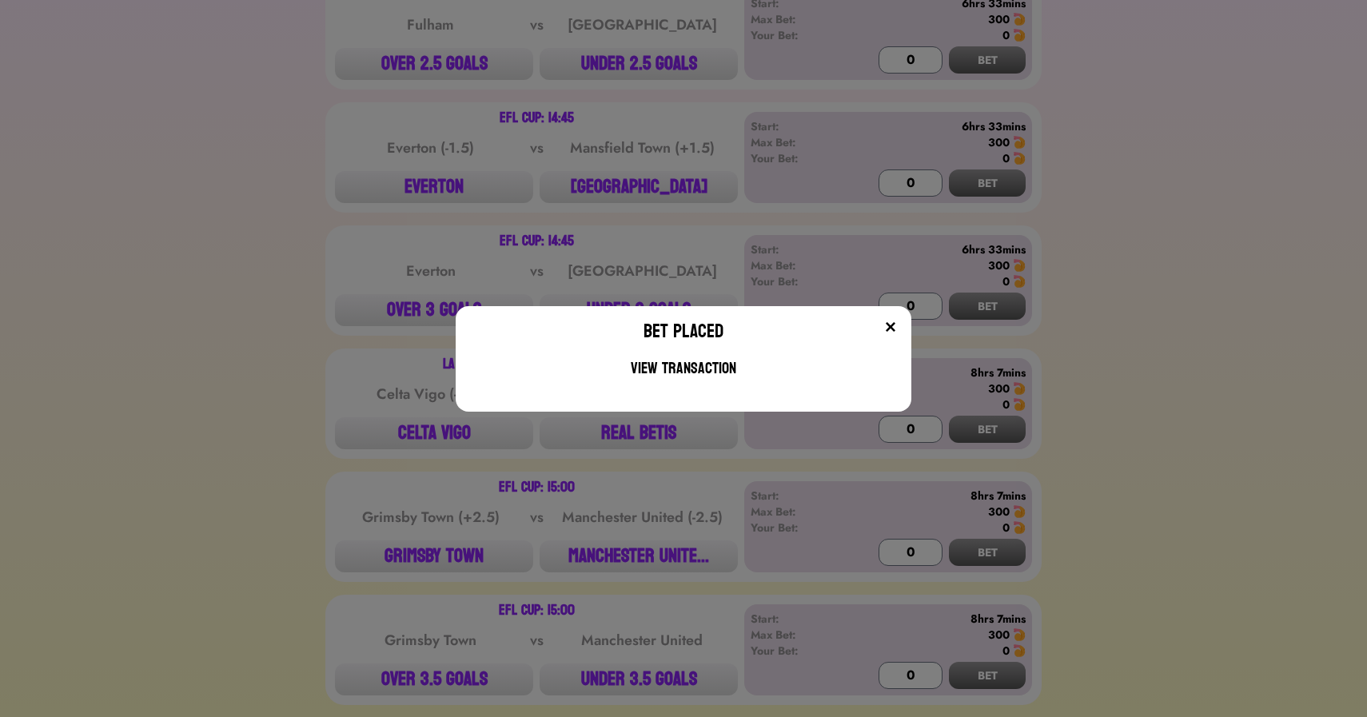
click at [425, 568] on div "Bet Placed View Transaction" at bounding box center [683, 358] width 1367 height 717
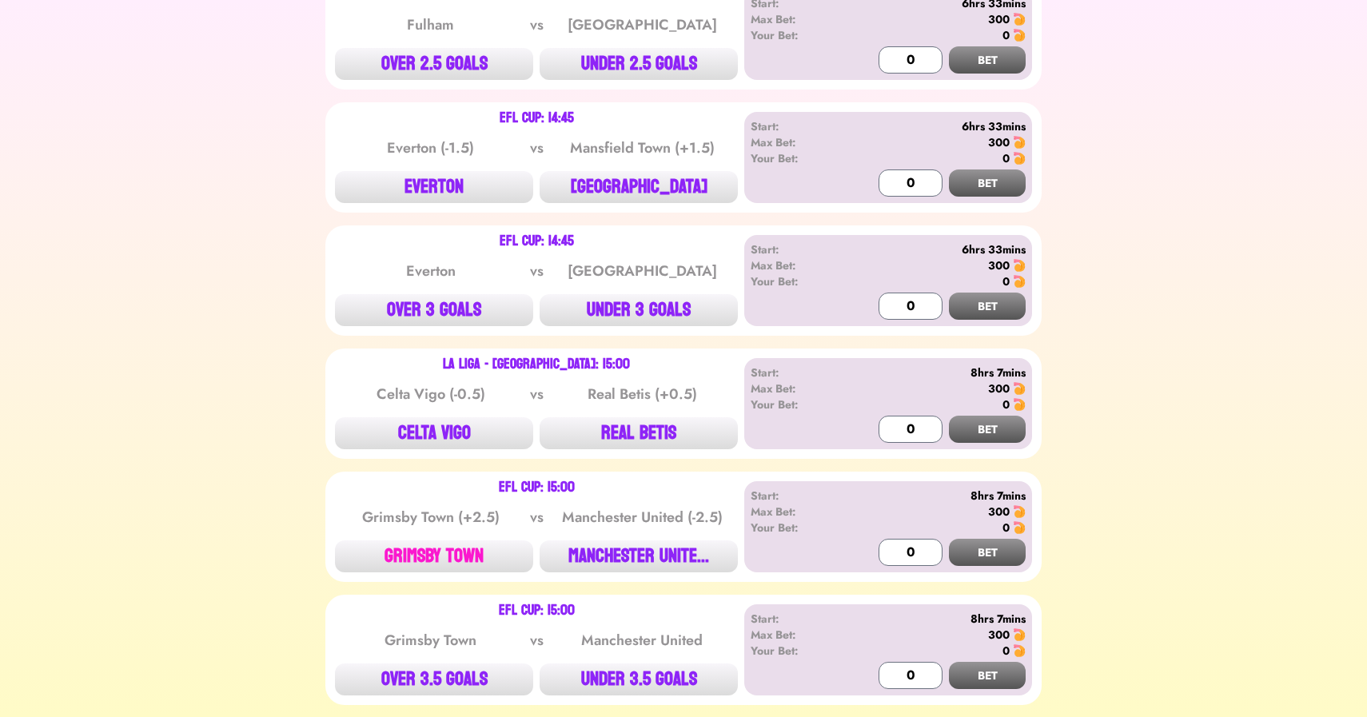
click at [452, 556] on button "GRIMSBY TOWN" at bounding box center [434, 556] width 198 height 32
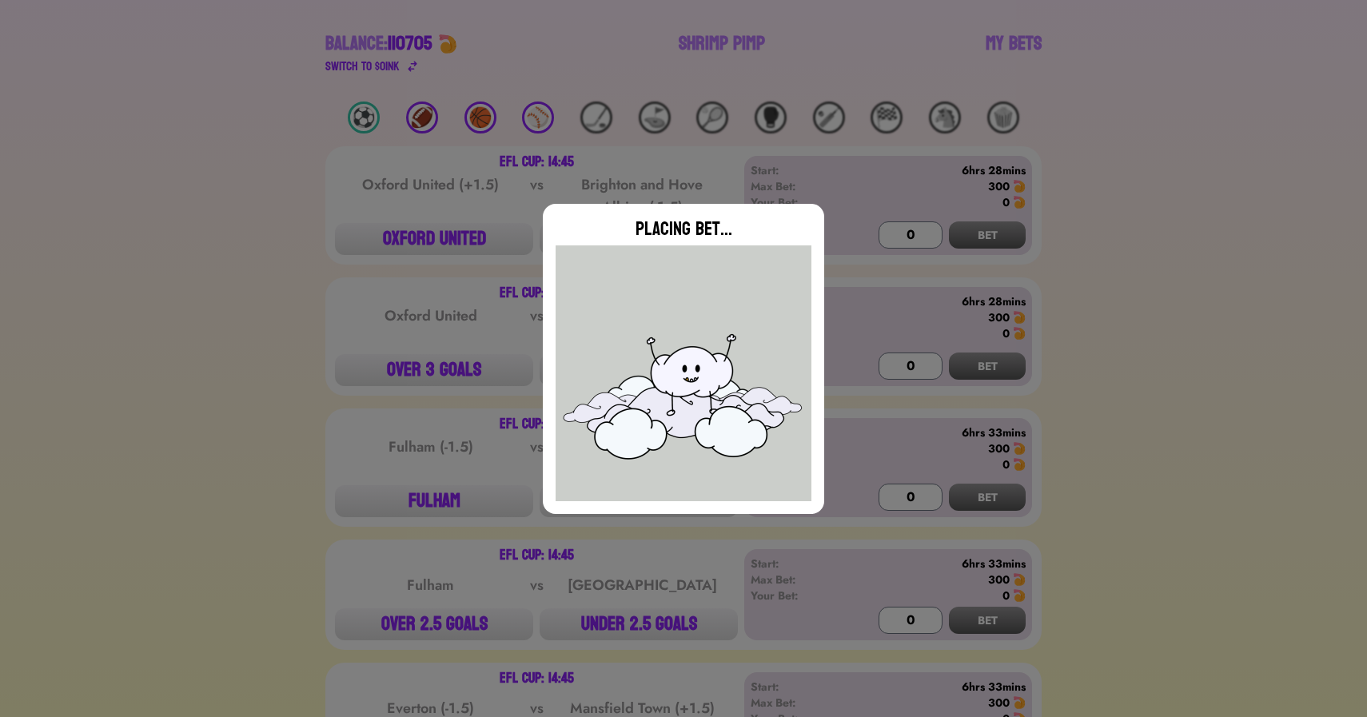
scroll to position [0, 0]
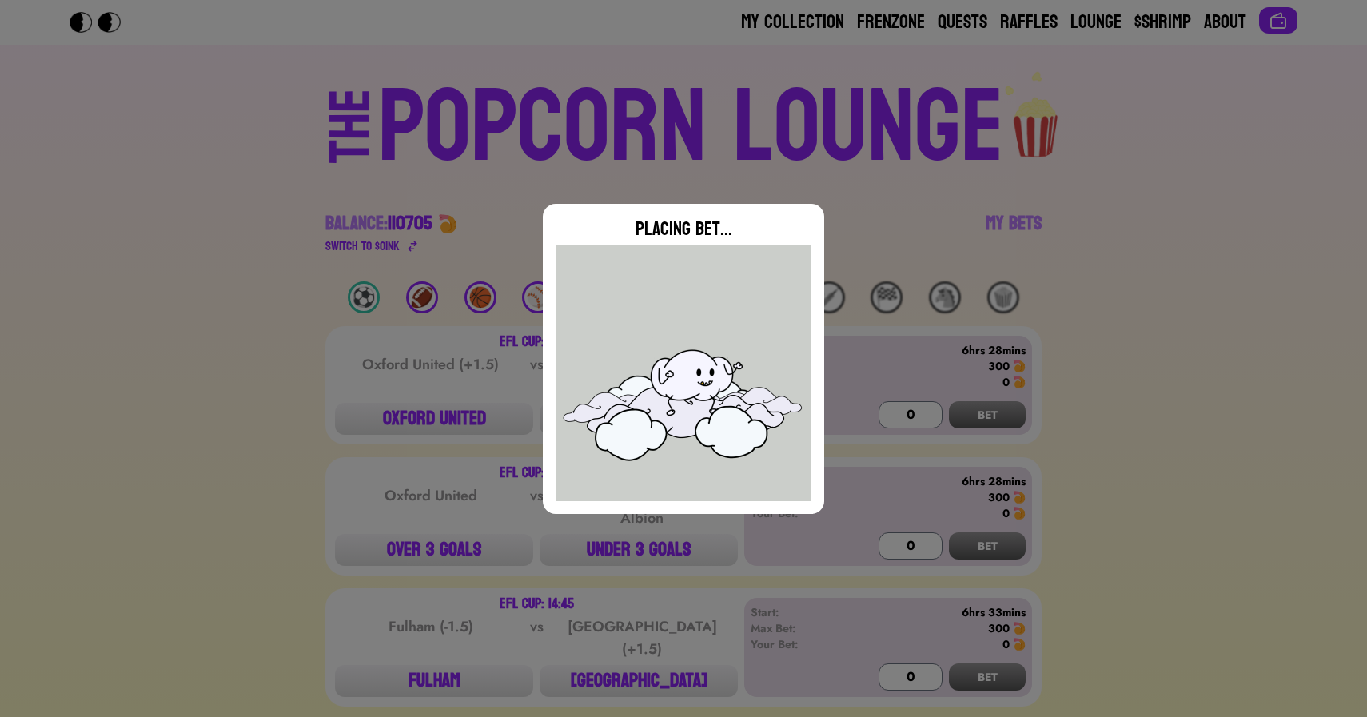
type input "0"
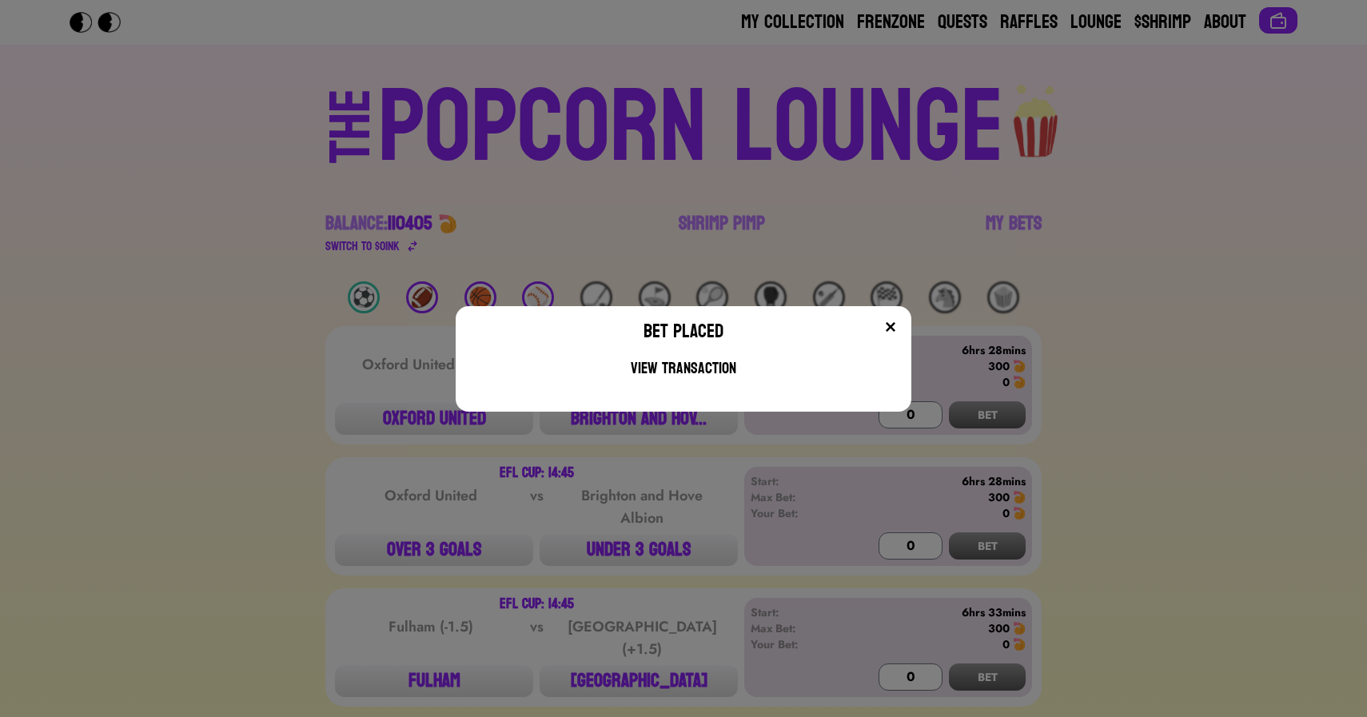
click at [301, 356] on div "Bet Placed View Transaction" at bounding box center [683, 358] width 1367 height 717
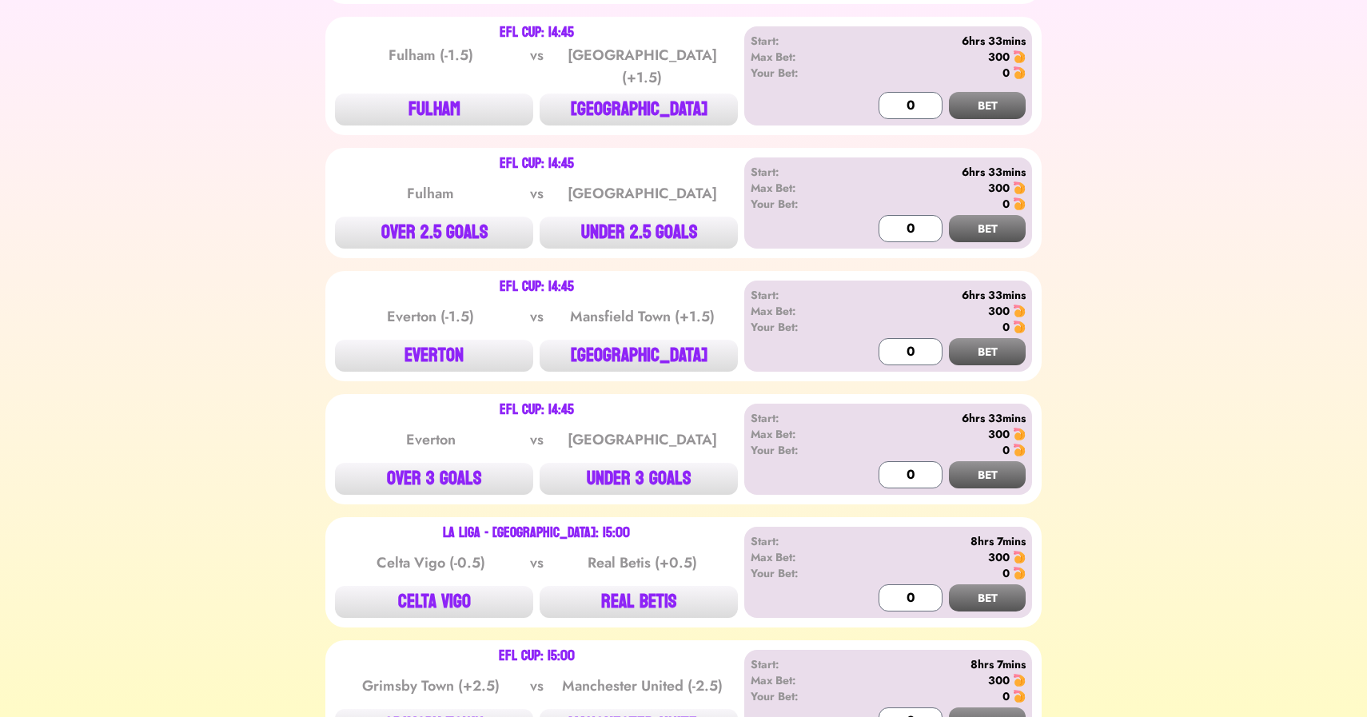
scroll to position [580, 0]
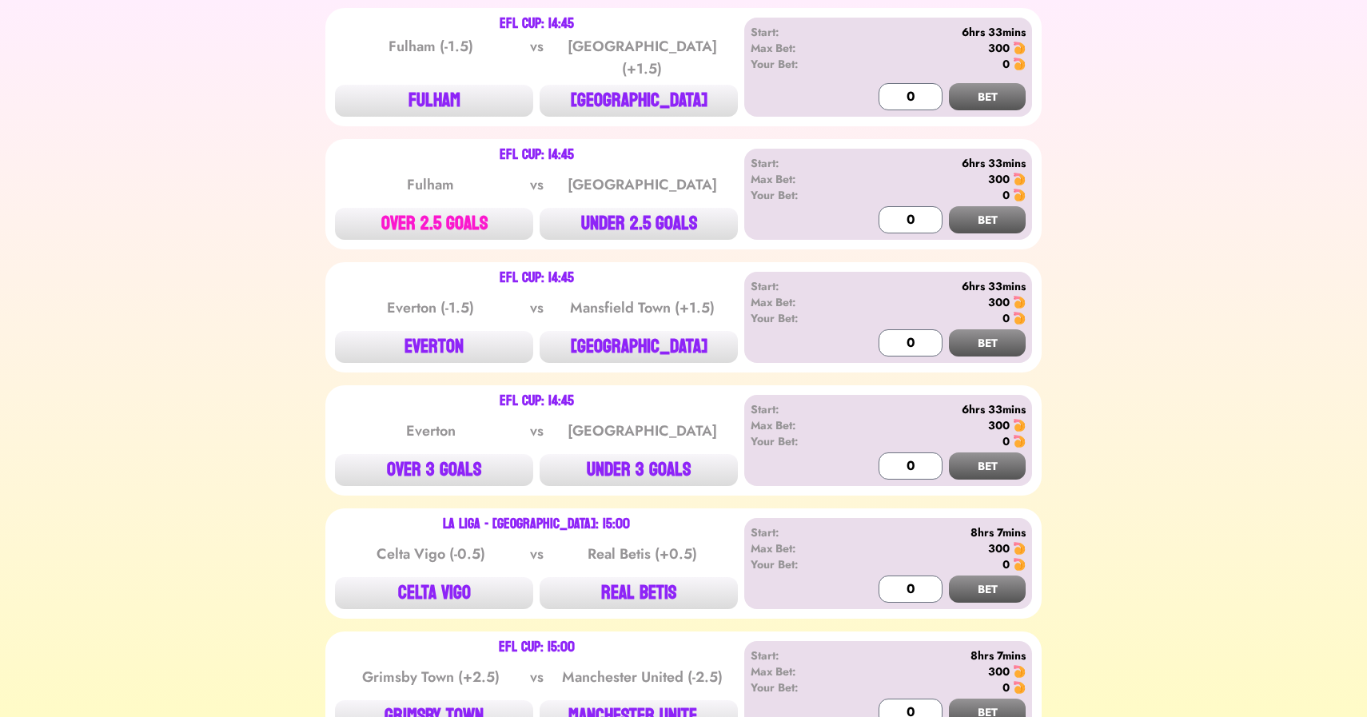
click at [445, 212] on button "OVER 2.5 GOALS" at bounding box center [434, 224] width 198 height 32
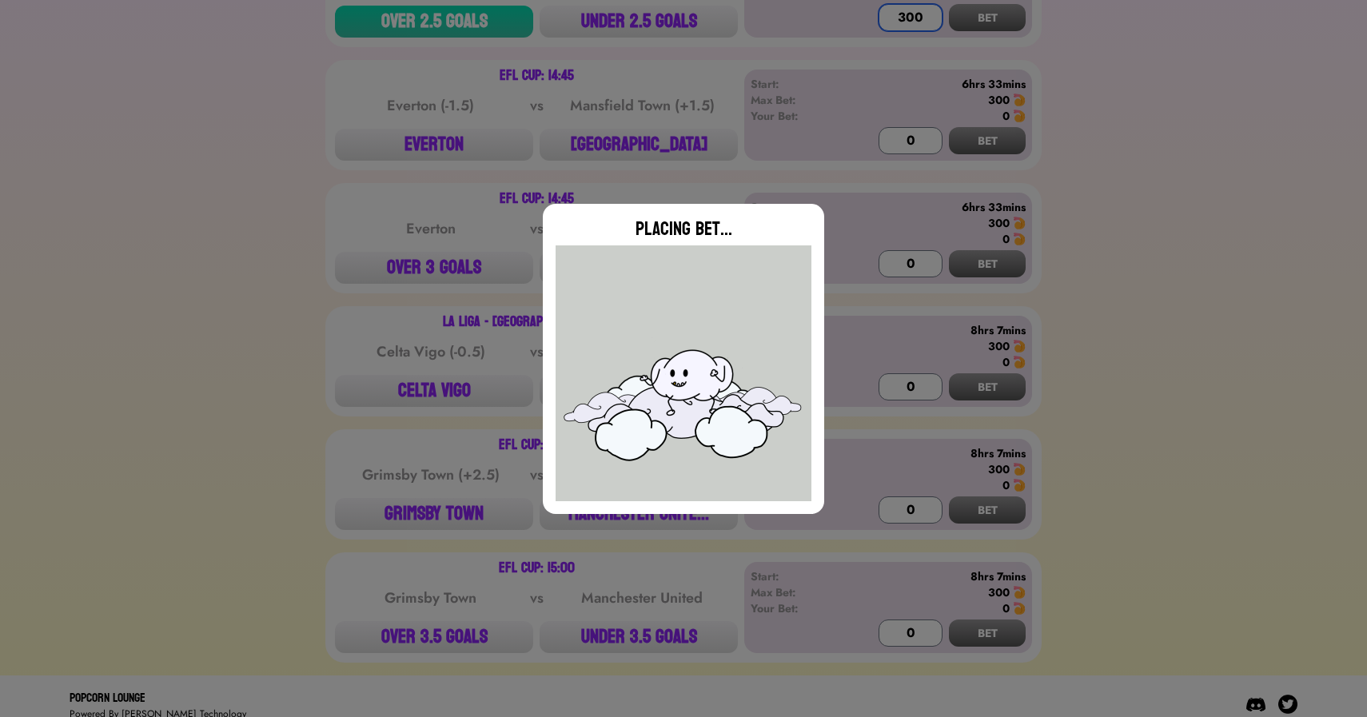
scroll to position [784, 0]
type input "0"
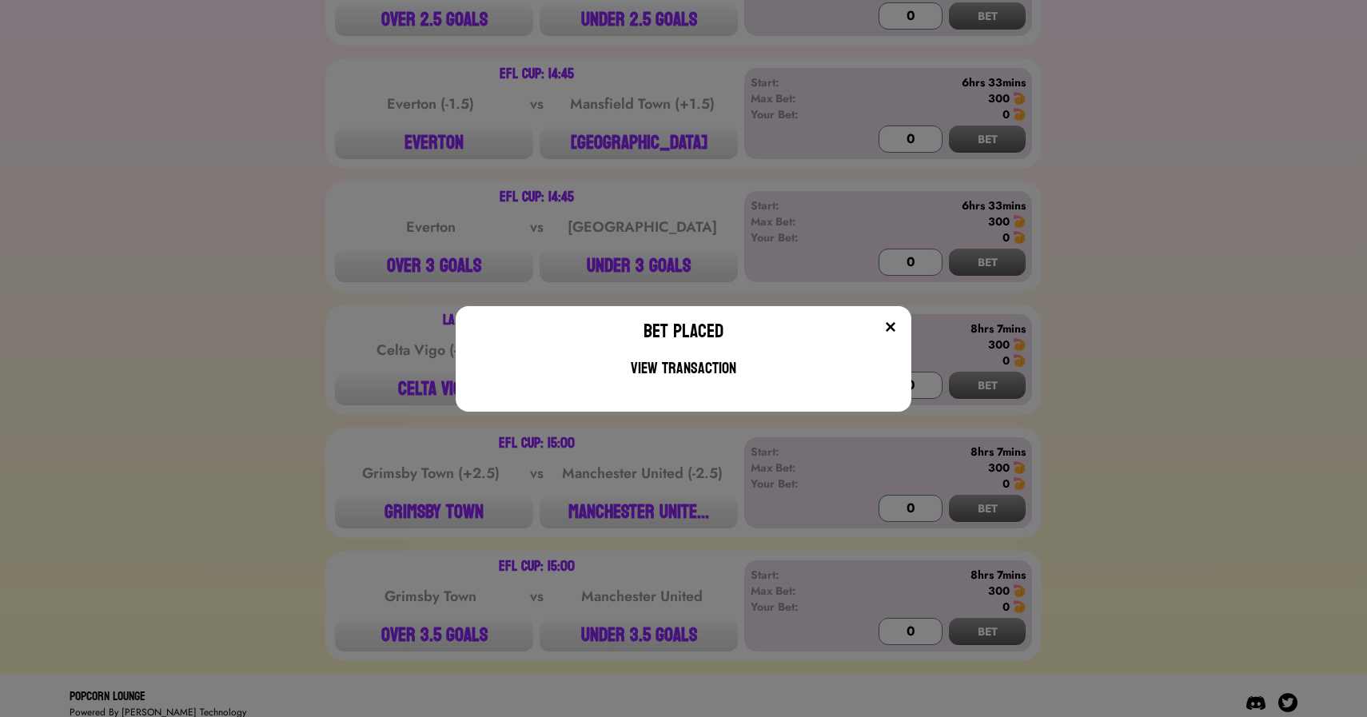
click at [293, 377] on div "Bet Placed View Transaction" at bounding box center [683, 358] width 1367 height 717
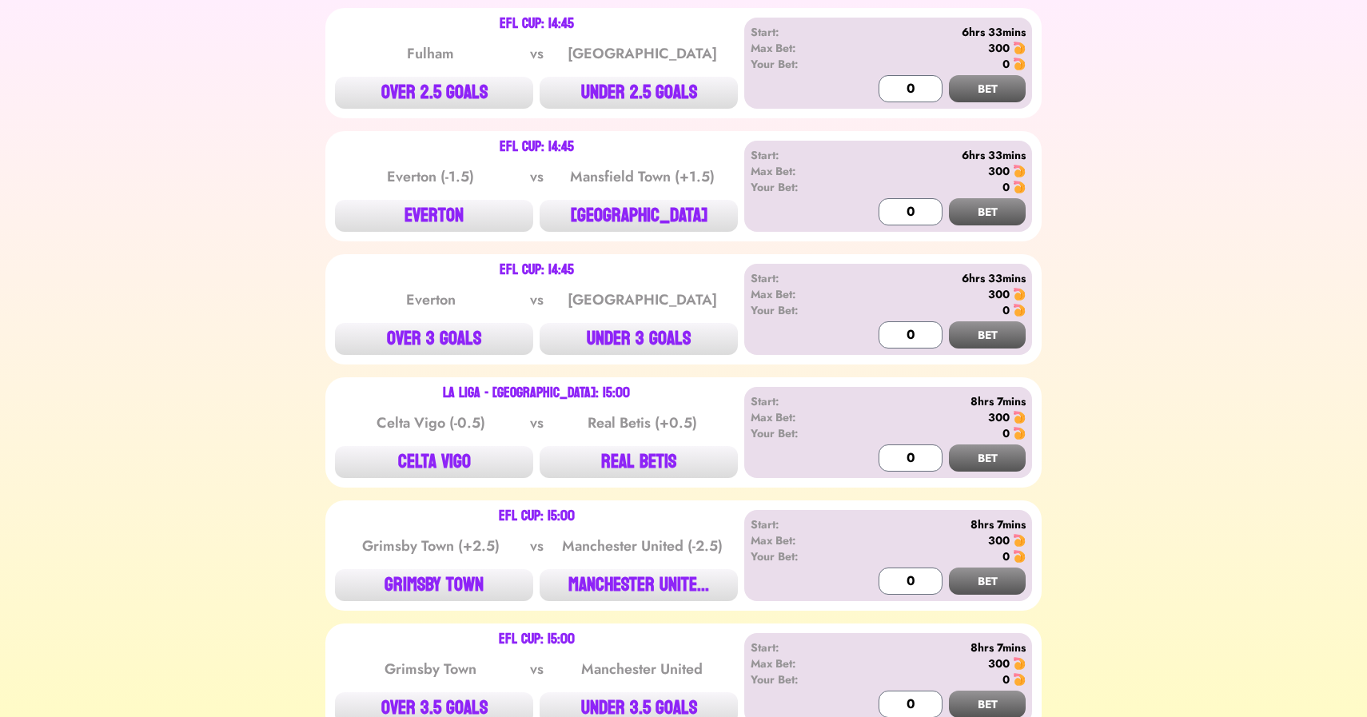
scroll to position [798, 0]
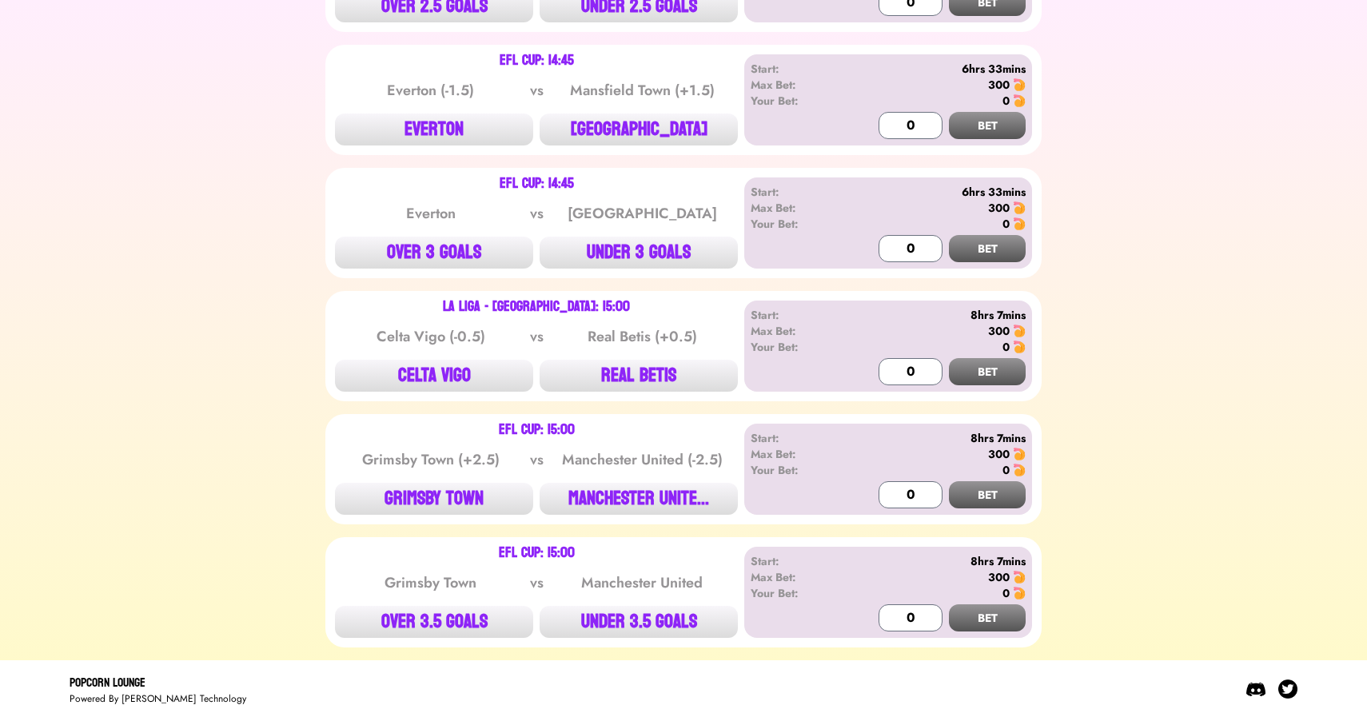
click at [640, 385] on div "La Liga - [GEOGRAPHIC_DATA]: 15:00 Celta Vigo (-0.5) vs Real Betis (+0.5) CELTA…" at bounding box center [683, 346] width 716 height 110
click at [656, 365] on button "REAL BETIS" at bounding box center [639, 376] width 198 height 32
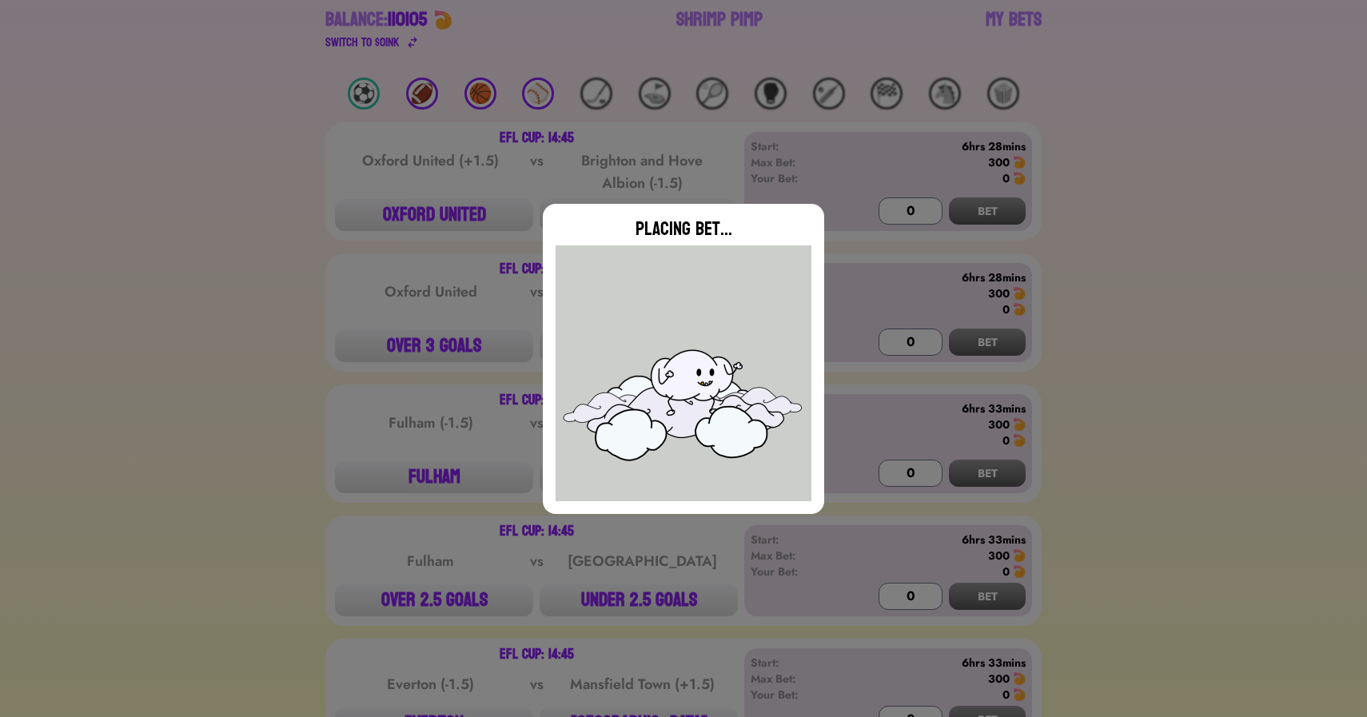
scroll to position [0, 0]
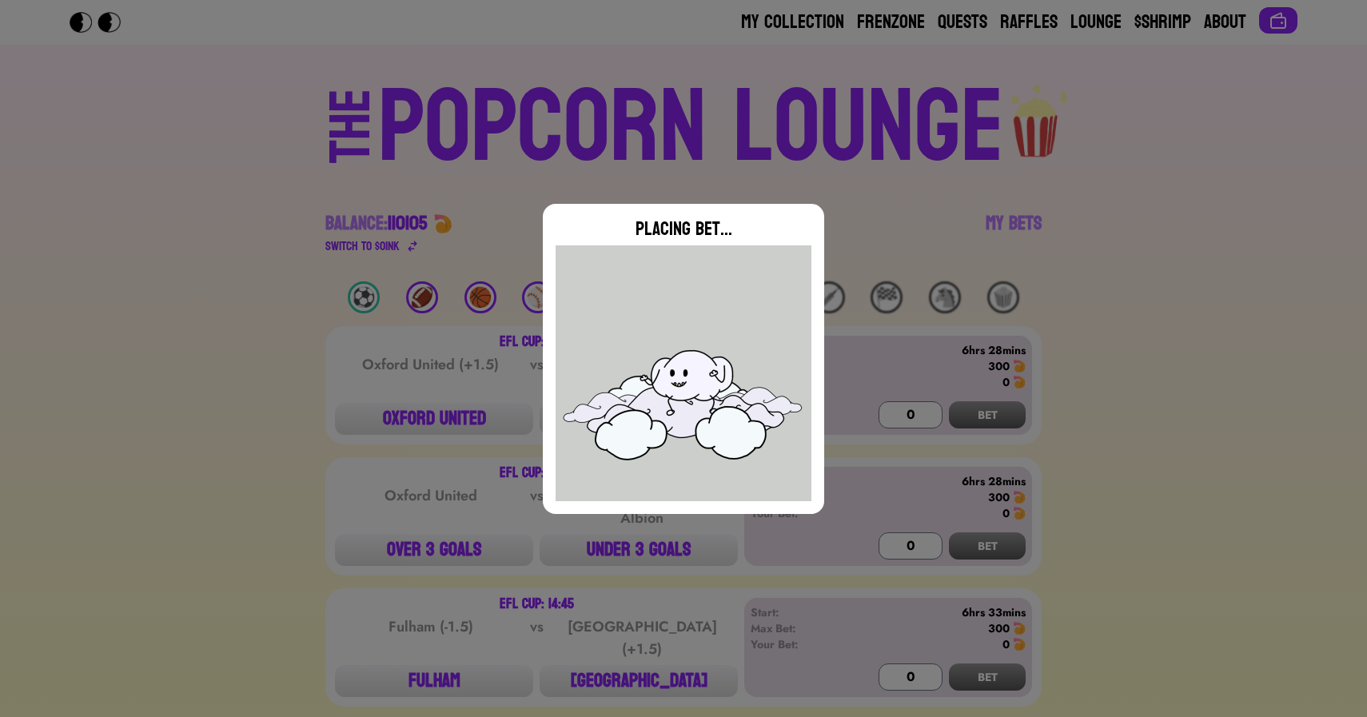
type input "0"
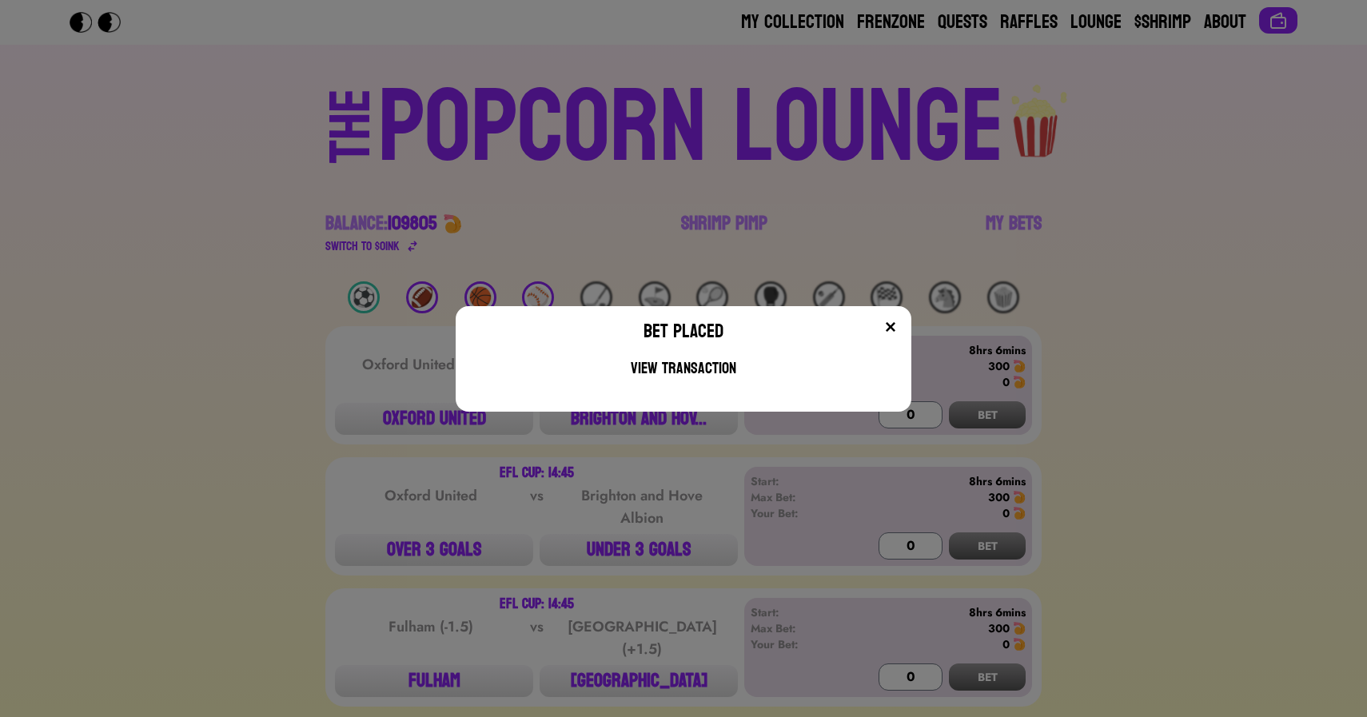
click at [524, 204] on div "Bet Placed View Transaction" at bounding box center [683, 358] width 1367 height 717
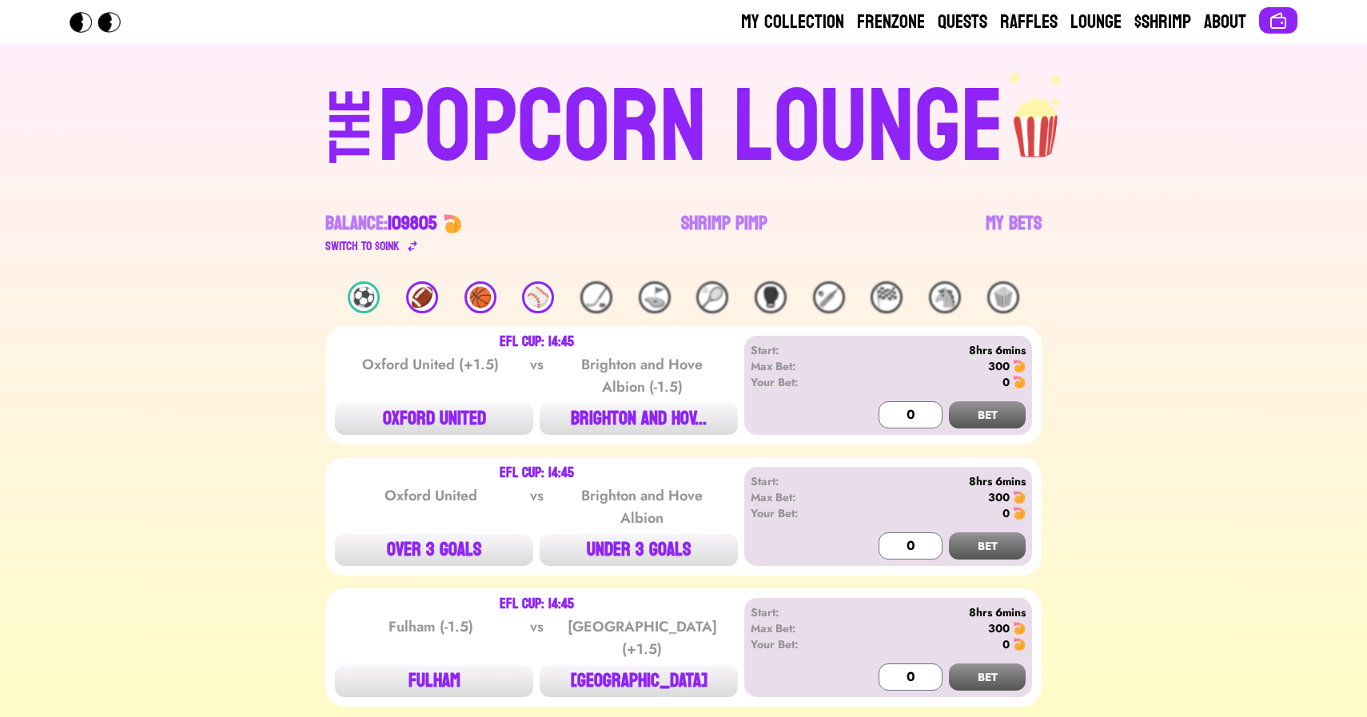
click at [544, 296] on div "⚾️" at bounding box center [538, 297] width 32 height 32
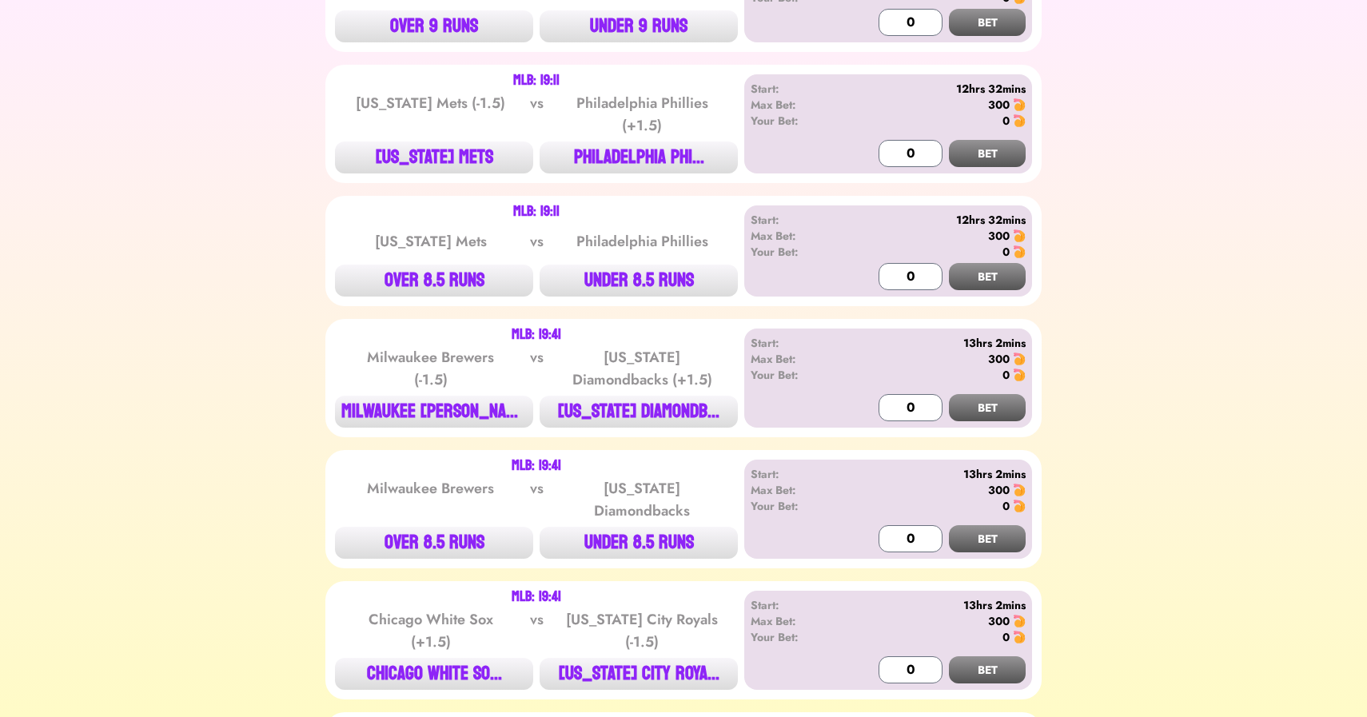
scroll to position [1756, 0]
click at [629, 147] on button "PHILADELPHIA PHI..." at bounding box center [639, 157] width 198 height 32
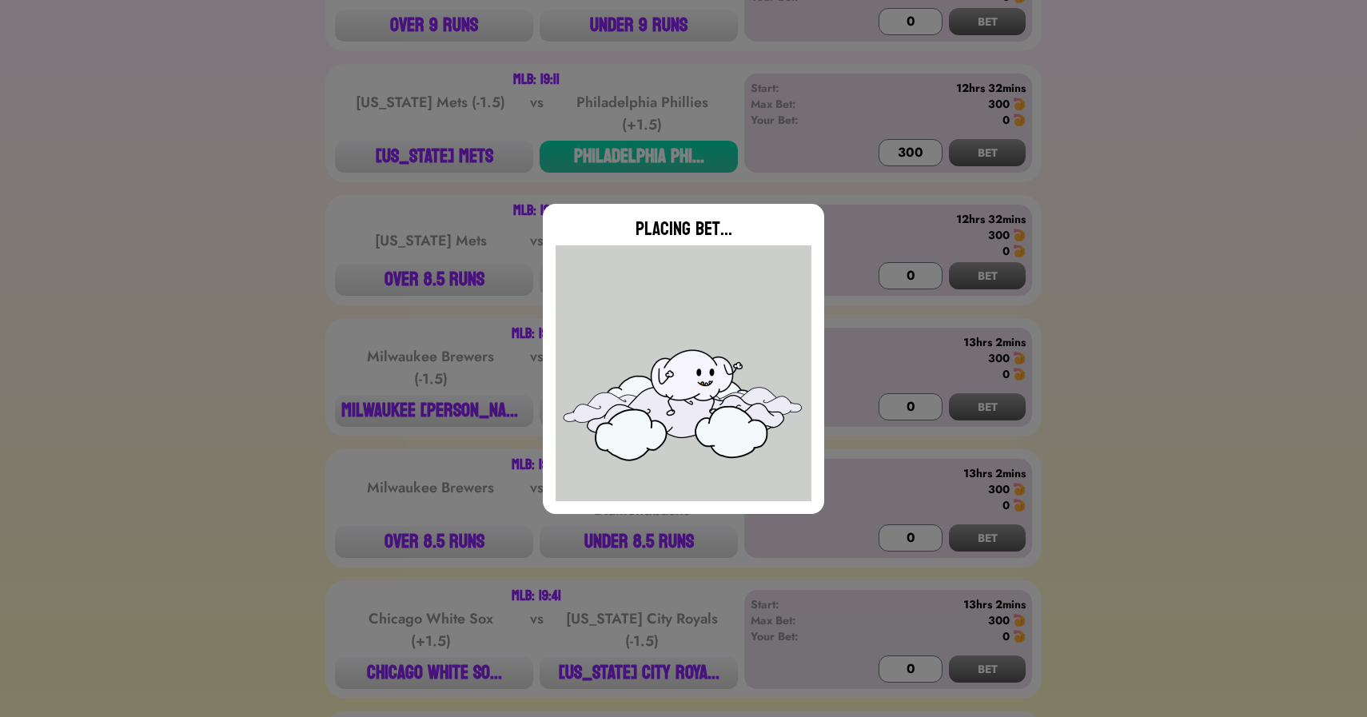
type input "0"
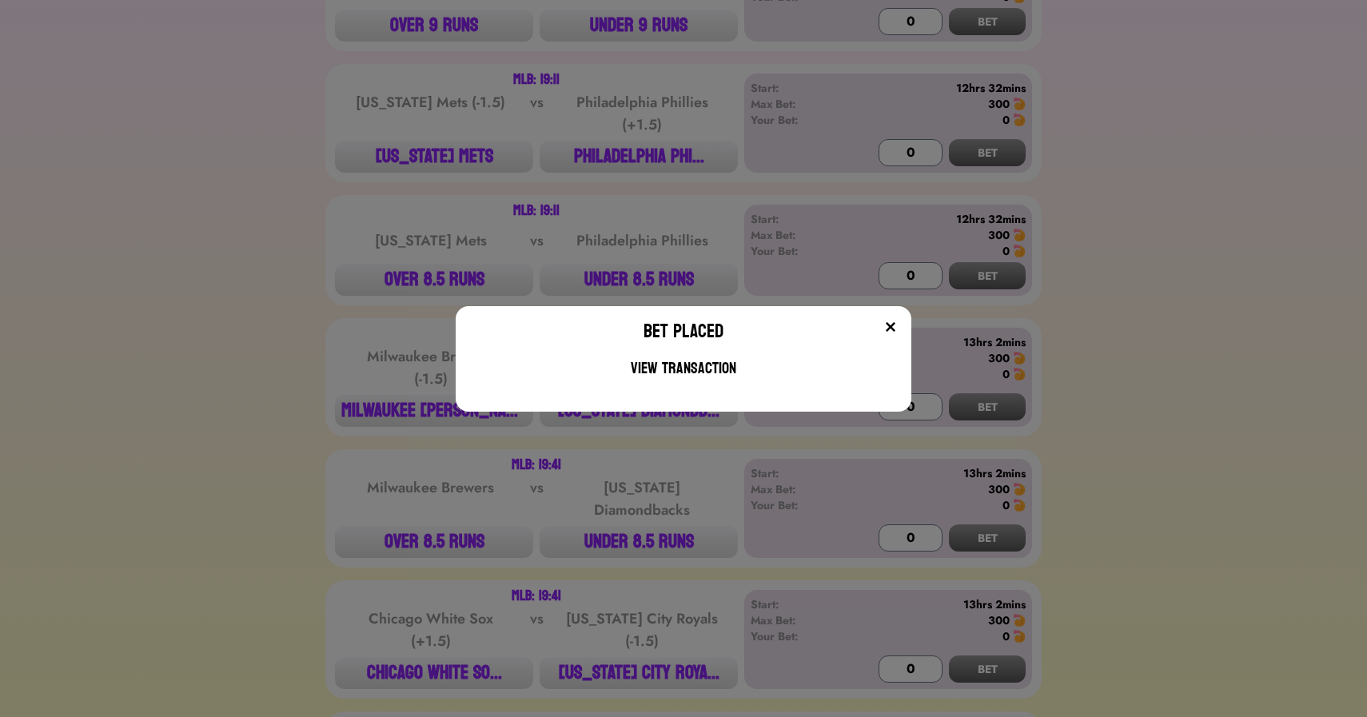
click at [245, 367] on div "Bet Placed View Transaction" at bounding box center [683, 358] width 1367 height 717
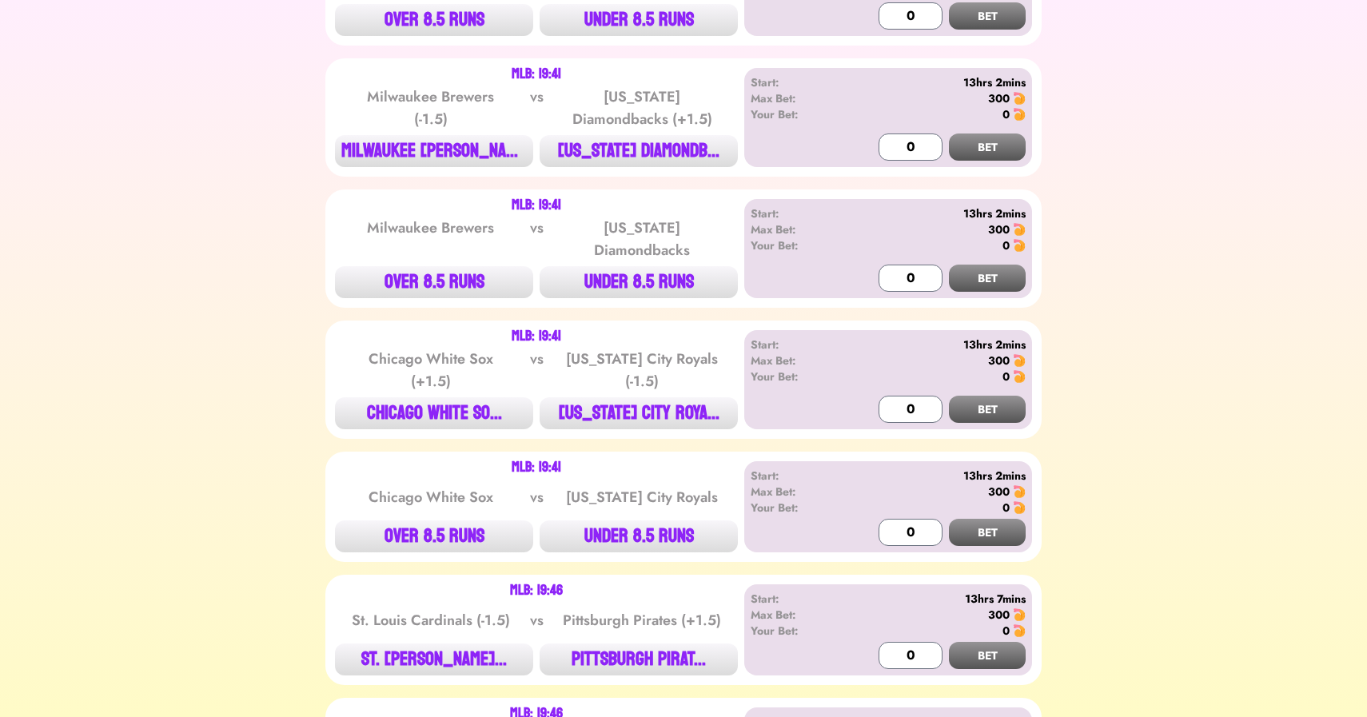
scroll to position [2091, 0]
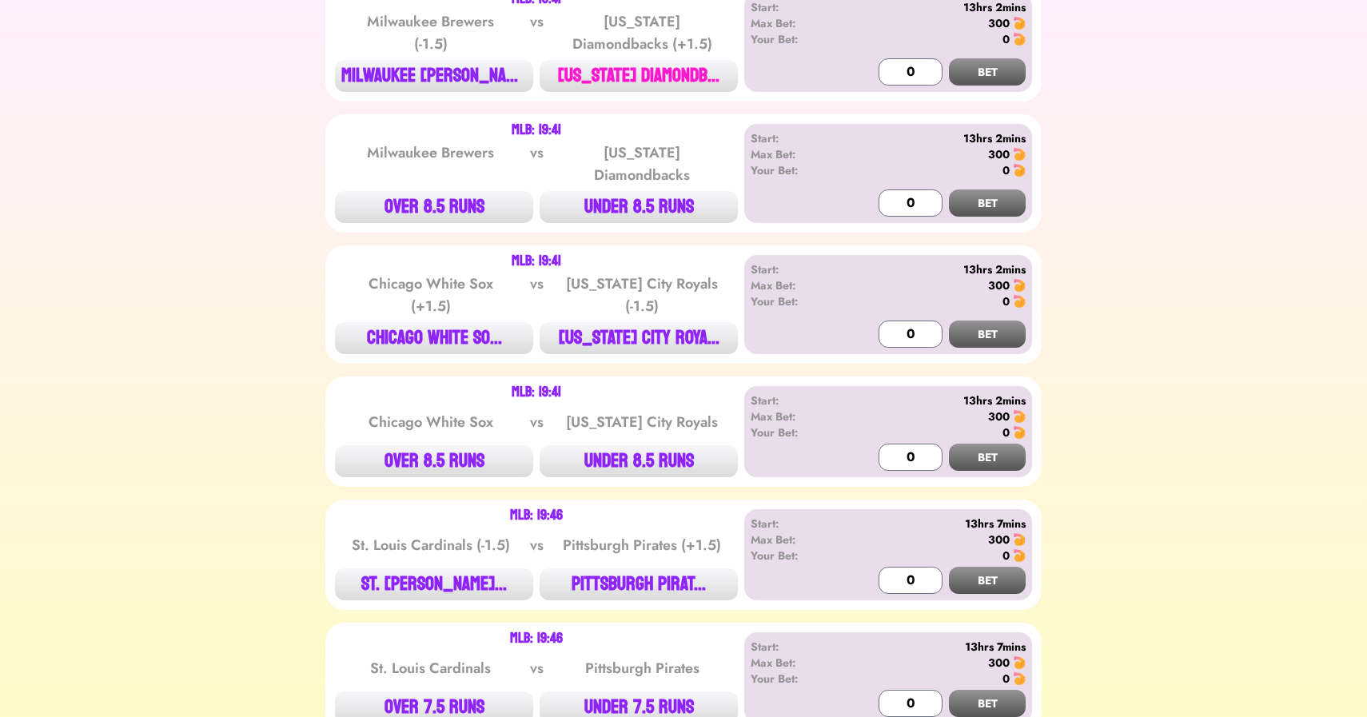
click at [616, 82] on button "[US_STATE] DIAMONDB..." at bounding box center [639, 76] width 198 height 32
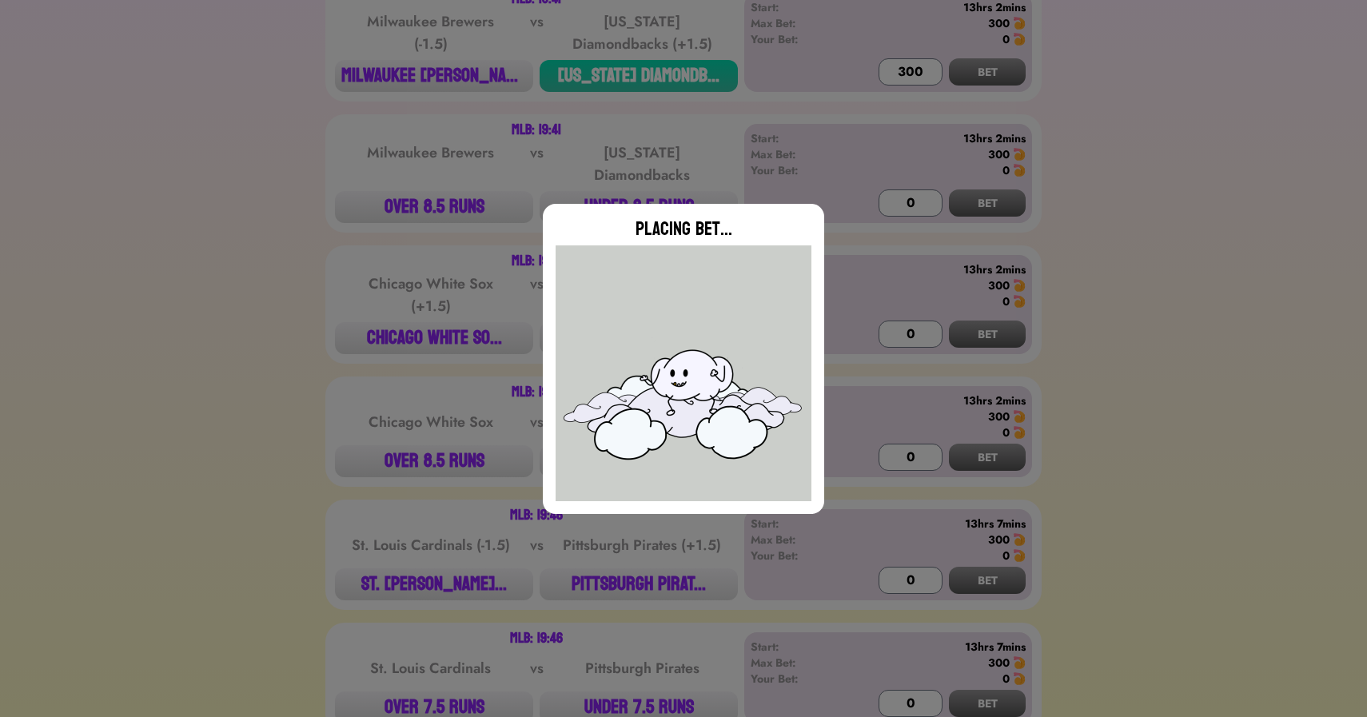
type input "0"
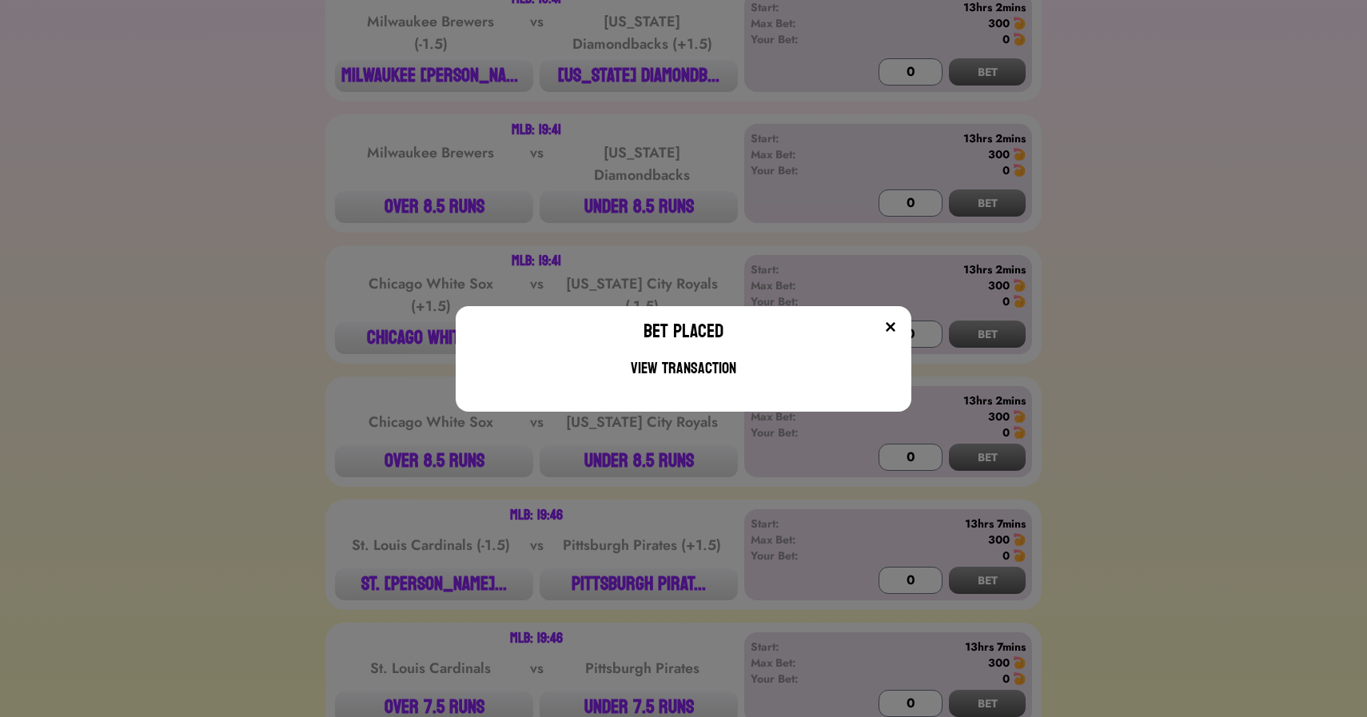
click at [401, 337] on div "Bet Placed View Transaction" at bounding box center [683, 358] width 1367 height 717
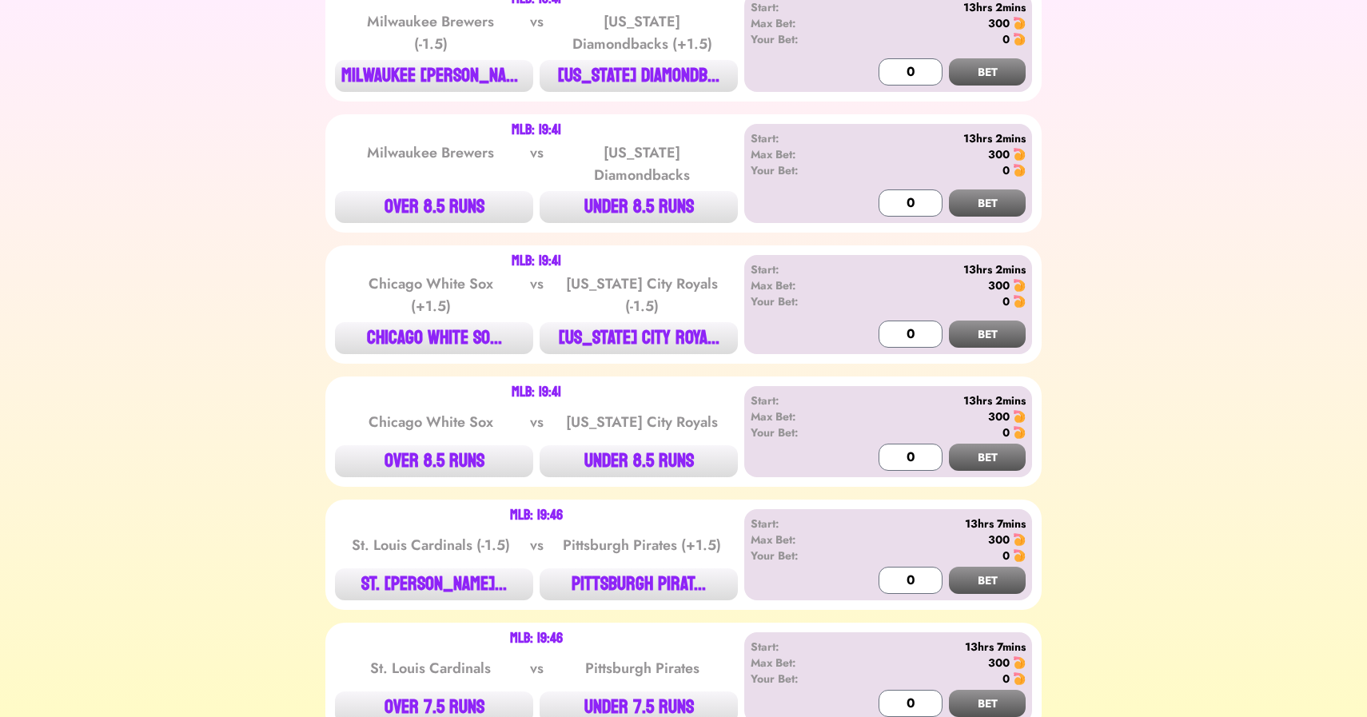
click at [401, 337] on button "CHICAGO WHITE SO..." at bounding box center [434, 338] width 198 height 32
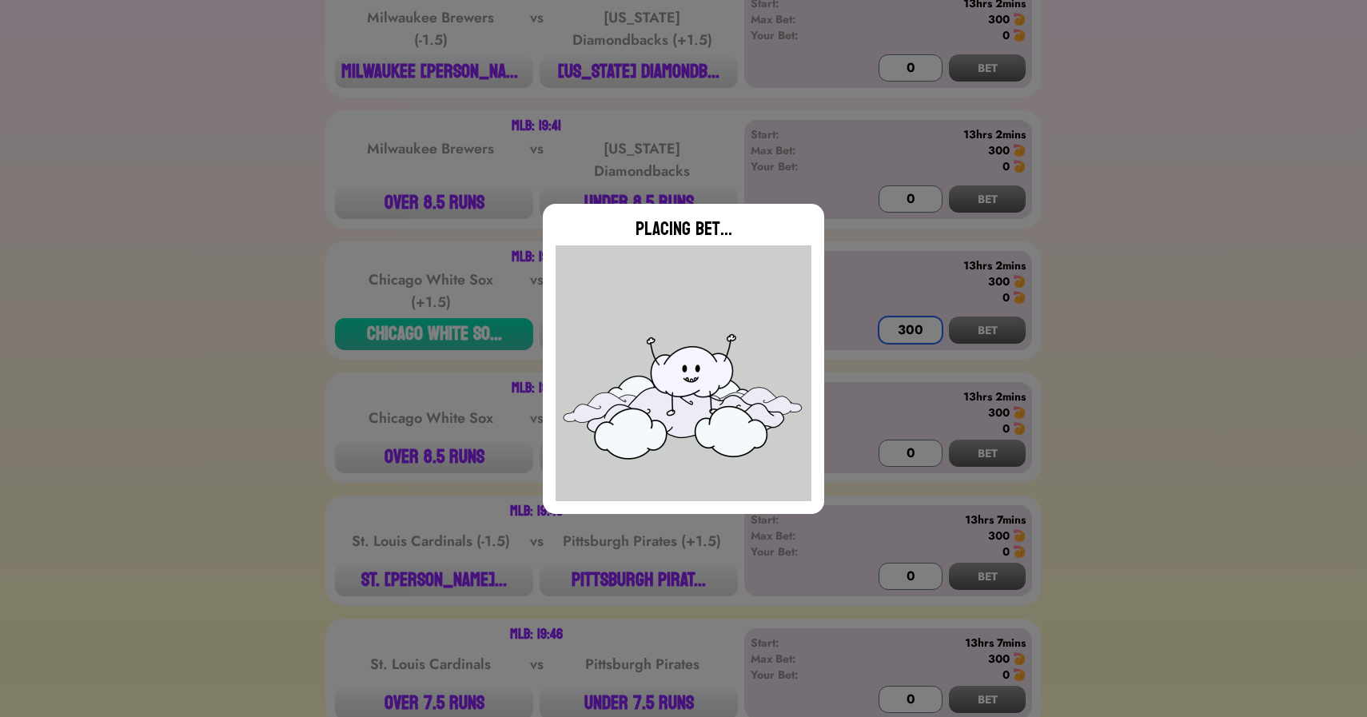
scroll to position [2083, 0]
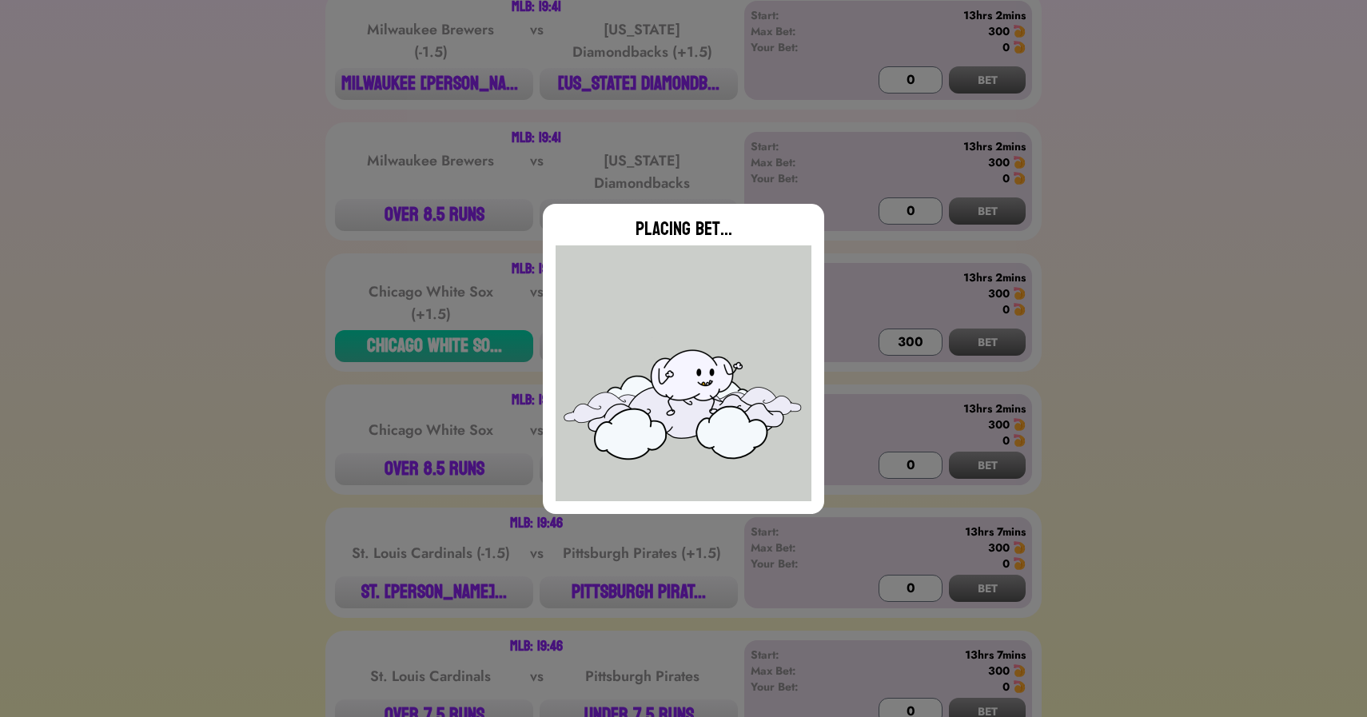
type input "0"
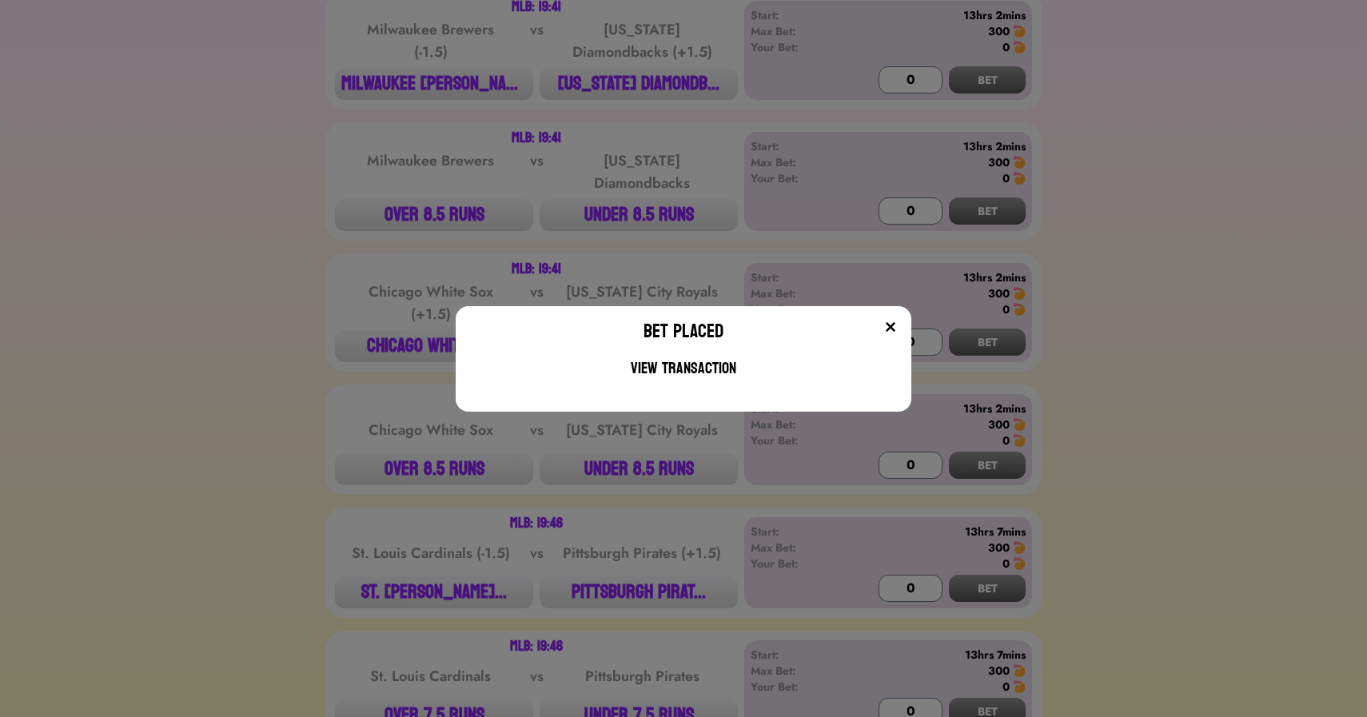
click at [647, 593] on div "Bet Placed View Transaction" at bounding box center [683, 358] width 1367 height 717
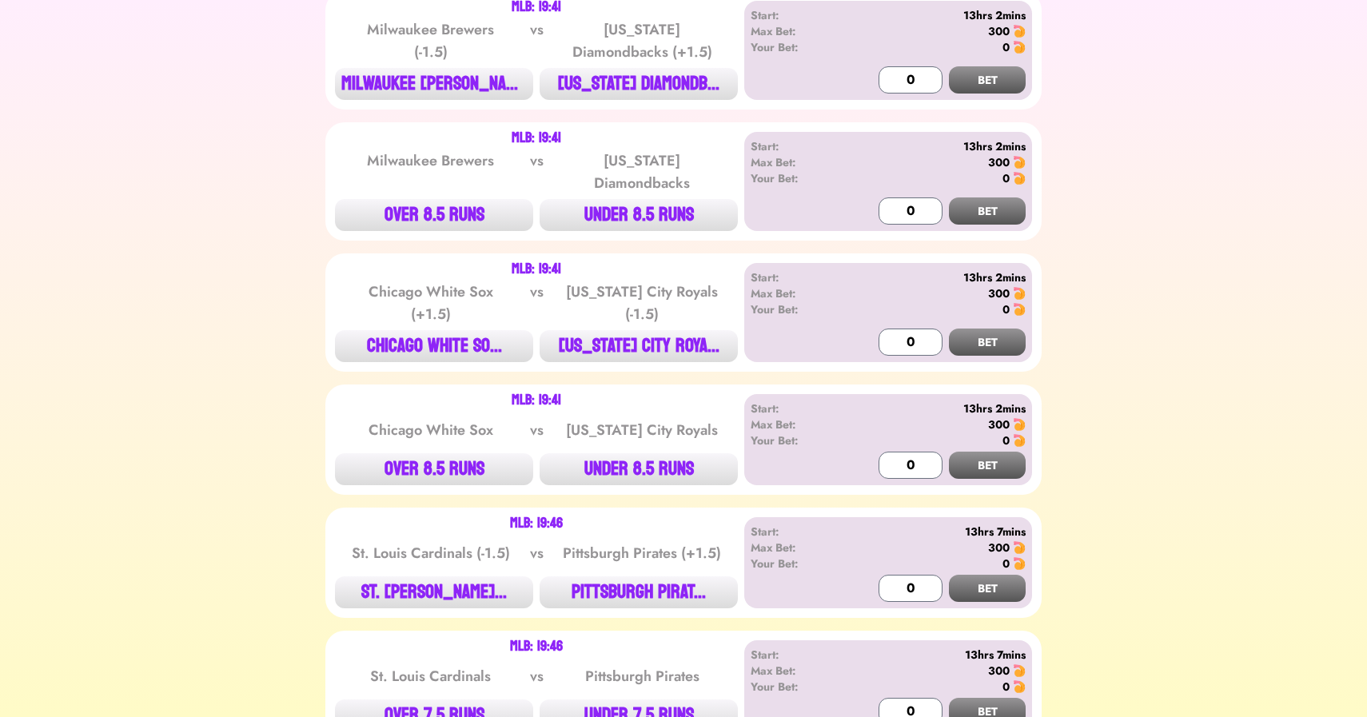
click at [647, 593] on button "PITTSBURGH PIRAT..." at bounding box center [639, 592] width 198 height 32
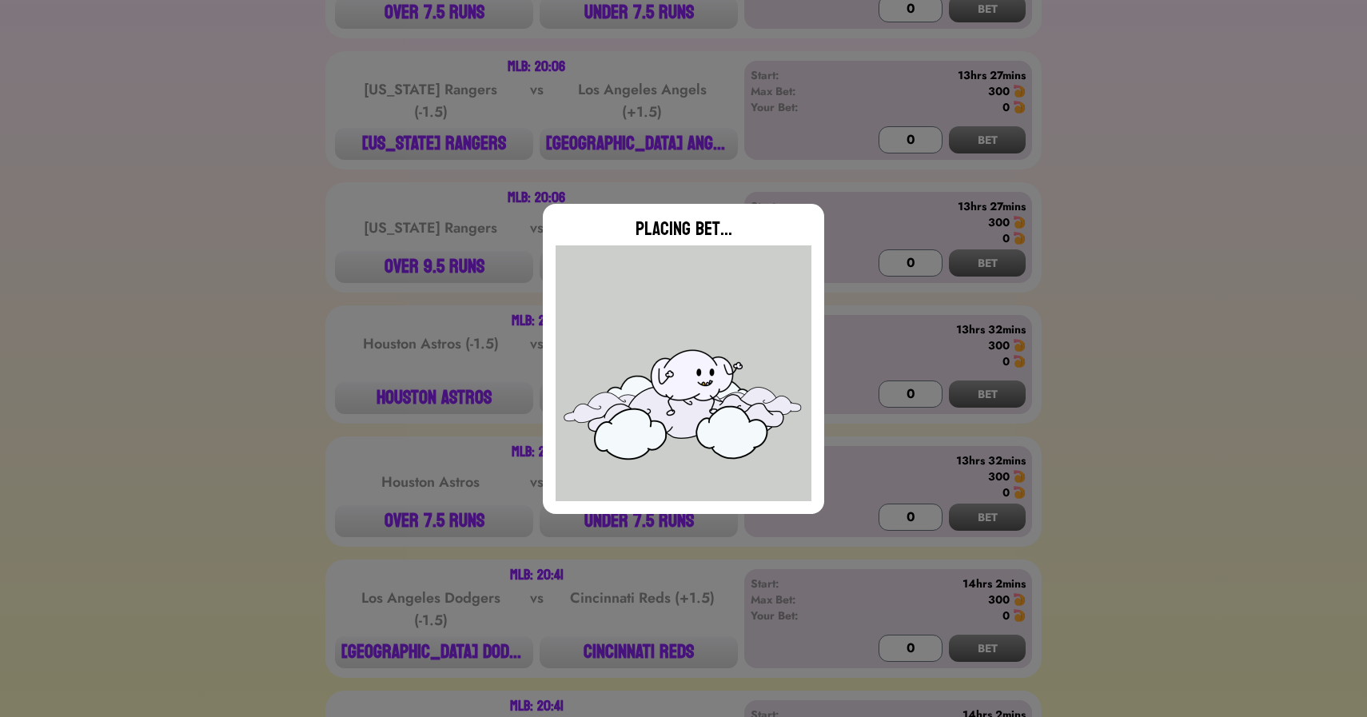
scroll to position [2787, 0]
type input "0"
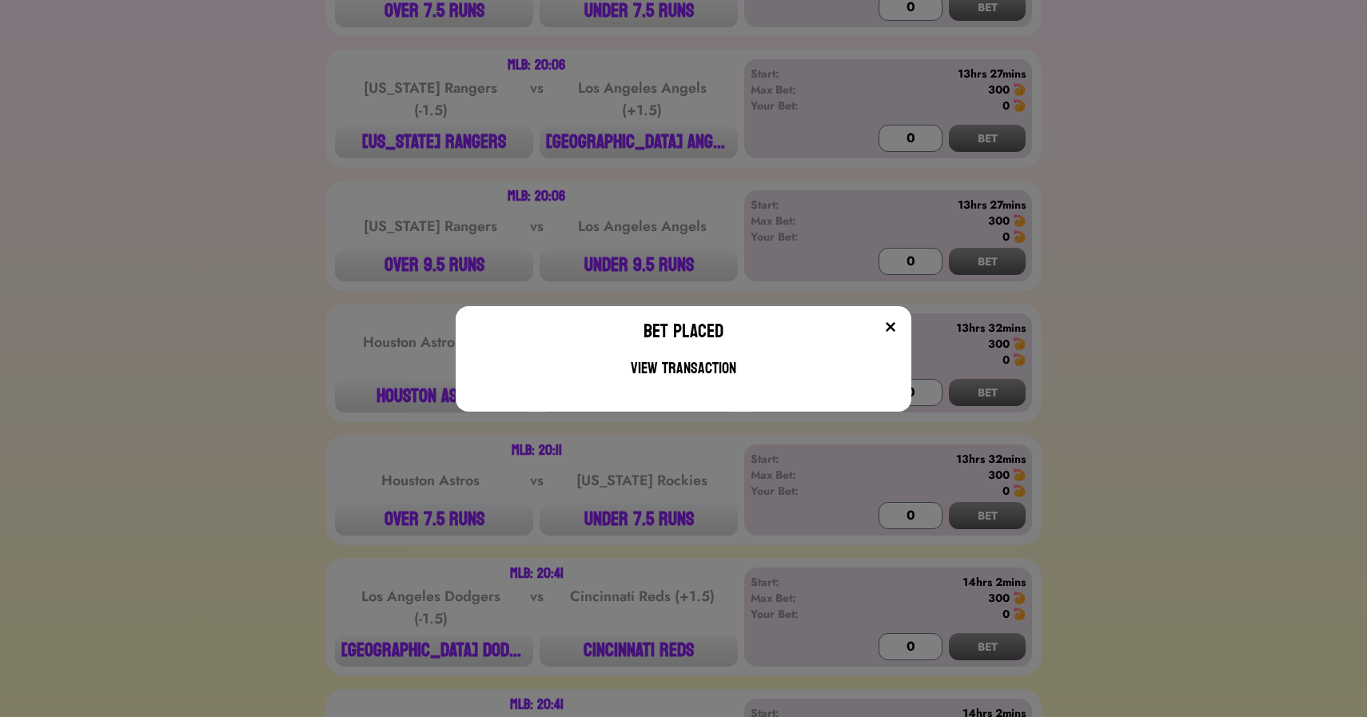
click at [639, 129] on div "Bet Placed View Transaction" at bounding box center [683, 358] width 1367 height 717
click at [639, 129] on button "[GEOGRAPHIC_DATA] ANGE..." at bounding box center [639, 142] width 198 height 32
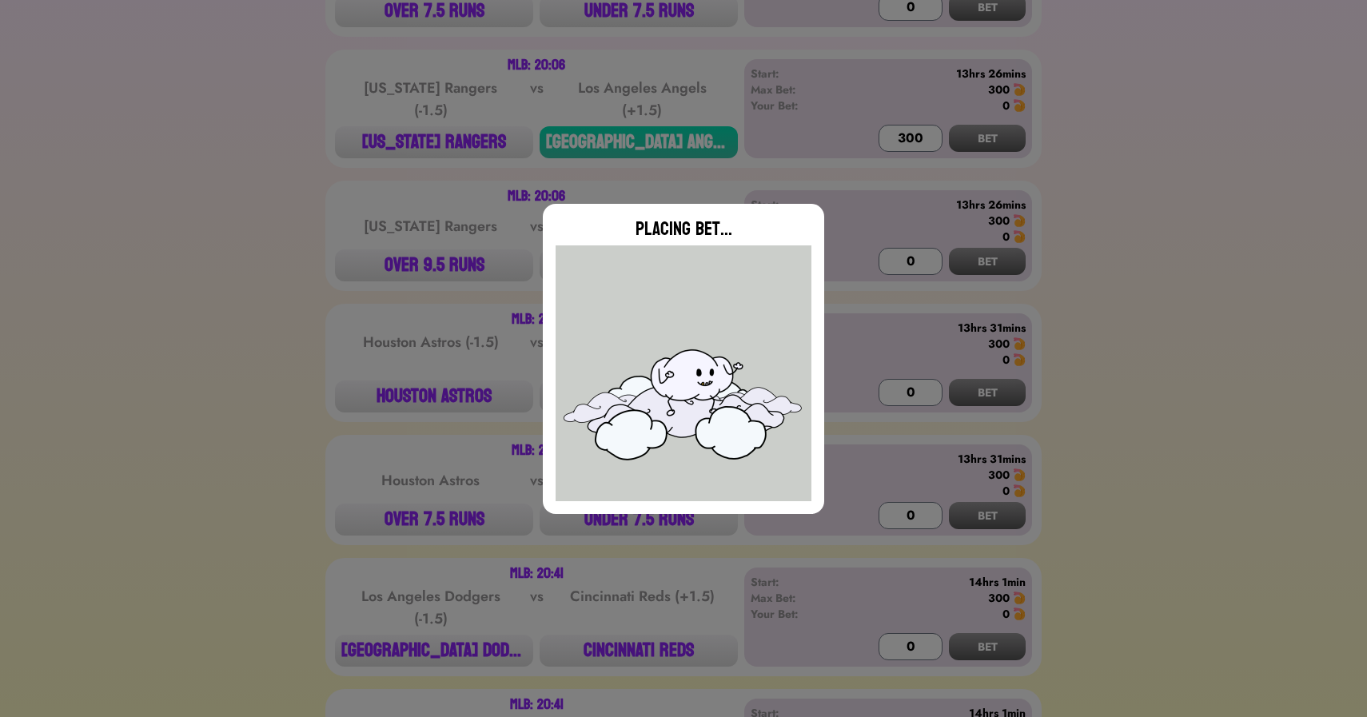
type input "0"
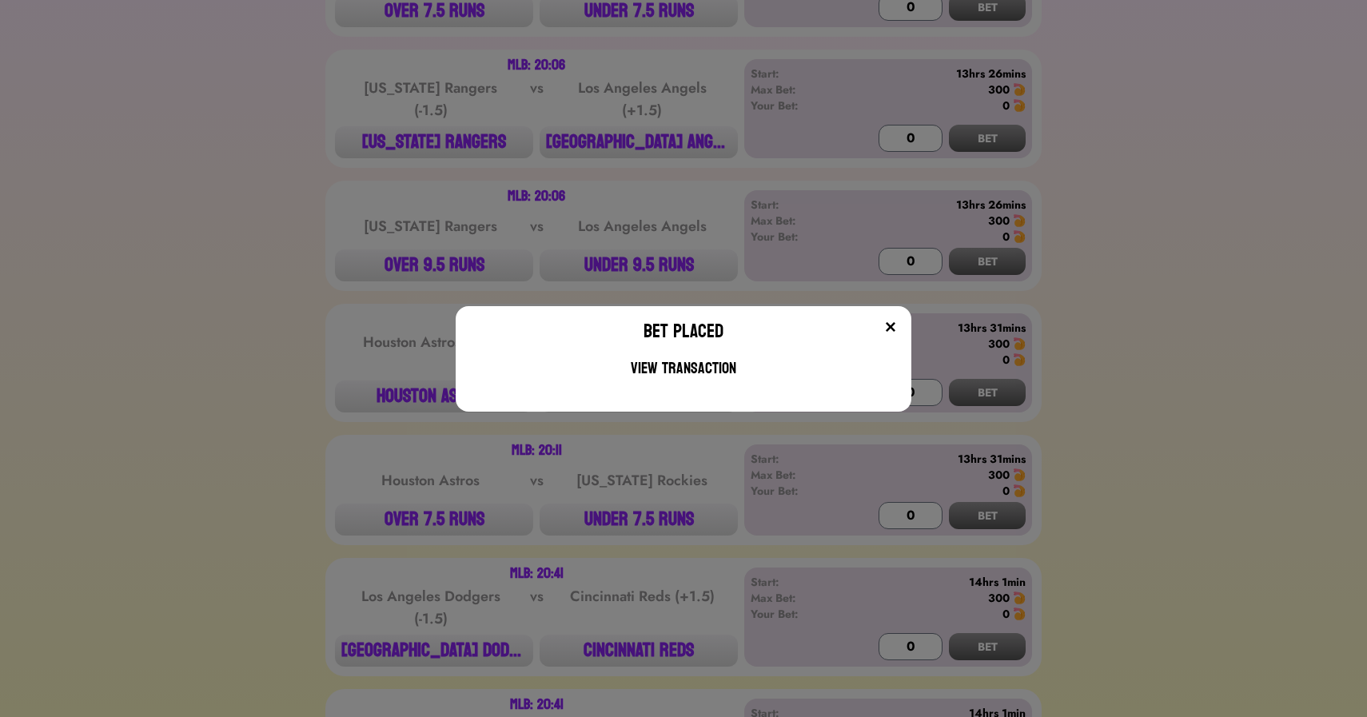
click at [407, 399] on div "Bet Placed View Transaction" at bounding box center [683, 358] width 1367 height 717
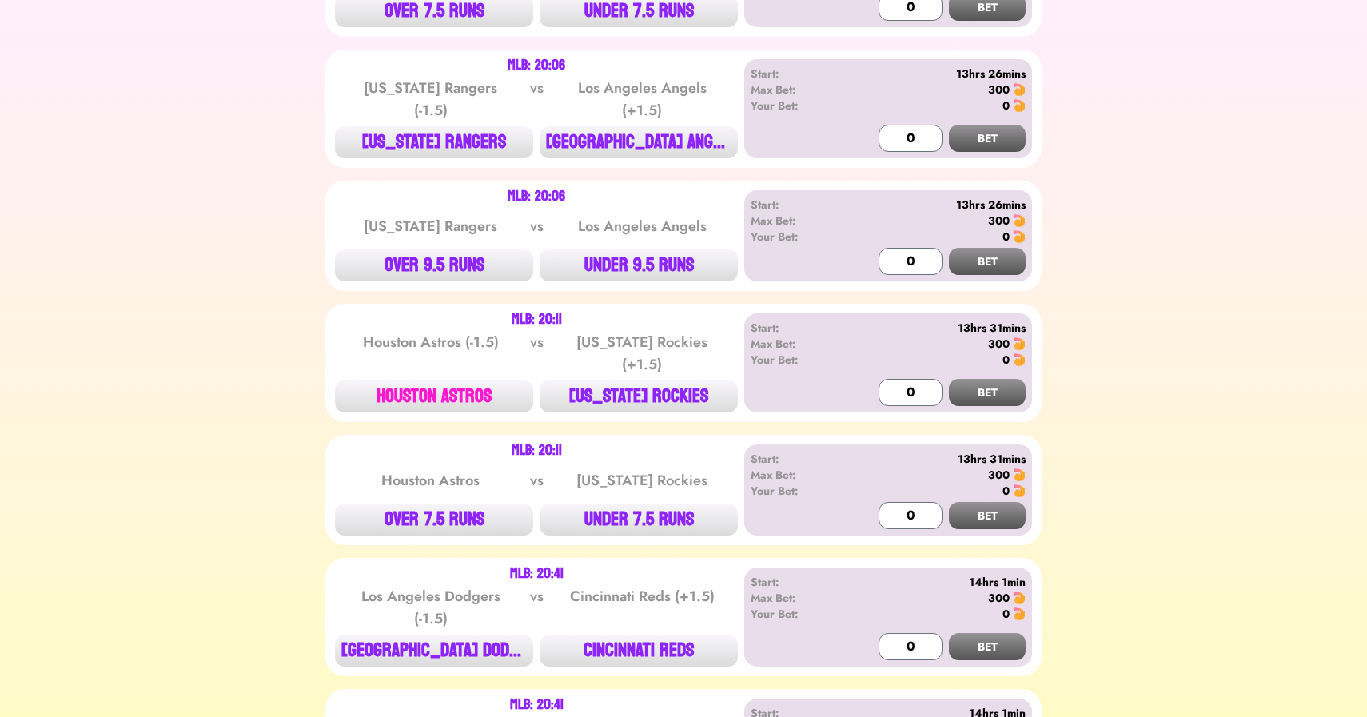
click at [433, 381] on button "HOUSTON ASTROS" at bounding box center [434, 397] width 198 height 32
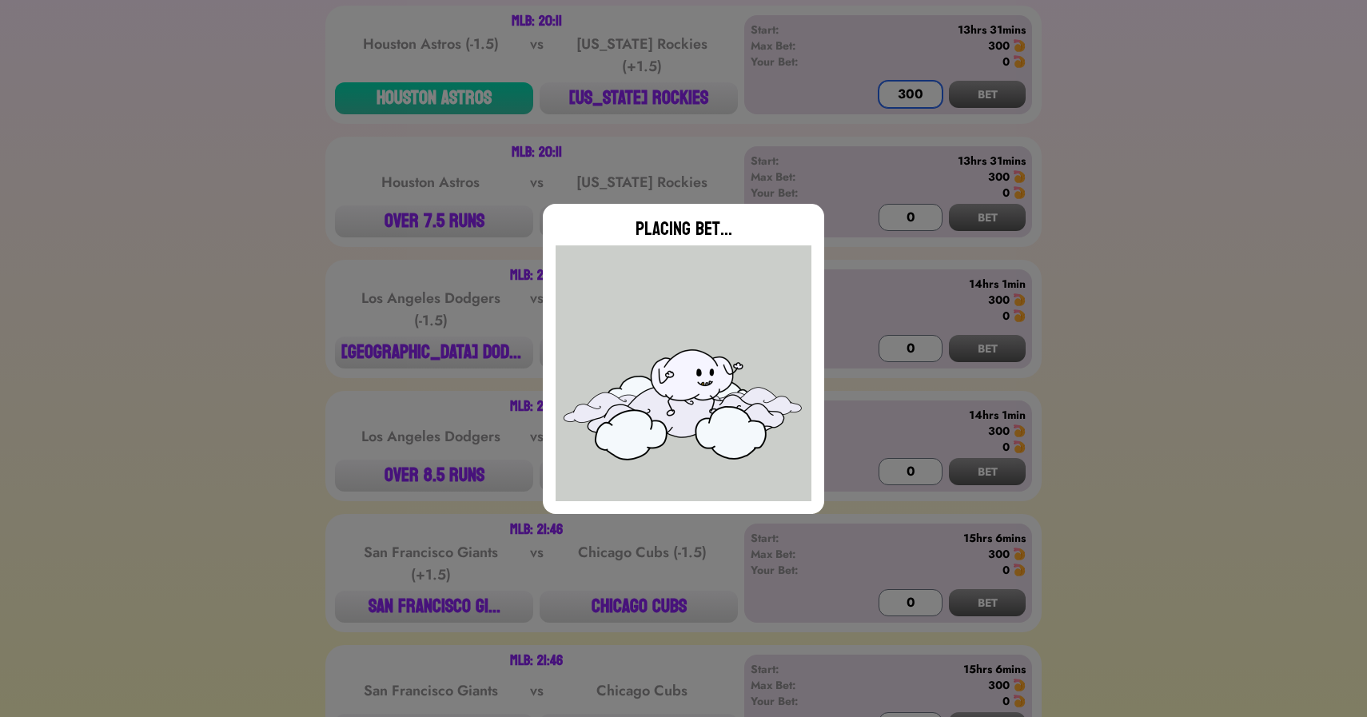
scroll to position [3091, 0]
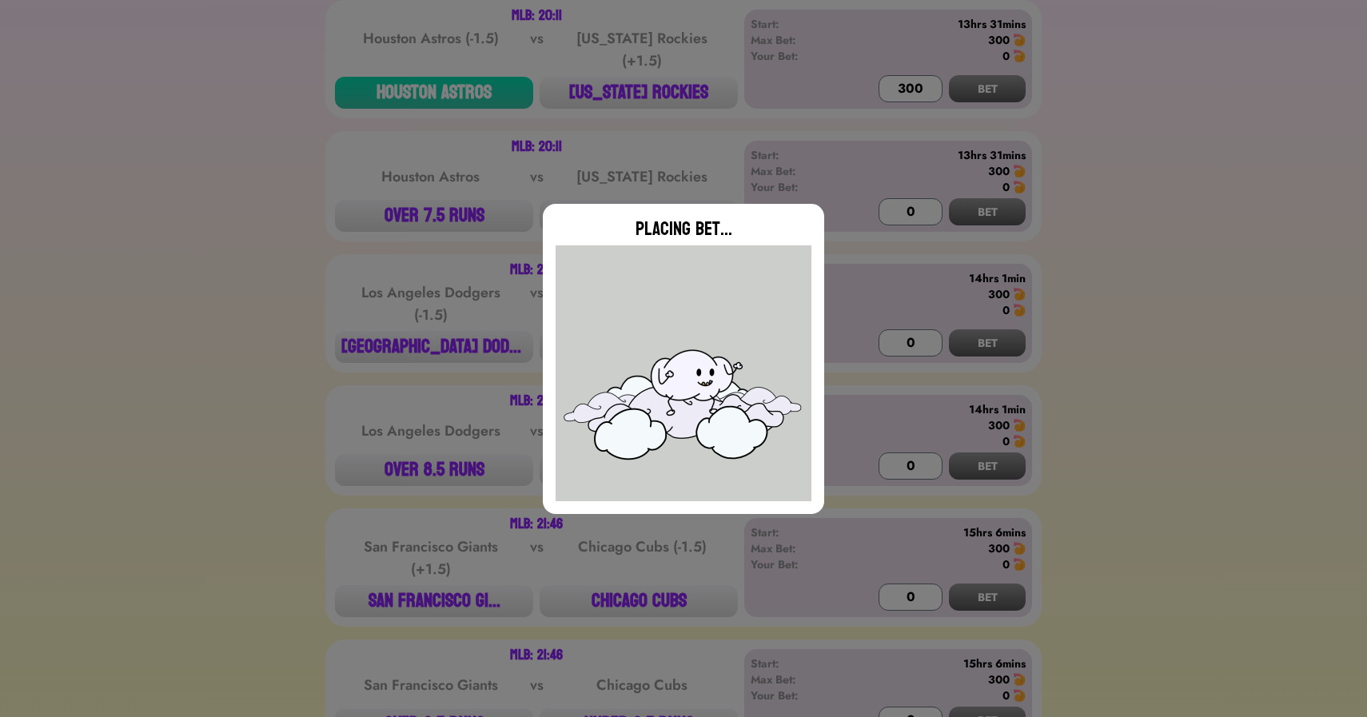
type input "0"
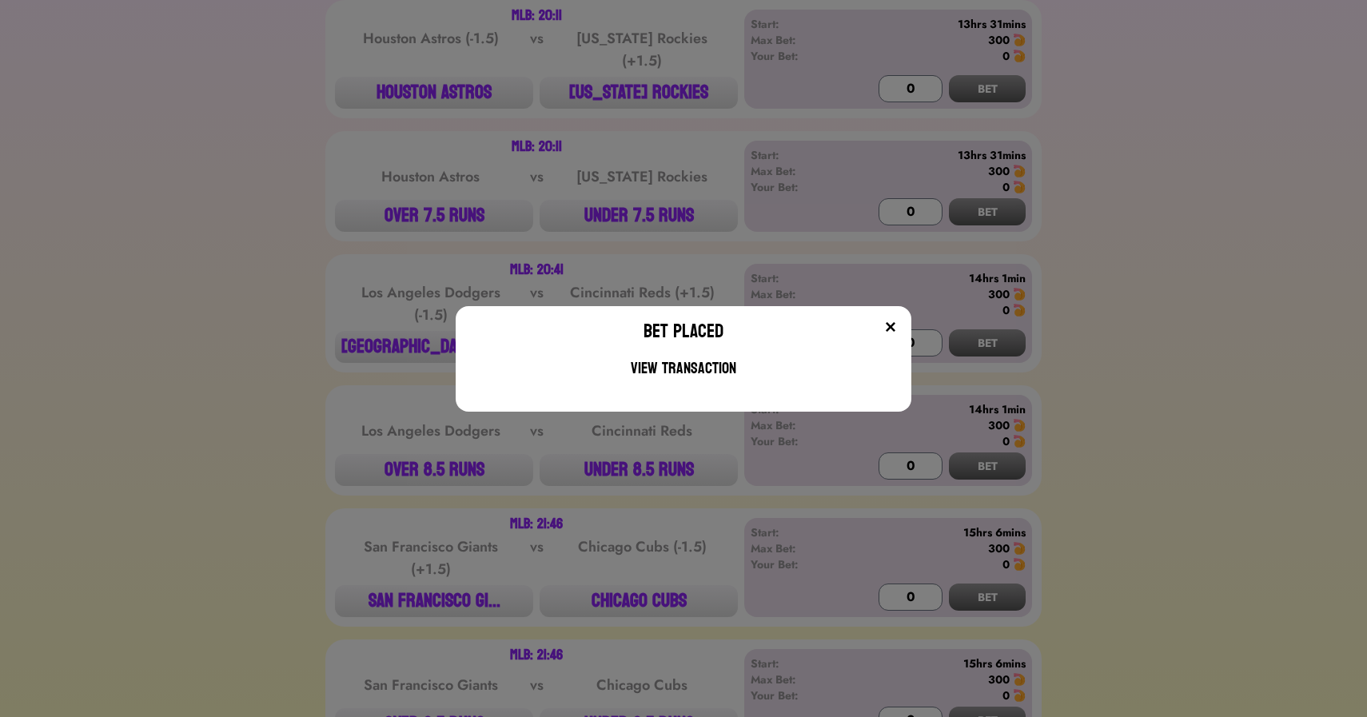
click at [427, 595] on div "Bet Placed View Transaction" at bounding box center [683, 358] width 1367 height 717
click at [427, 595] on button "SAN FRANCISCO GI..." at bounding box center [434, 601] width 198 height 32
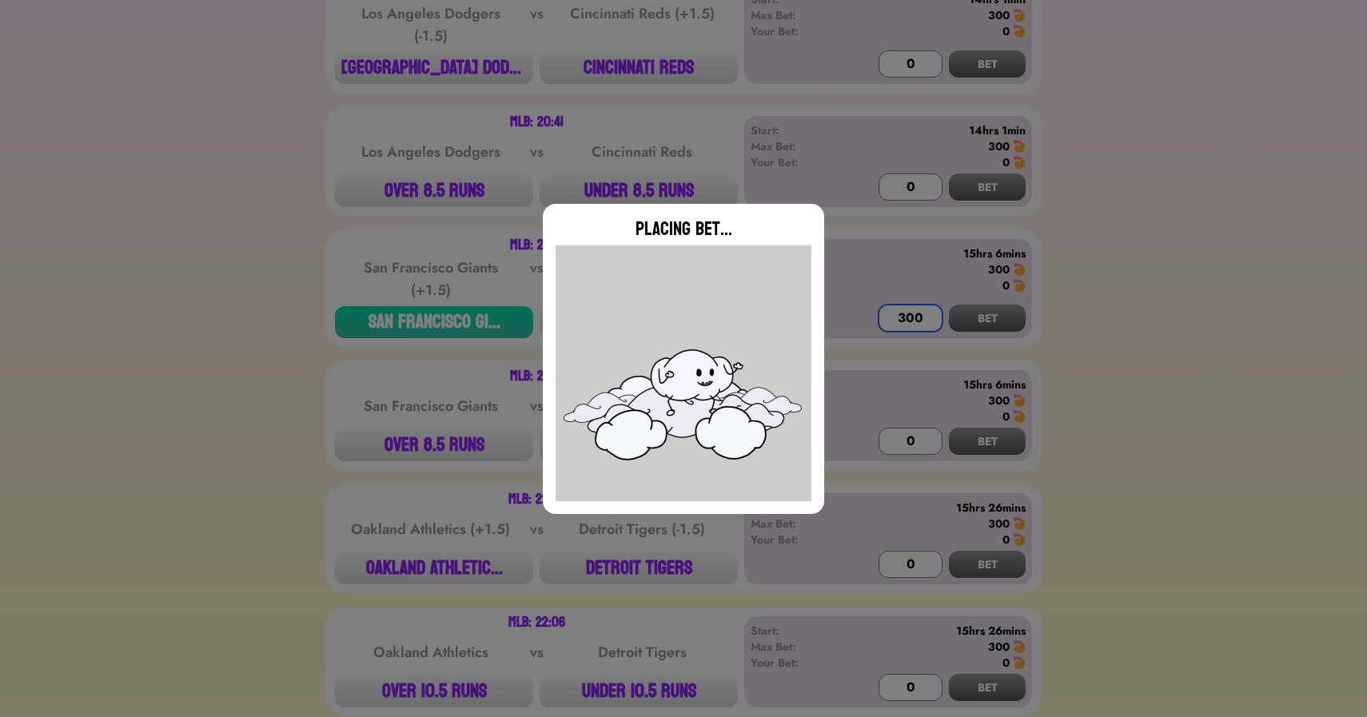
scroll to position [3423, 0]
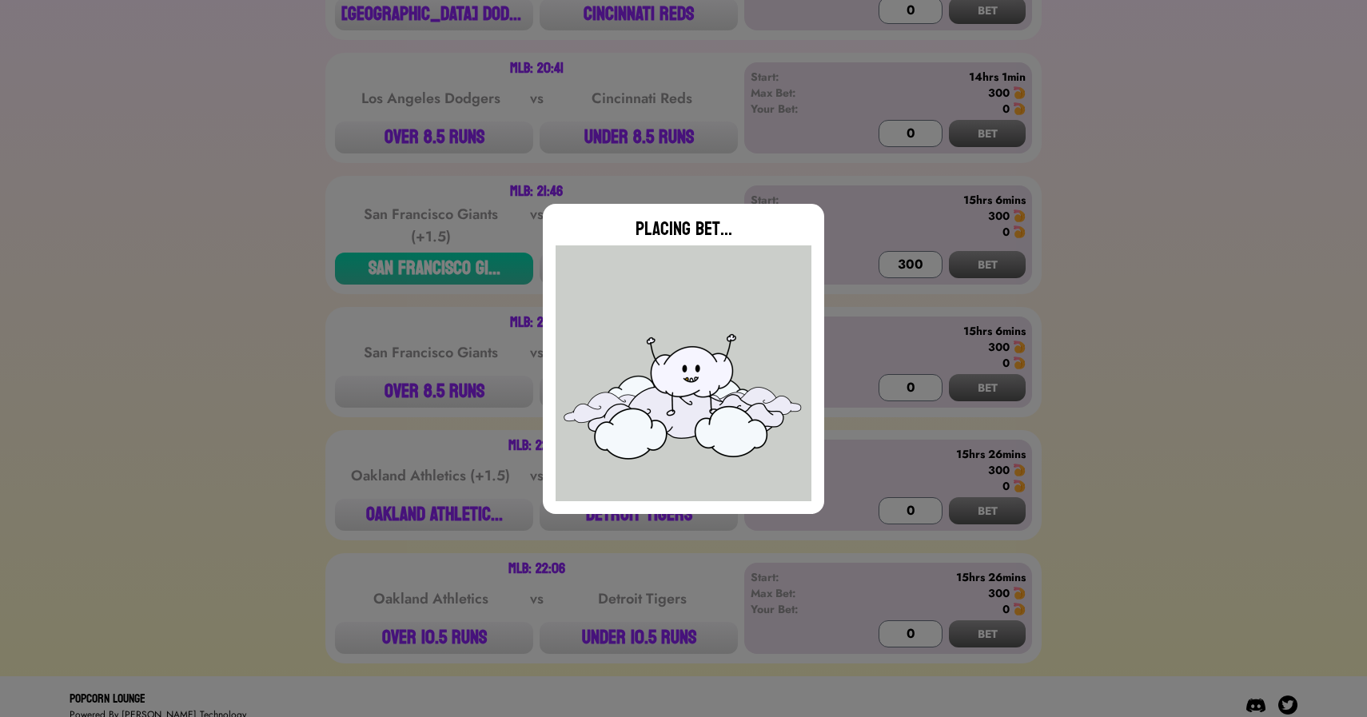
type input "0"
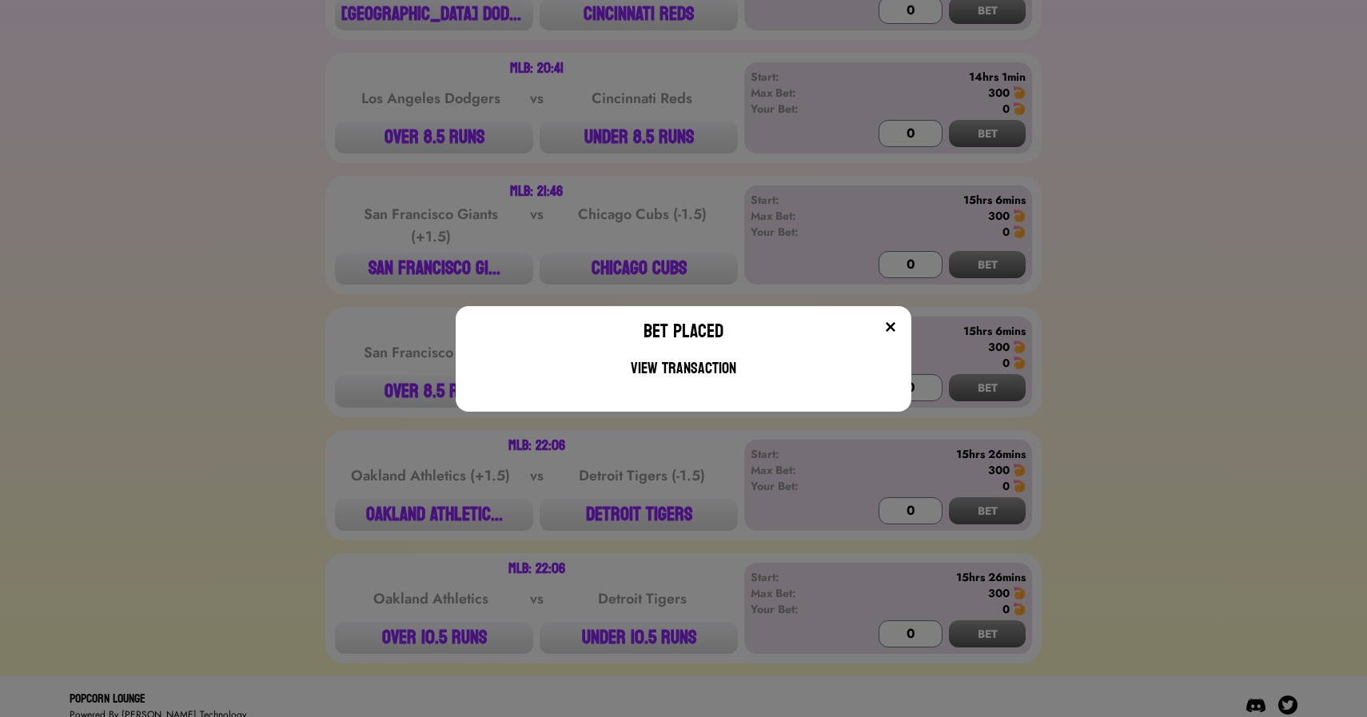
click at [417, 501] on div "Bet Placed View Transaction" at bounding box center [683, 358] width 1367 height 717
click at [417, 501] on button "OAKLAND ATHLETIC..." at bounding box center [434, 515] width 198 height 32
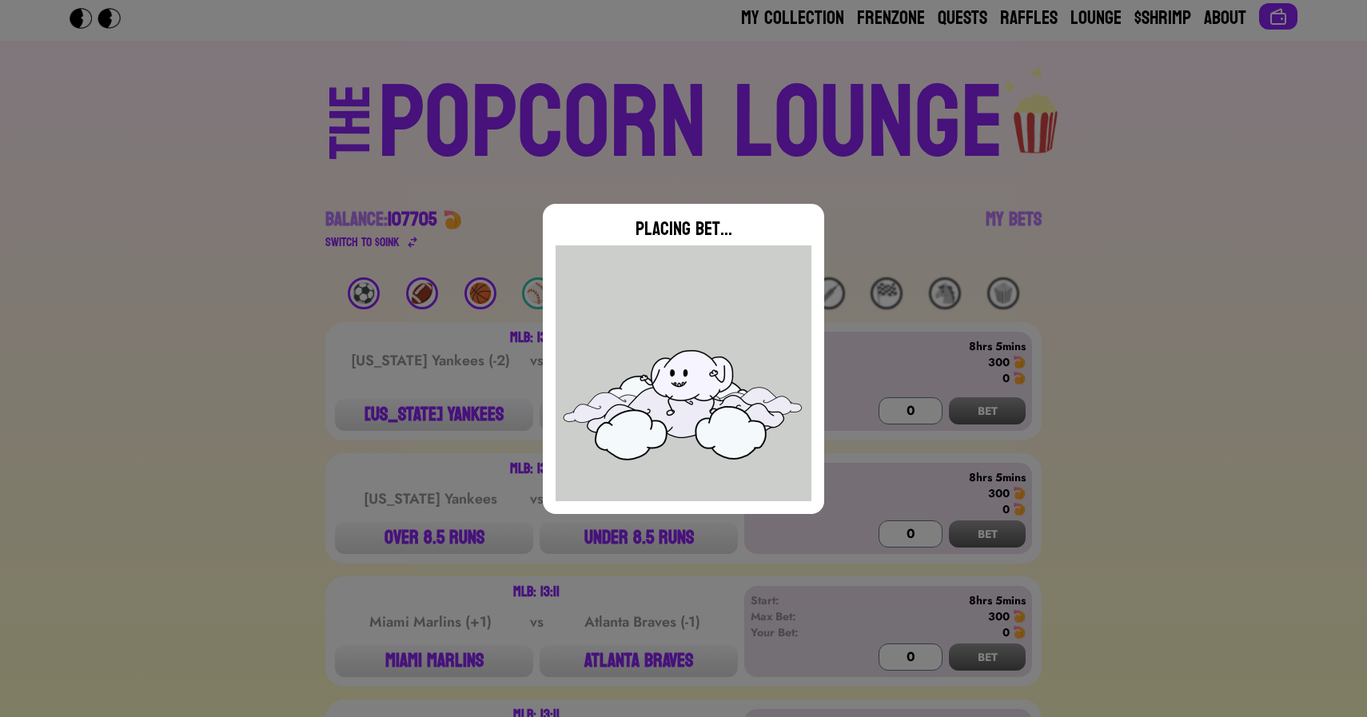
scroll to position [0, 0]
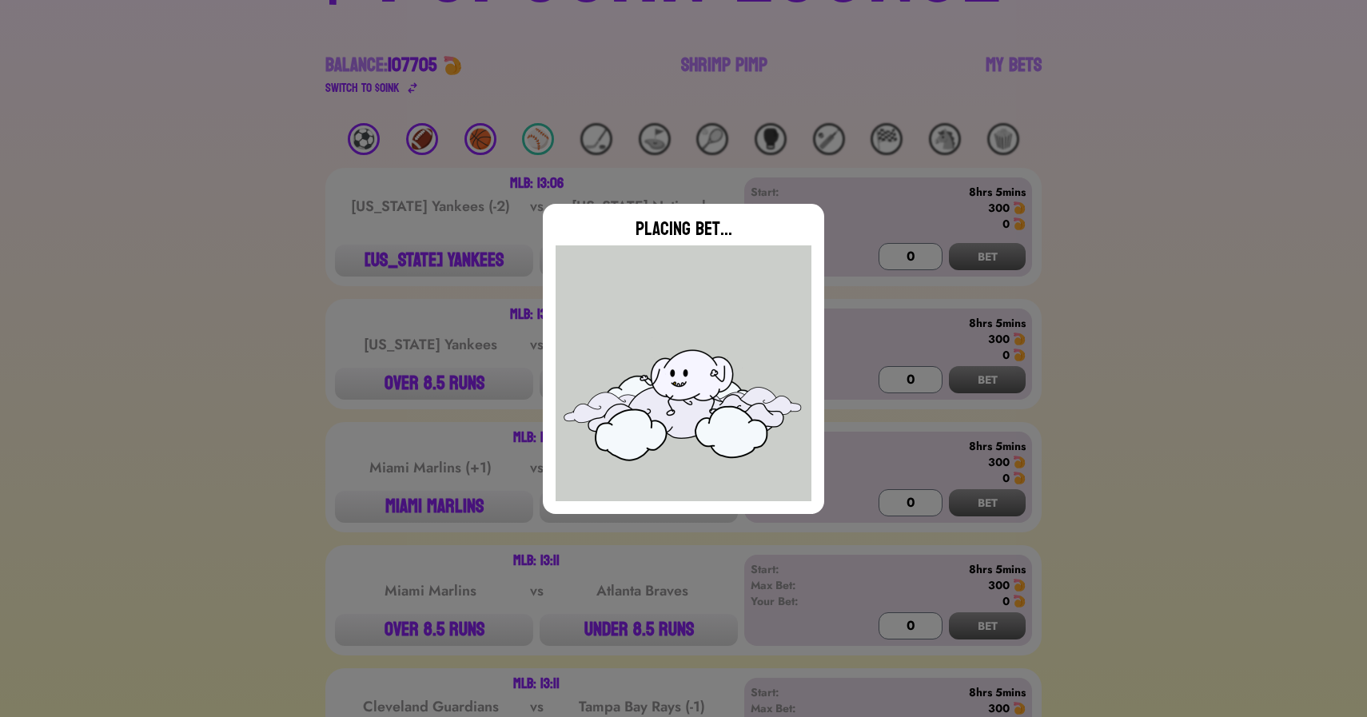
type input "0"
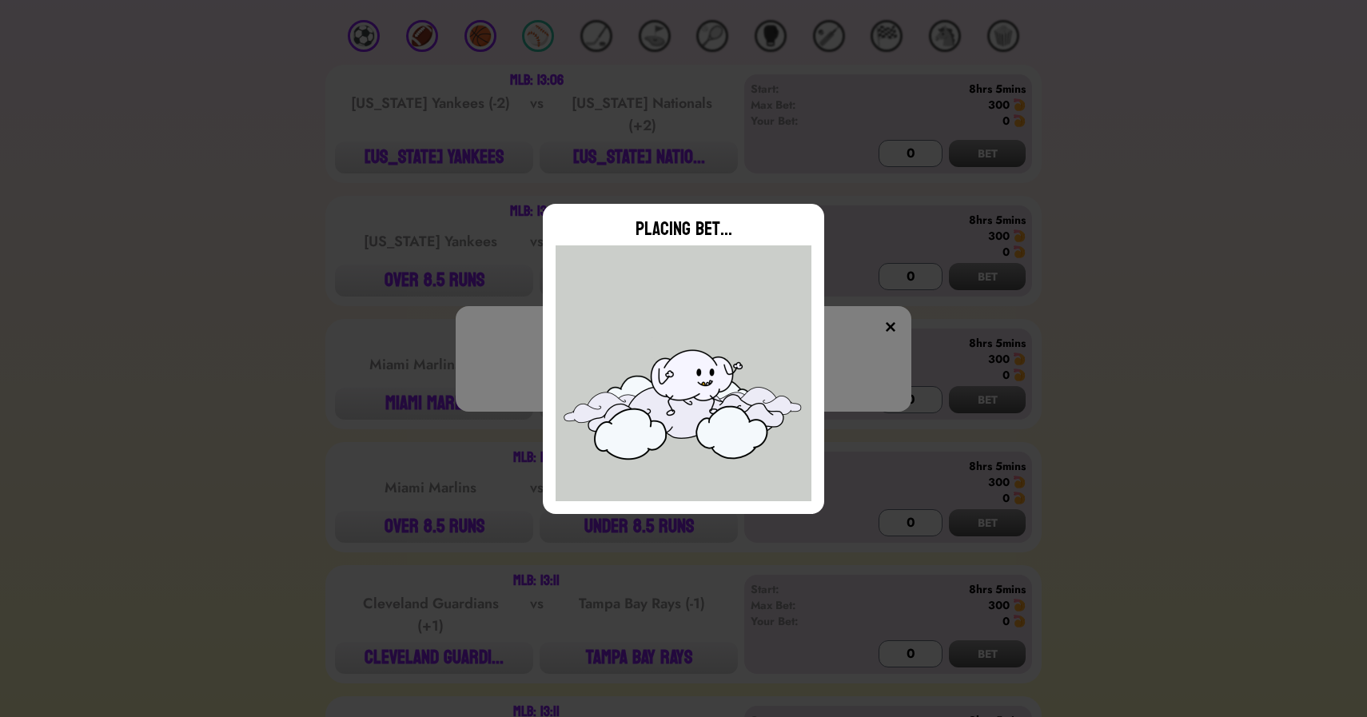
scroll to position [305, 0]
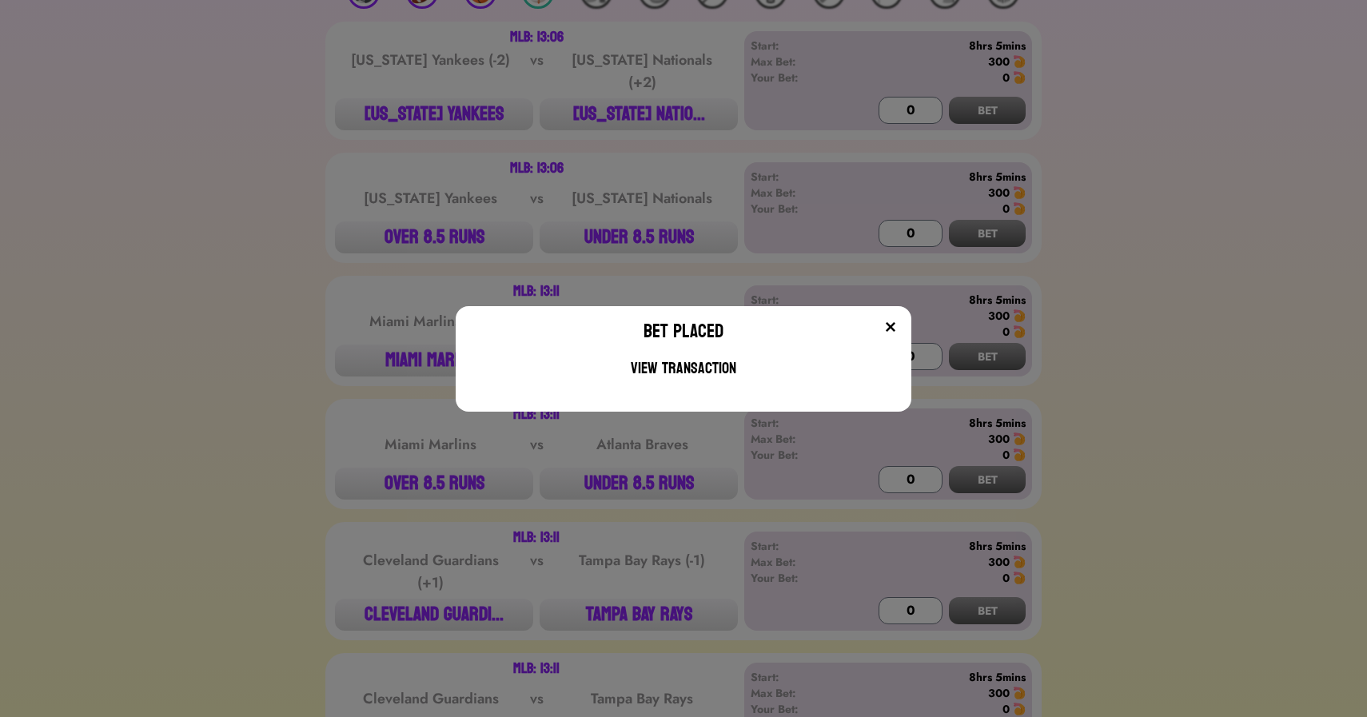
click at [275, 243] on div "Bet Placed View Transaction" at bounding box center [683, 358] width 1367 height 717
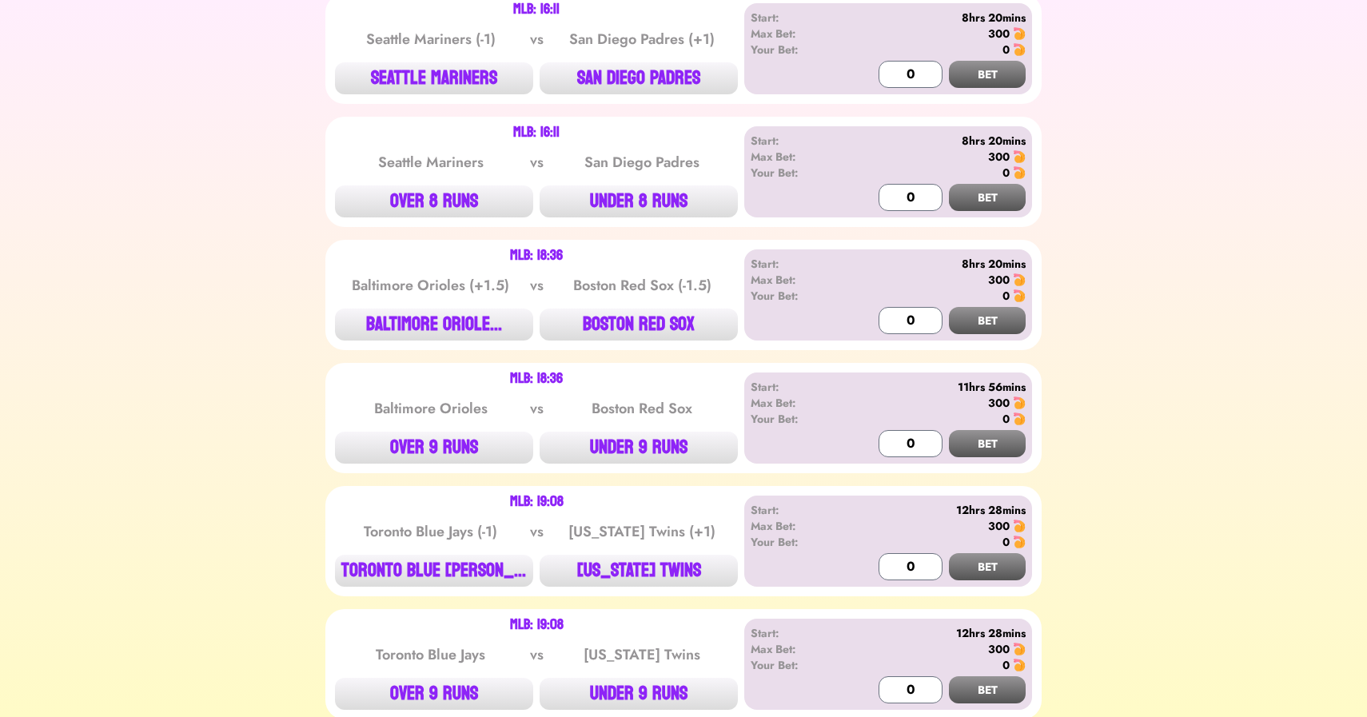
scroll to position [1091, 0]
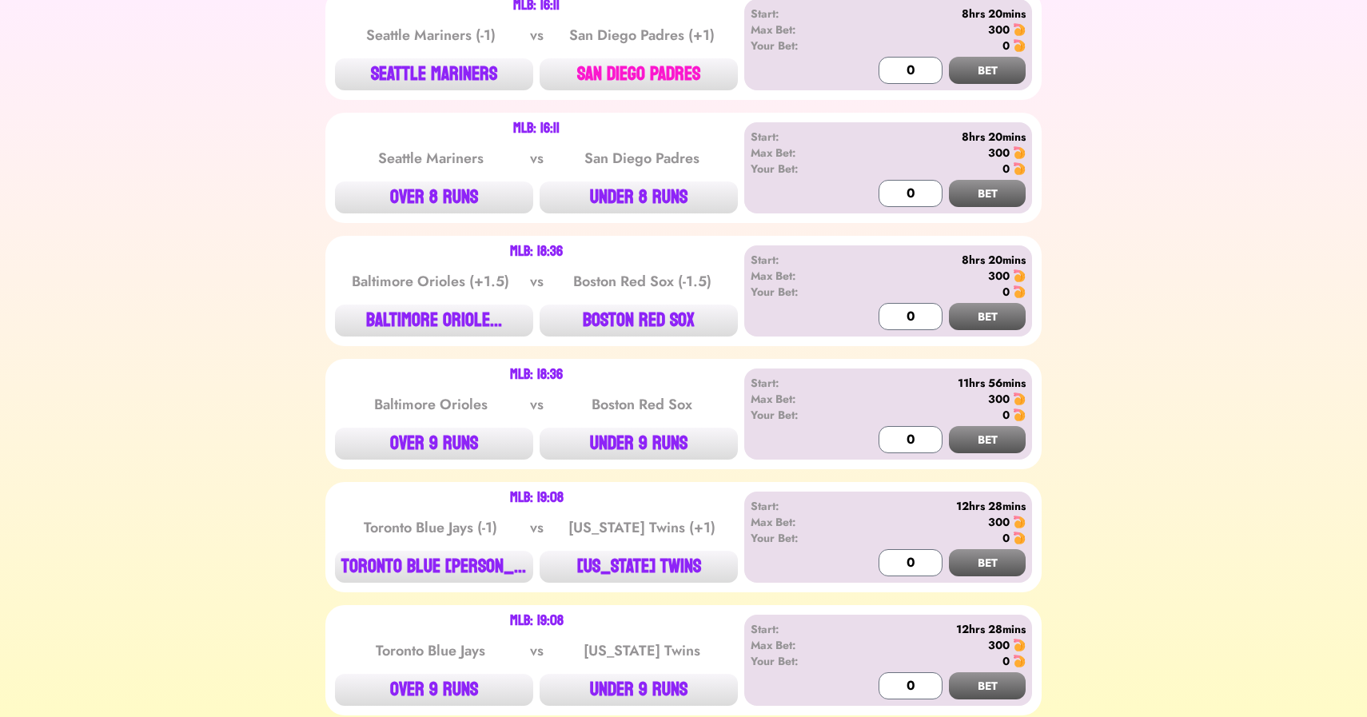
click at [650, 60] on button "SAN DIEGO PADRES" at bounding box center [639, 74] width 198 height 32
type input "300"
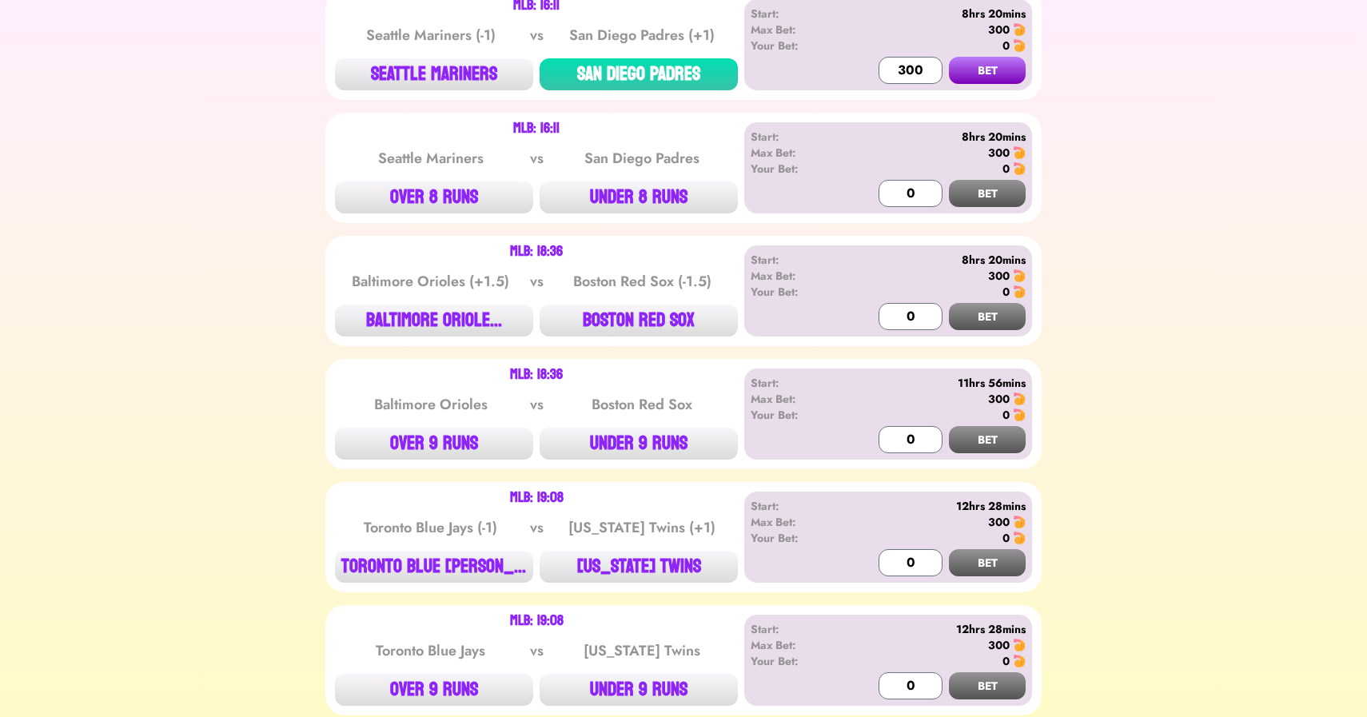
click at [949, 57] on button "BET" at bounding box center [987, 70] width 77 height 27
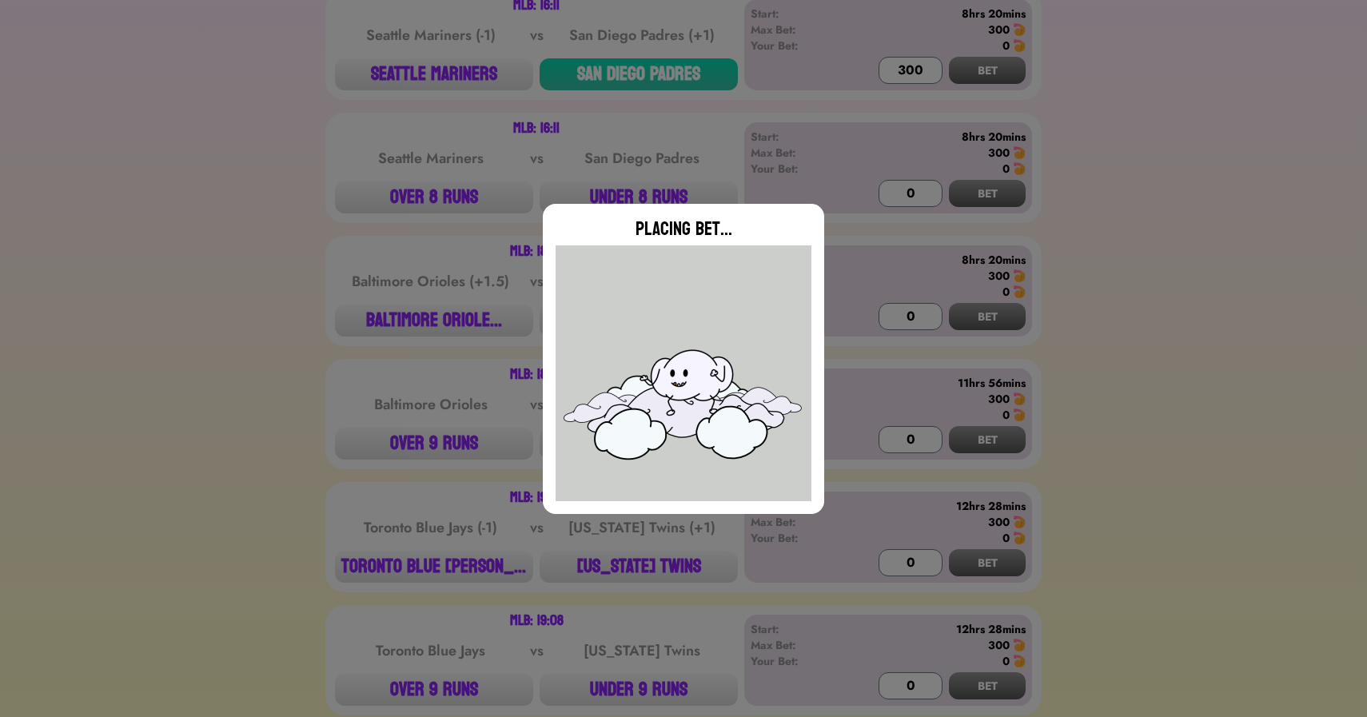
type input "0"
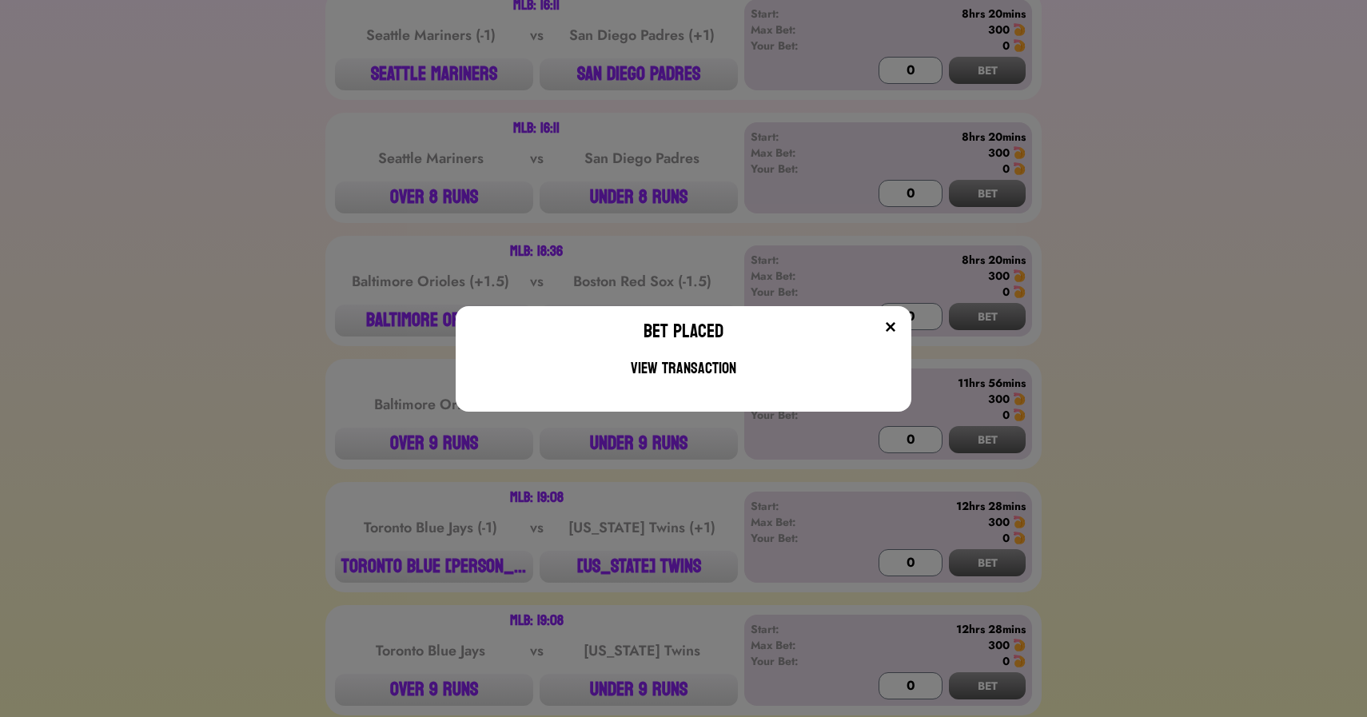
click at [429, 556] on div "Bet Placed View Transaction" at bounding box center [683, 358] width 1367 height 717
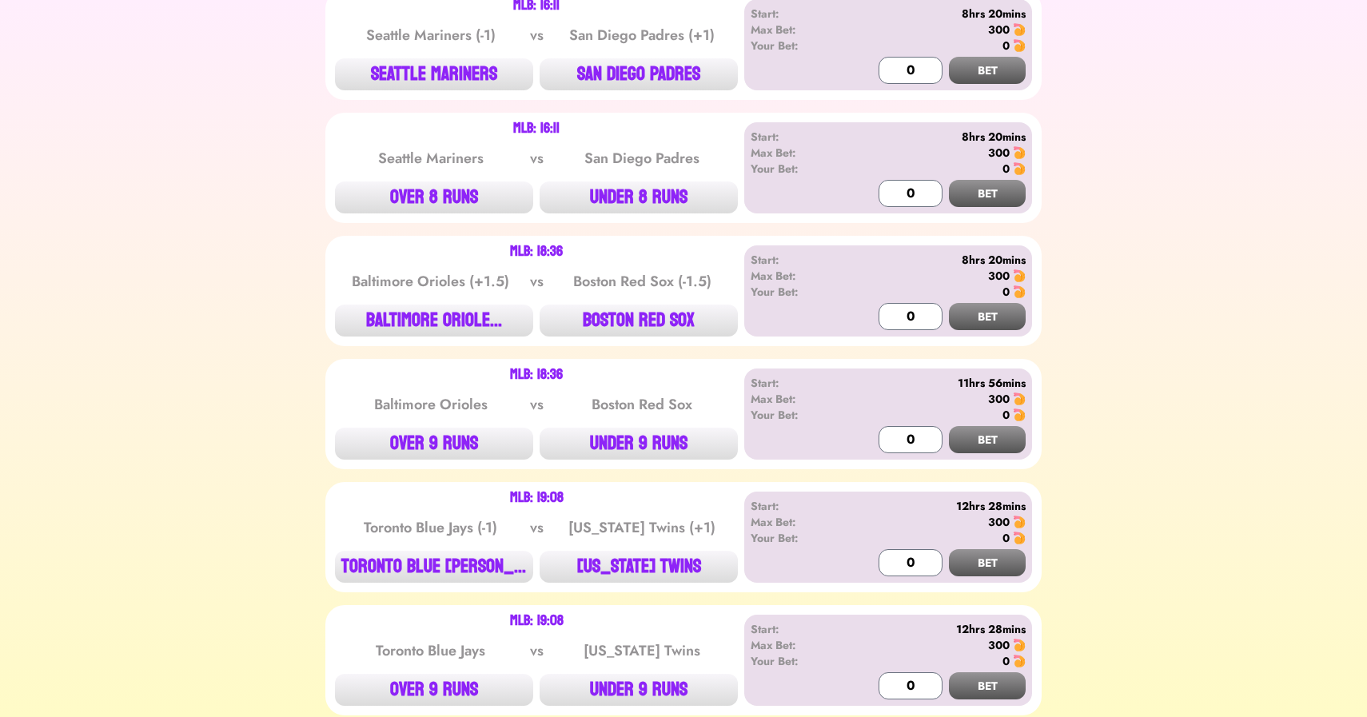
click at [429, 556] on button "TORONTO BLUE [PERSON_NAME]..." at bounding box center [434, 567] width 198 height 32
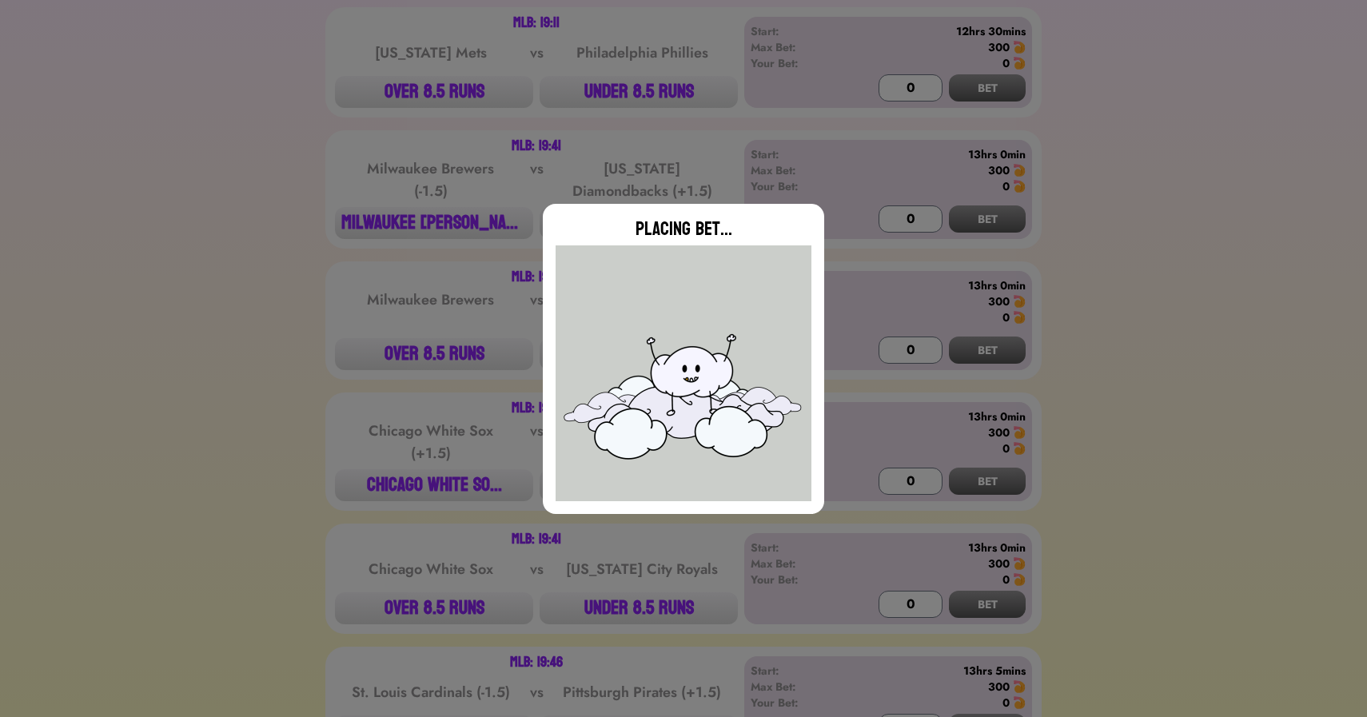
type input "0"
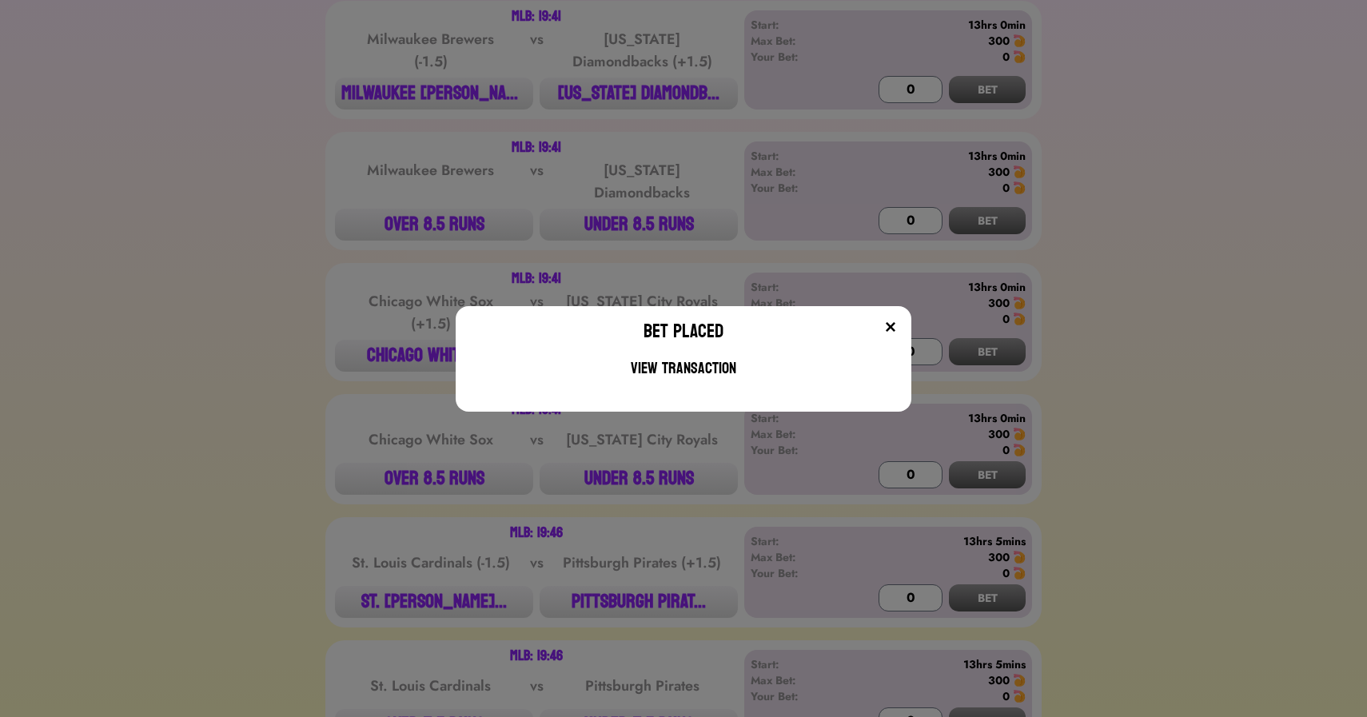
click at [283, 512] on div "Bet Placed View Transaction" at bounding box center [683, 358] width 1367 height 717
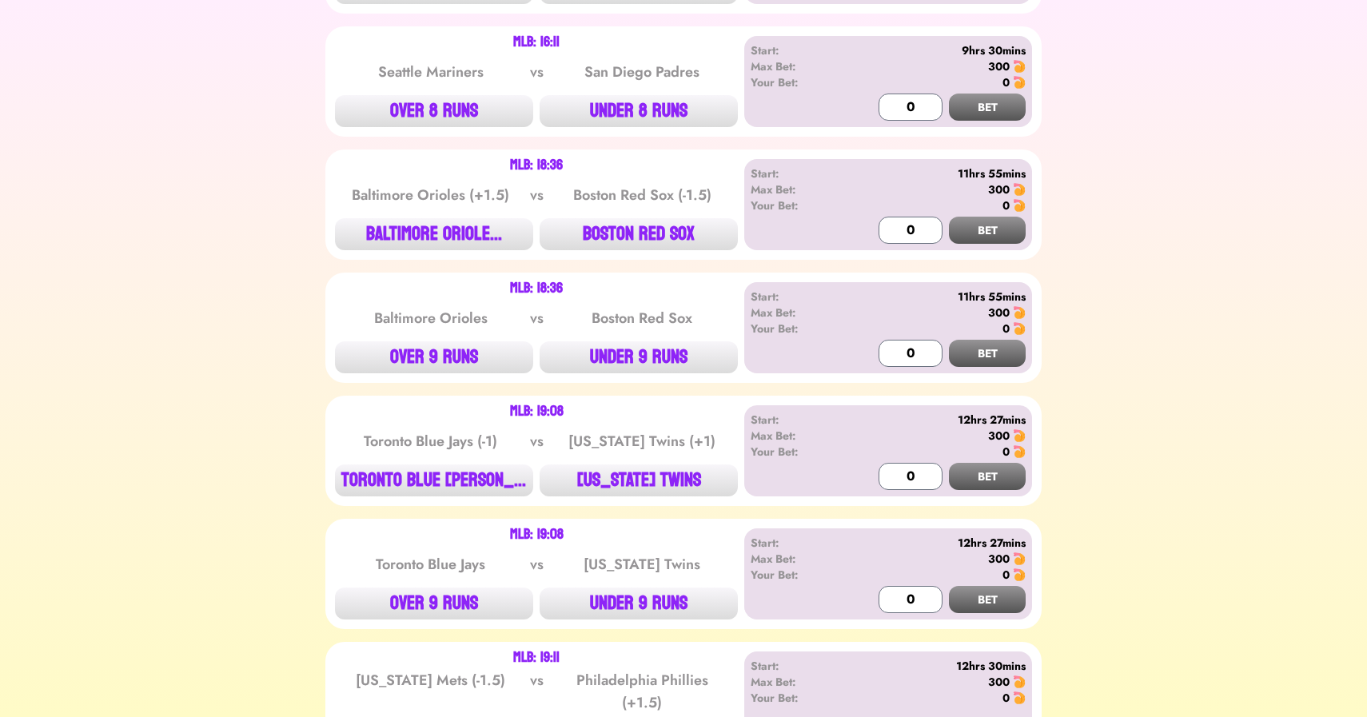
scroll to position [0, 0]
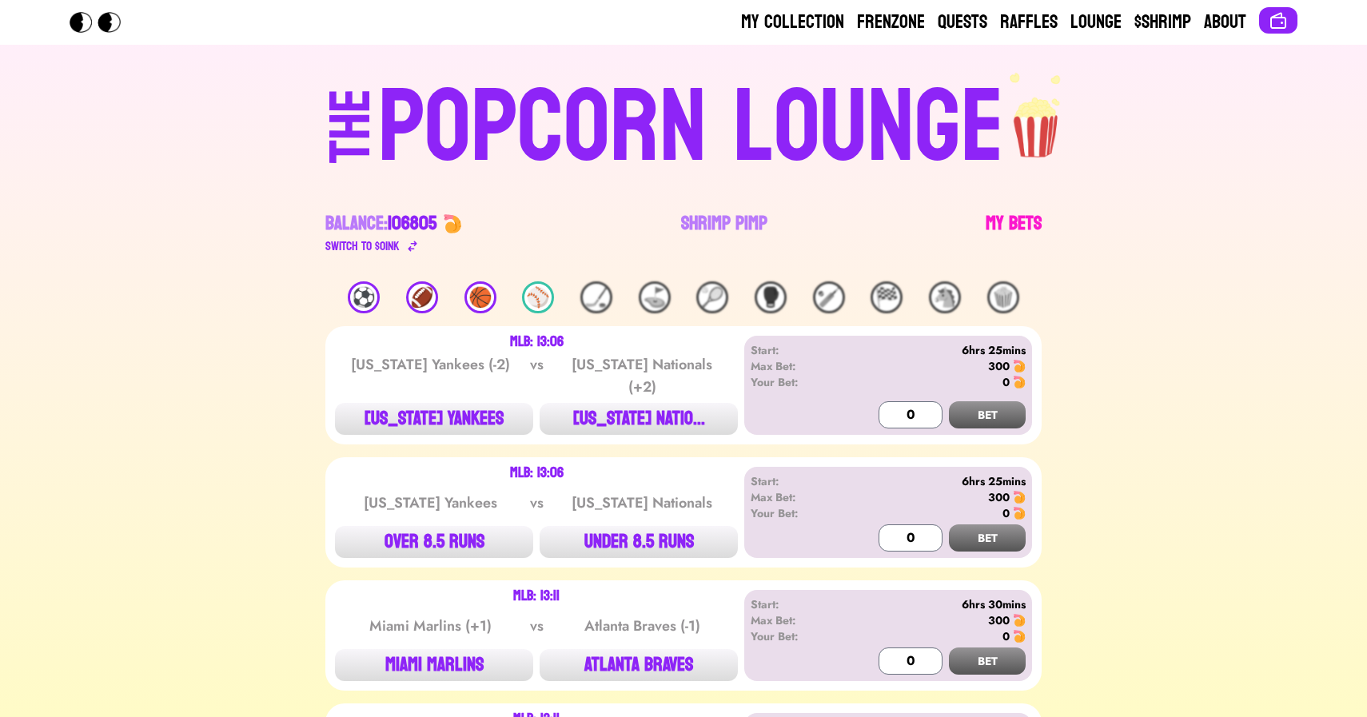
click at [1006, 221] on link "My Bets" at bounding box center [1014, 233] width 56 height 45
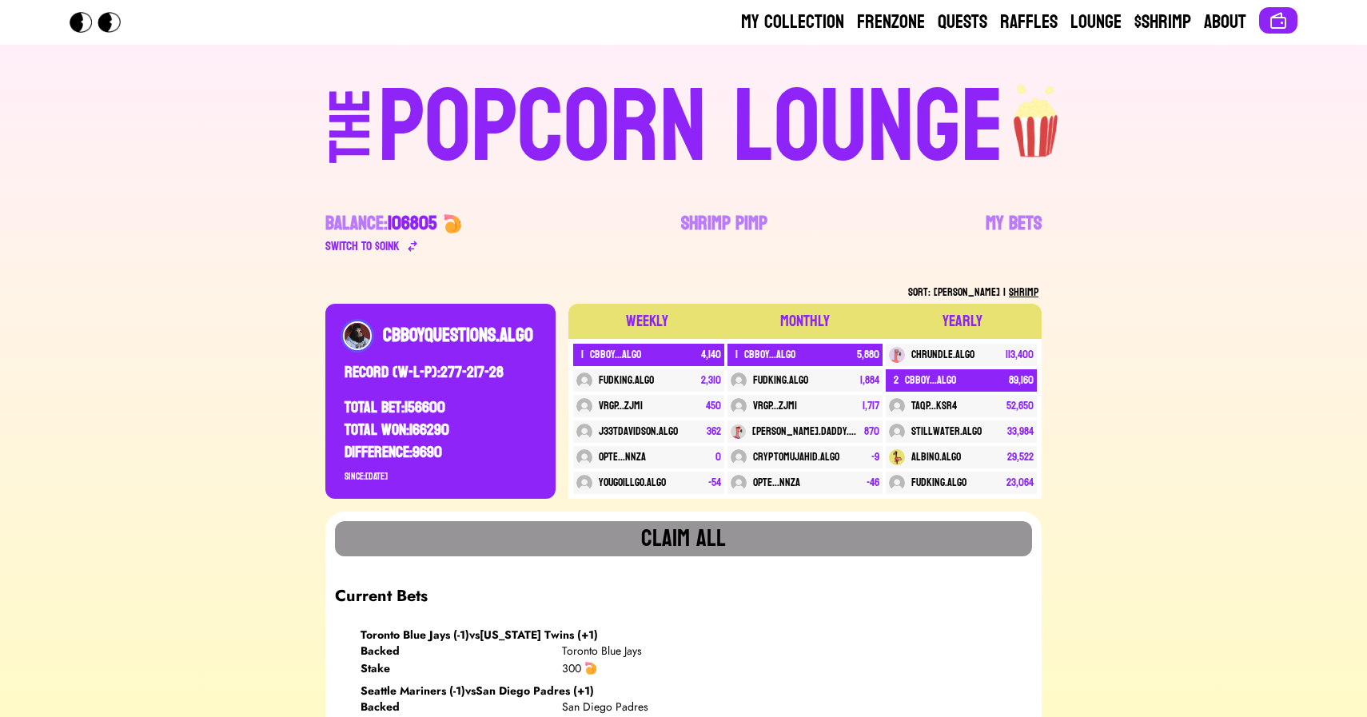
click at [722, 119] on div "POPCORN LOUNGE" at bounding box center [691, 128] width 626 height 102
